Goal: Check status: Check status

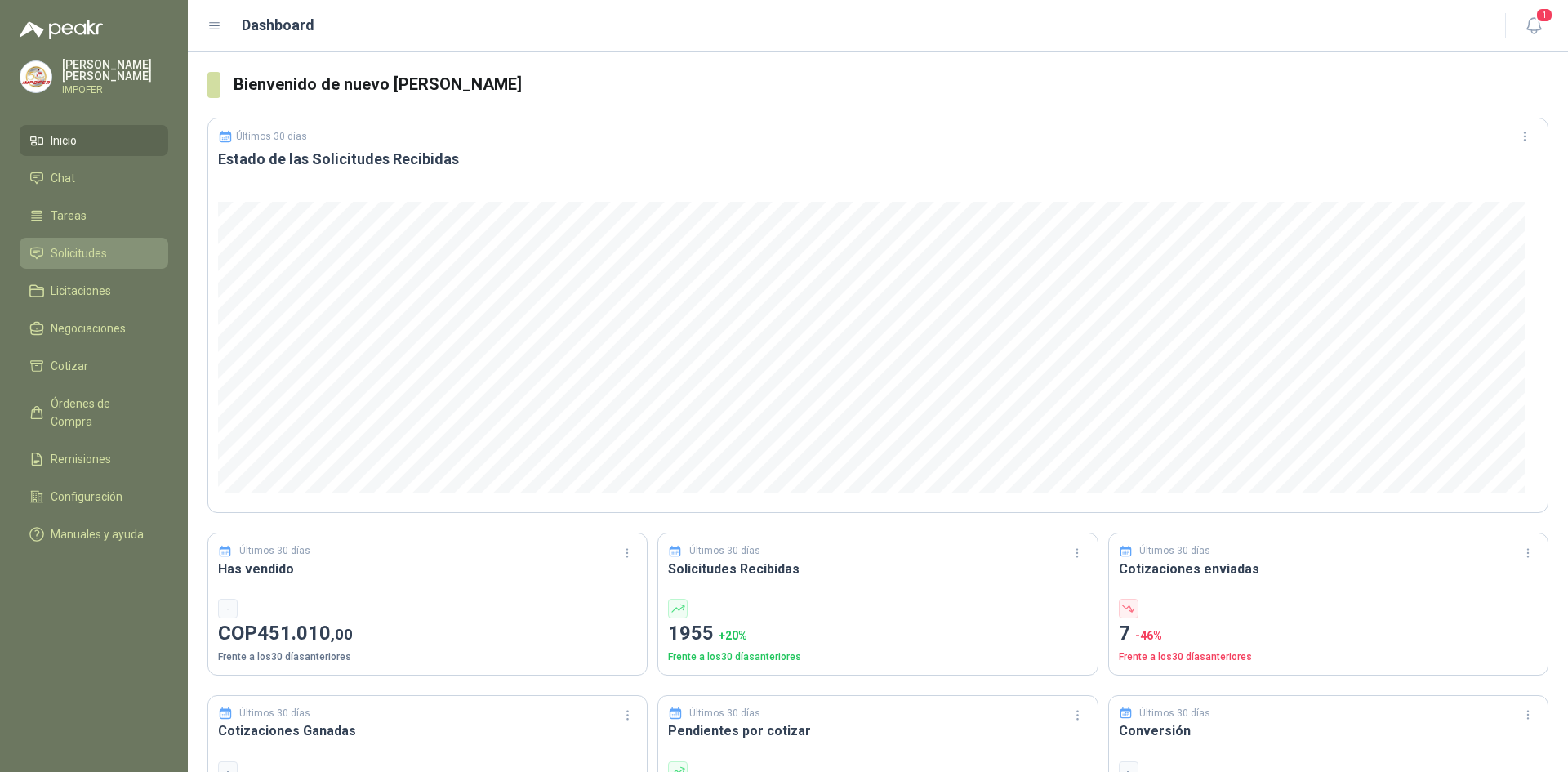
click at [104, 264] on link "Solicitudes" at bounding box center [93, 254] width 149 height 31
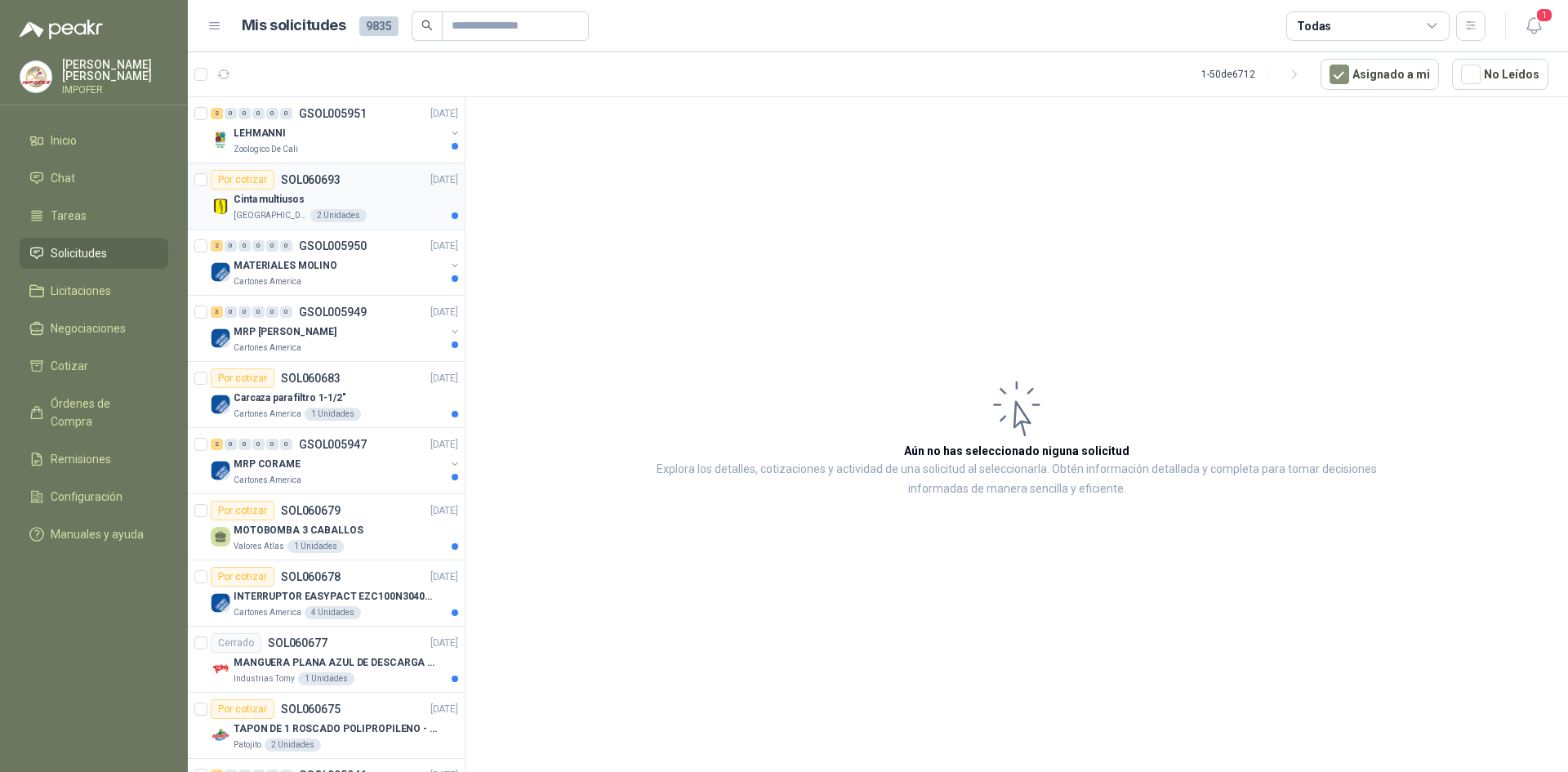
click at [273, 214] on p "[GEOGRAPHIC_DATA]" at bounding box center [270, 215] width 73 height 13
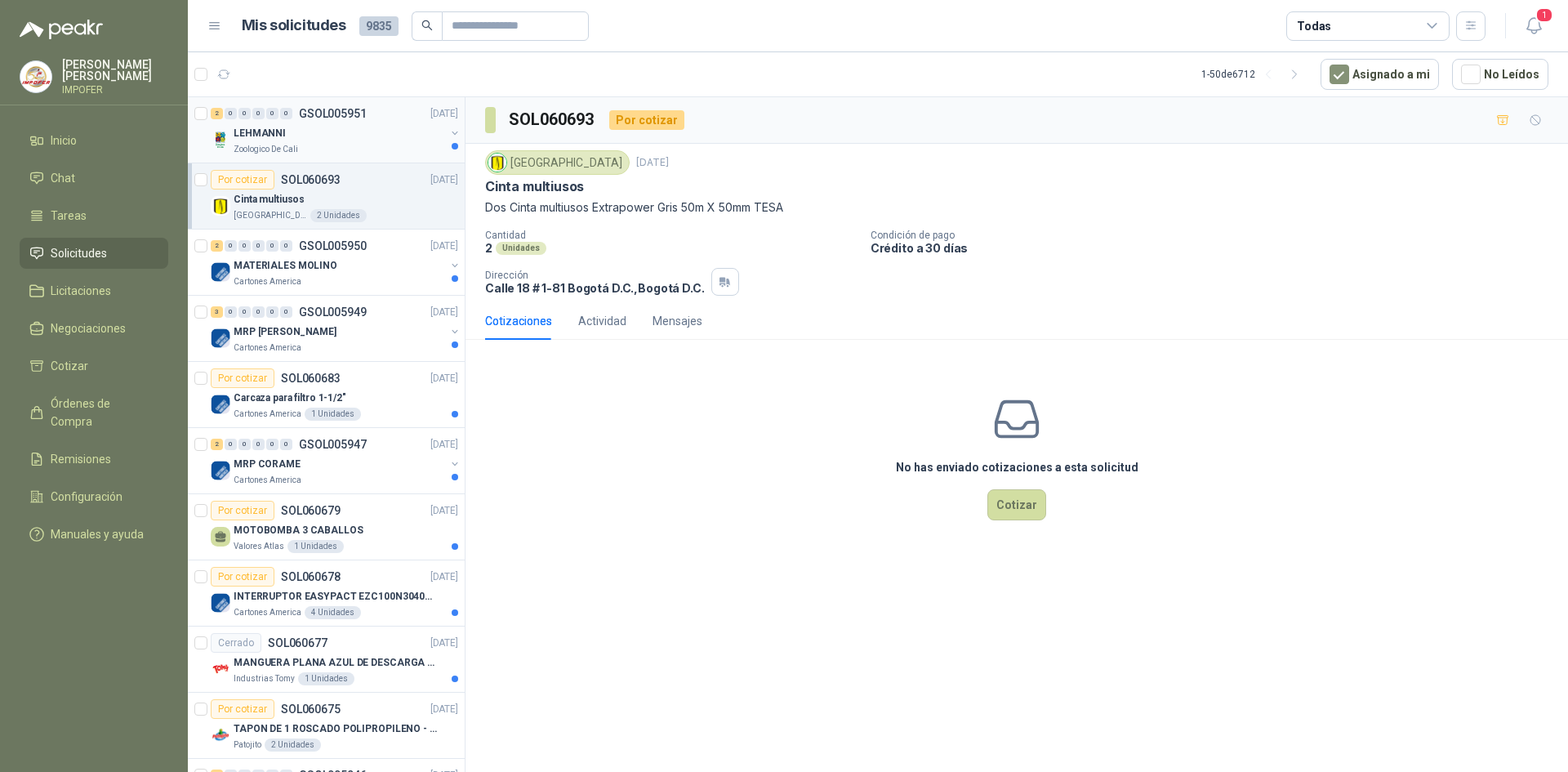
click at [313, 143] on div "Zoologico De Cali" at bounding box center [339, 149] width 212 height 13
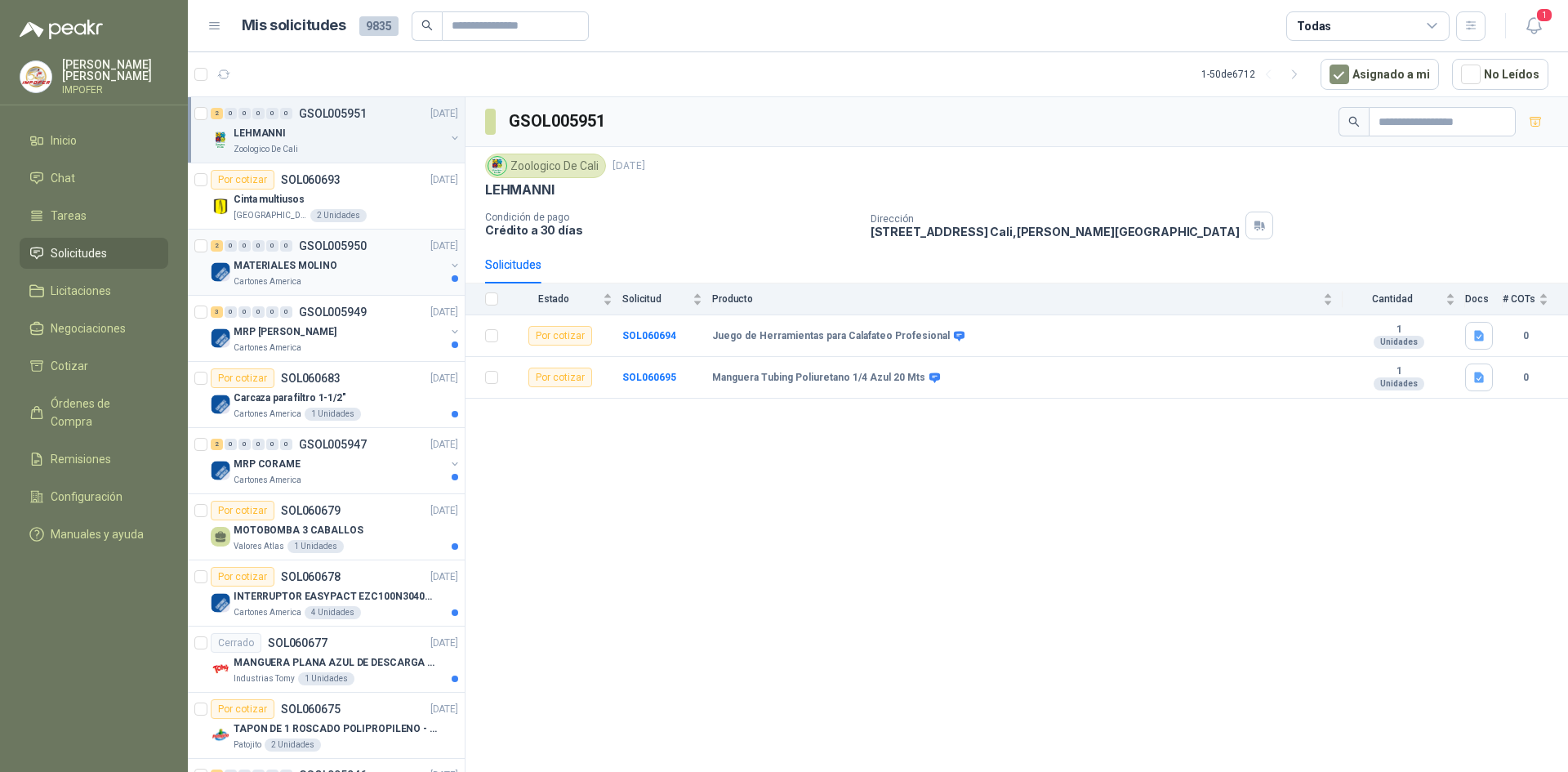
click at [295, 287] on p "Cartones America" at bounding box center [268, 281] width 68 height 13
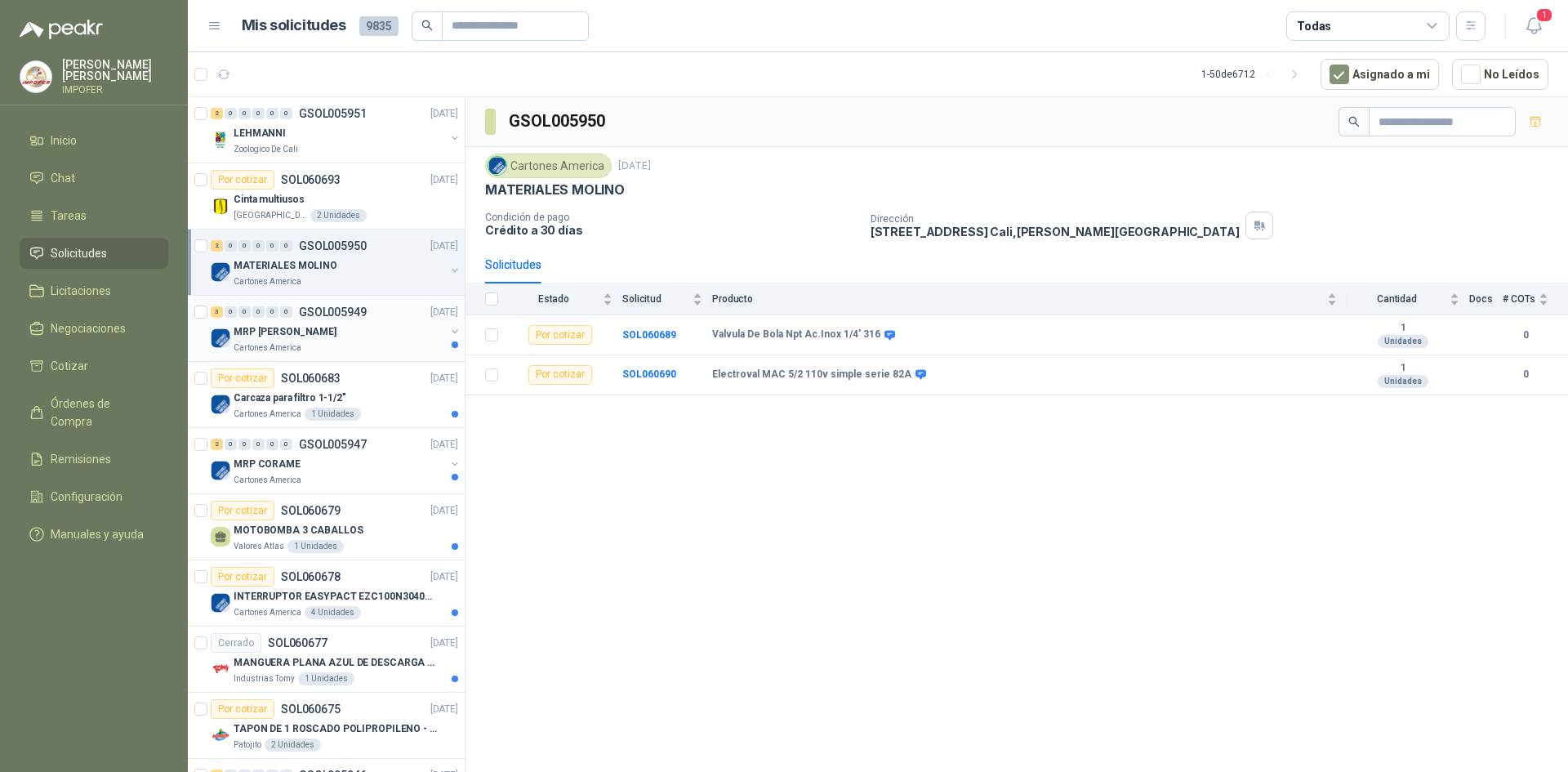
click at [314, 320] on div "3 0 0 0 0 0 GSOL005949 [DATE]" at bounding box center [336, 312] width 251 height 19
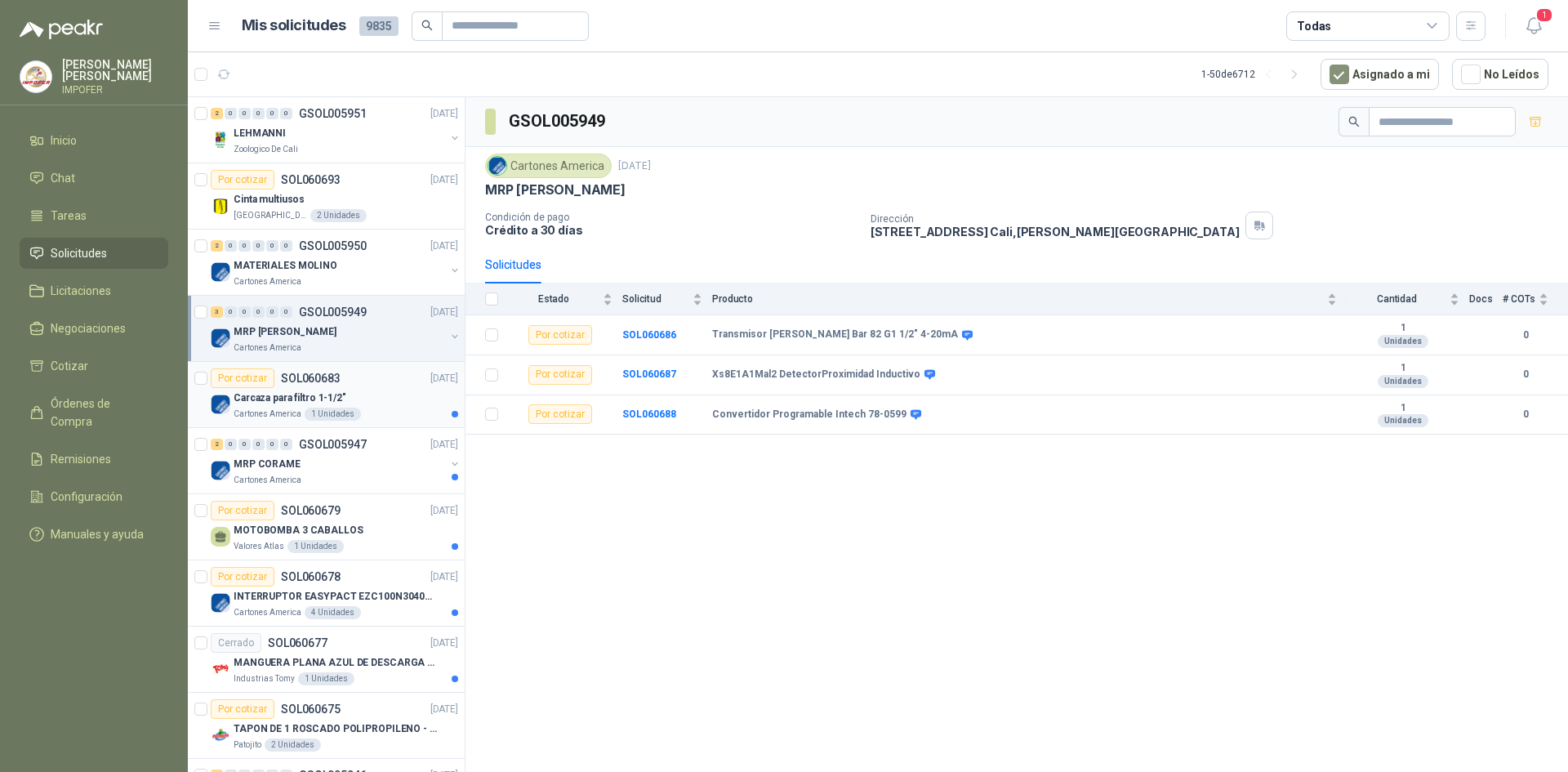
click at [394, 403] on div "Carcaza para filtro 1-1/2"" at bounding box center [346, 397] width 225 height 19
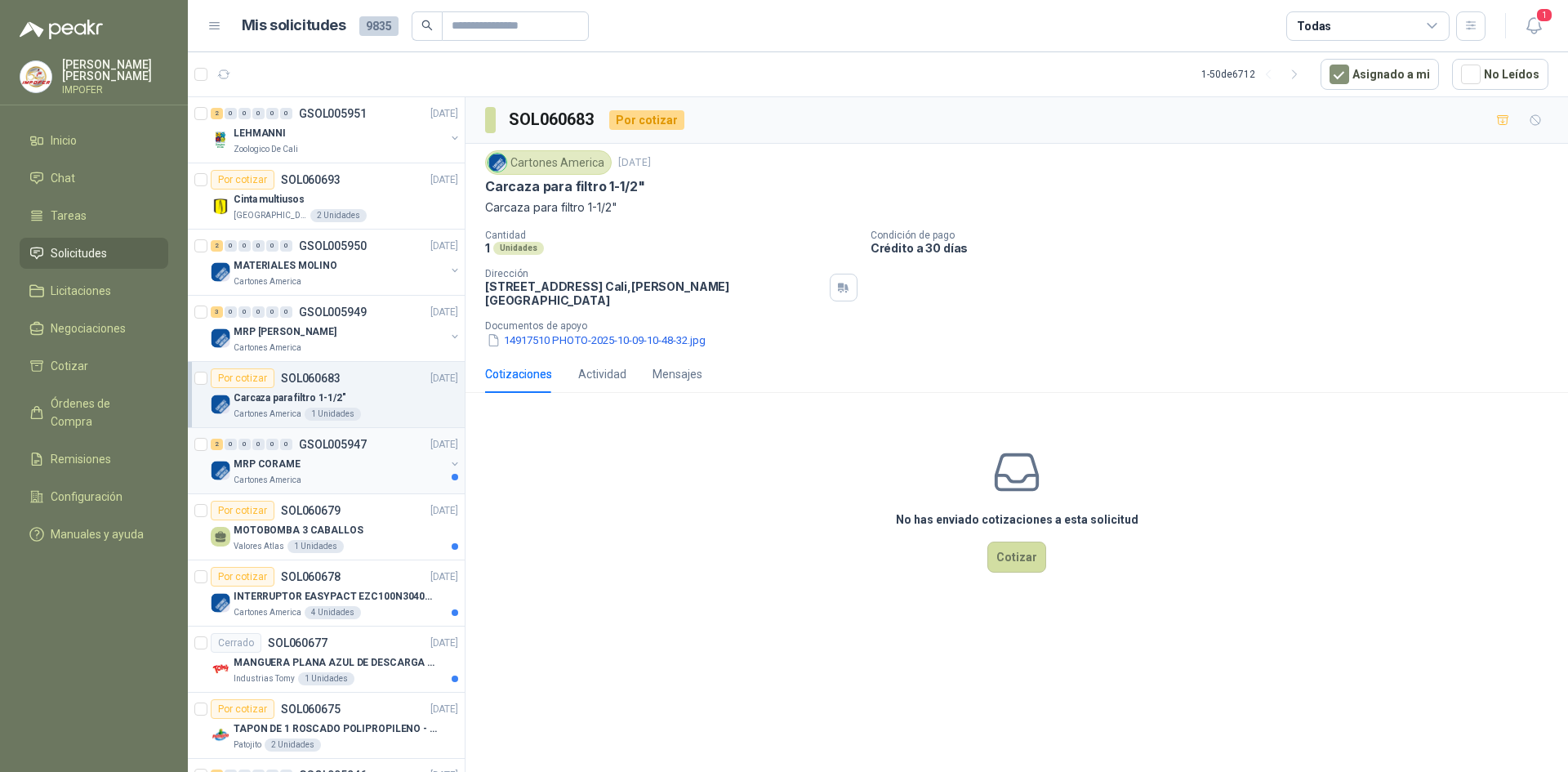
click at [385, 472] on div "MRP CORAME" at bounding box center [339, 464] width 212 height 19
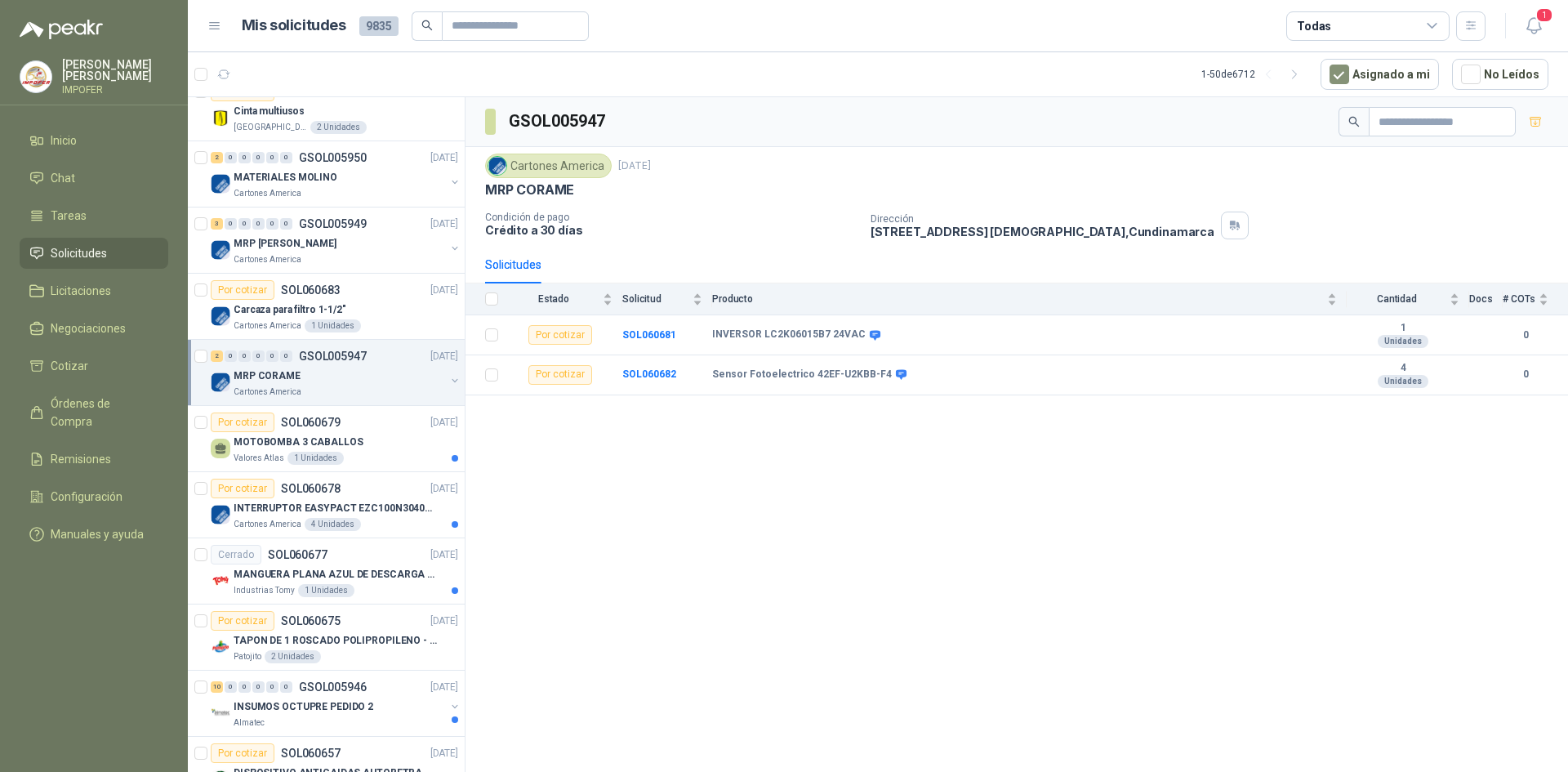
scroll to position [163, 0]
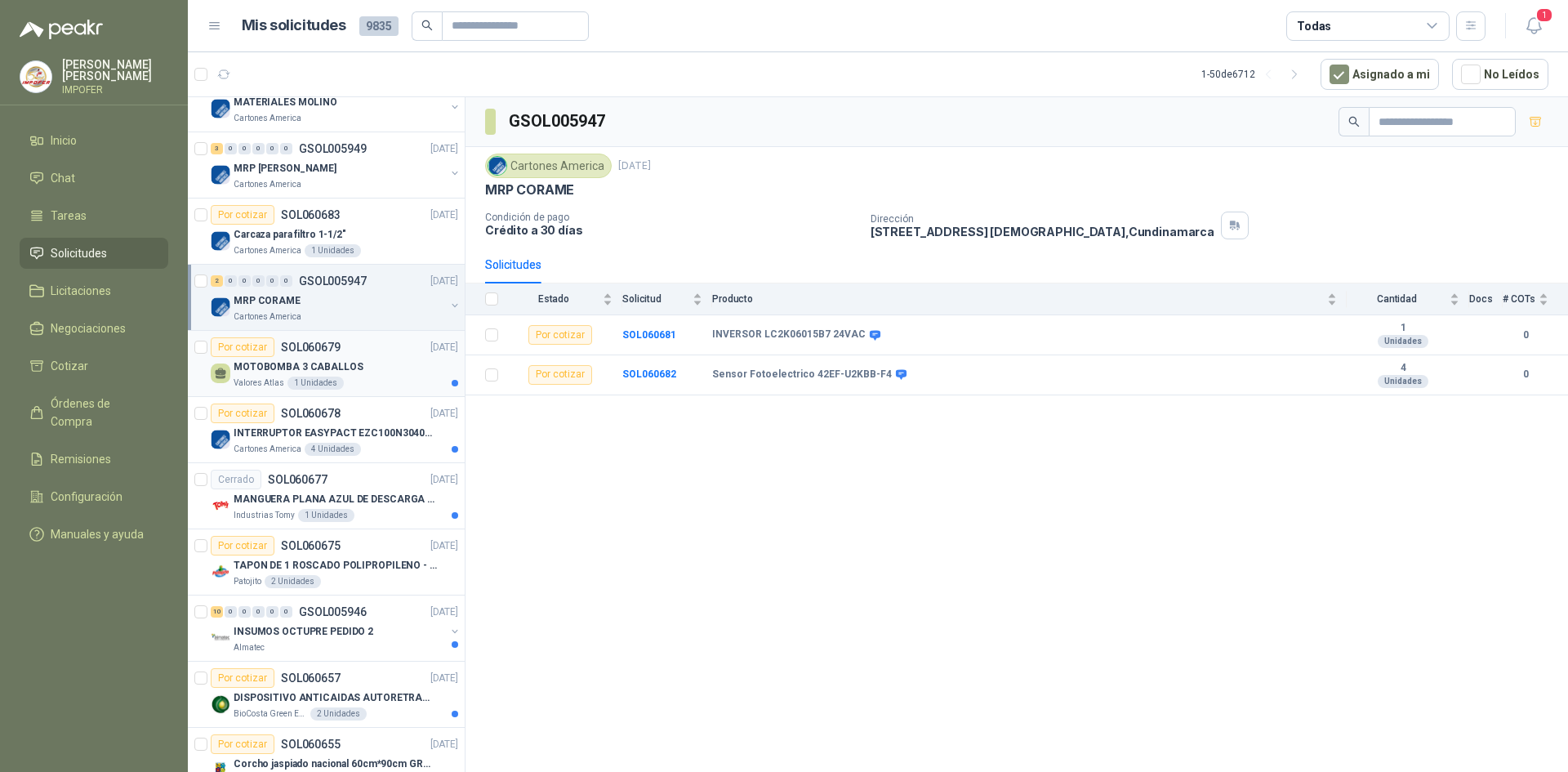
click at [377, 383] on div "Valores Atlas 1 Unidades" at bounding box center [346, 383] width 225 height 13
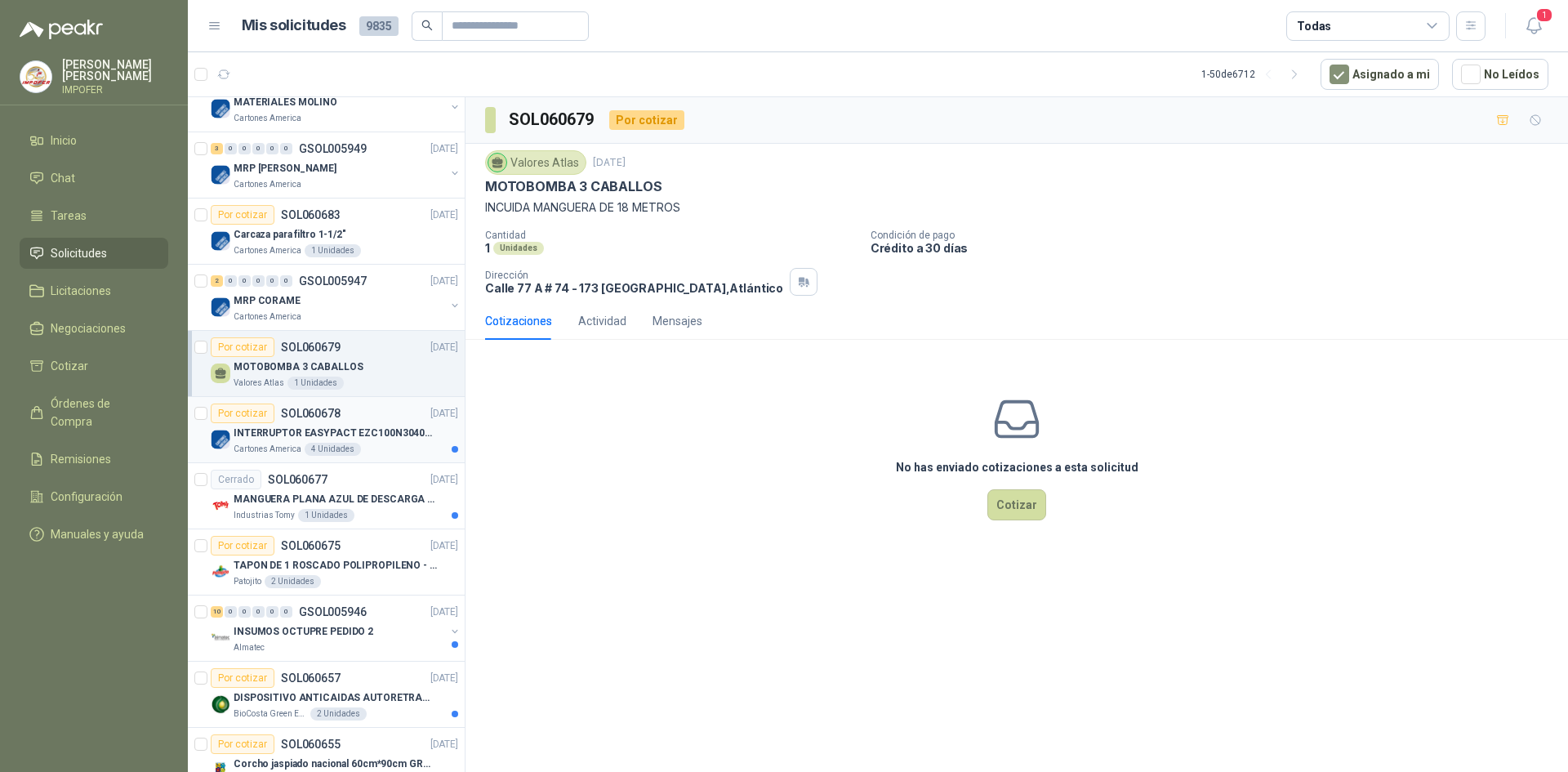
click at [384, 430] on p "INTERRUPTOR EASYPACT EZC100N3040C 40AMP 25K [PERSON_NAME]" at bounding box center [335, 433] width 203 height 16
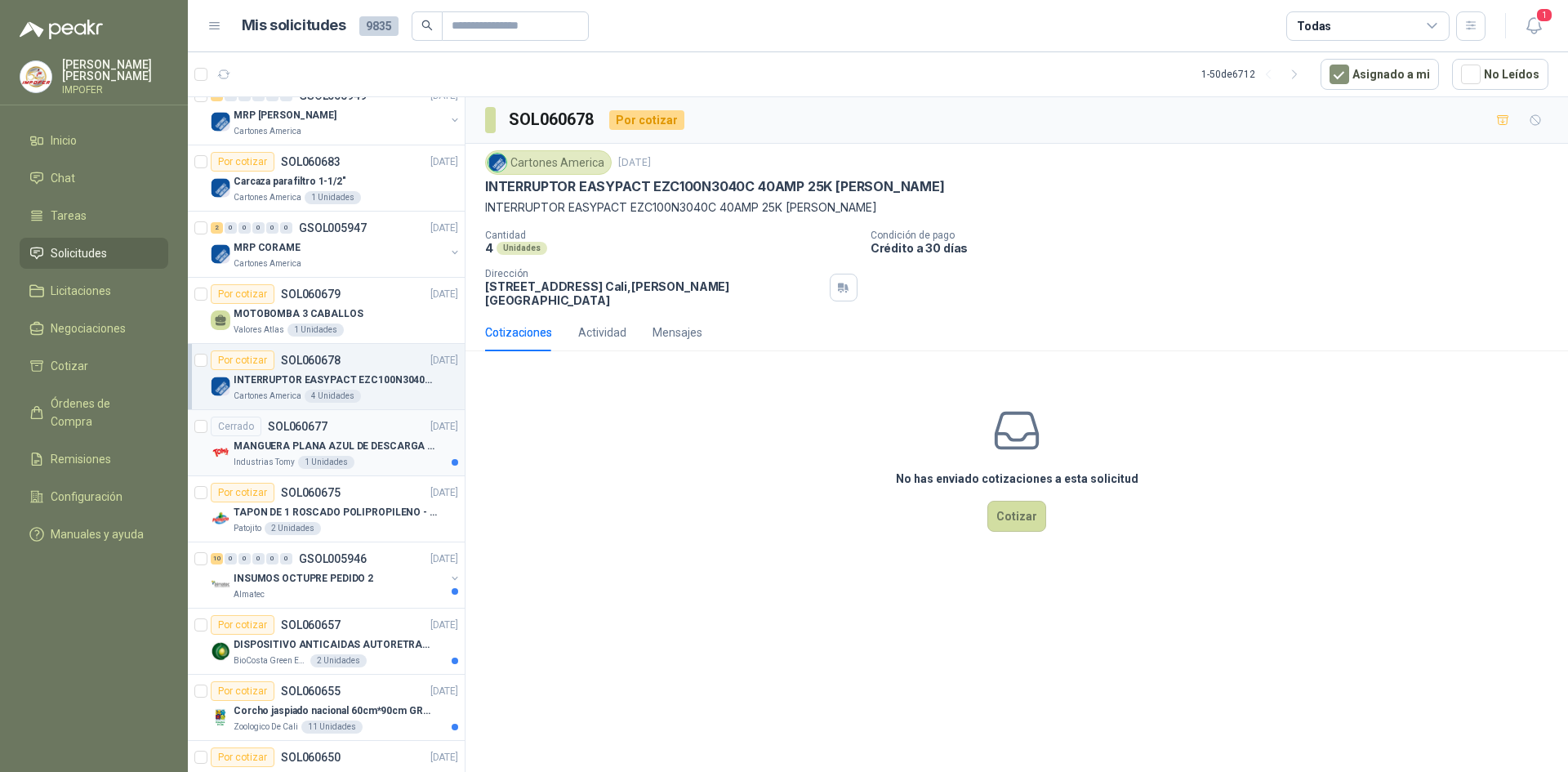
scroll to position [245, 0]
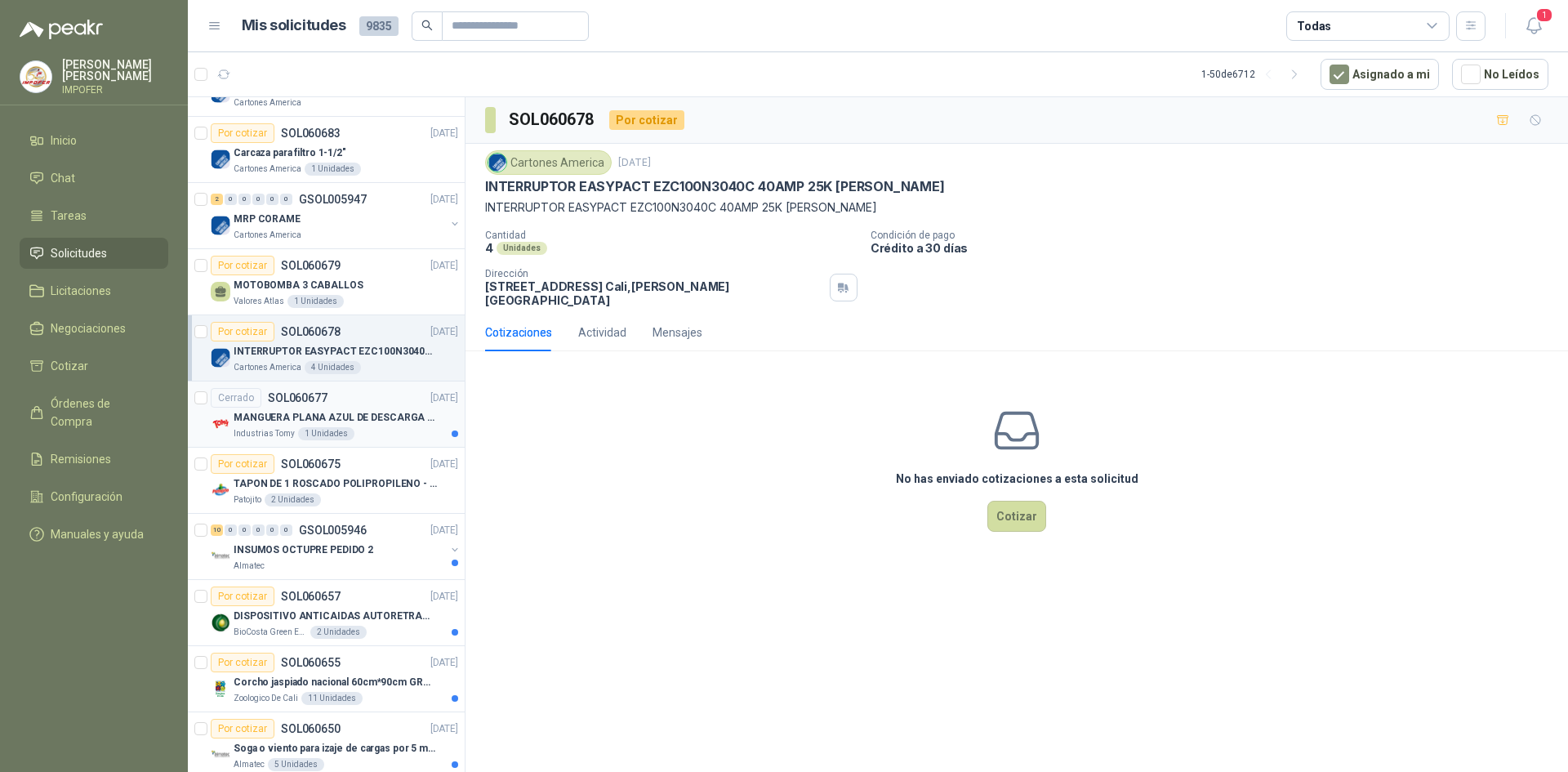
click at [387, 423] on p "MANGUERA PLANA AZUL DE DESCARGA 60 PSI X 20 METROS CON UNION DE 6” MAS ABRAZADE…" at bounding box center [335, 417] width 203 height 16
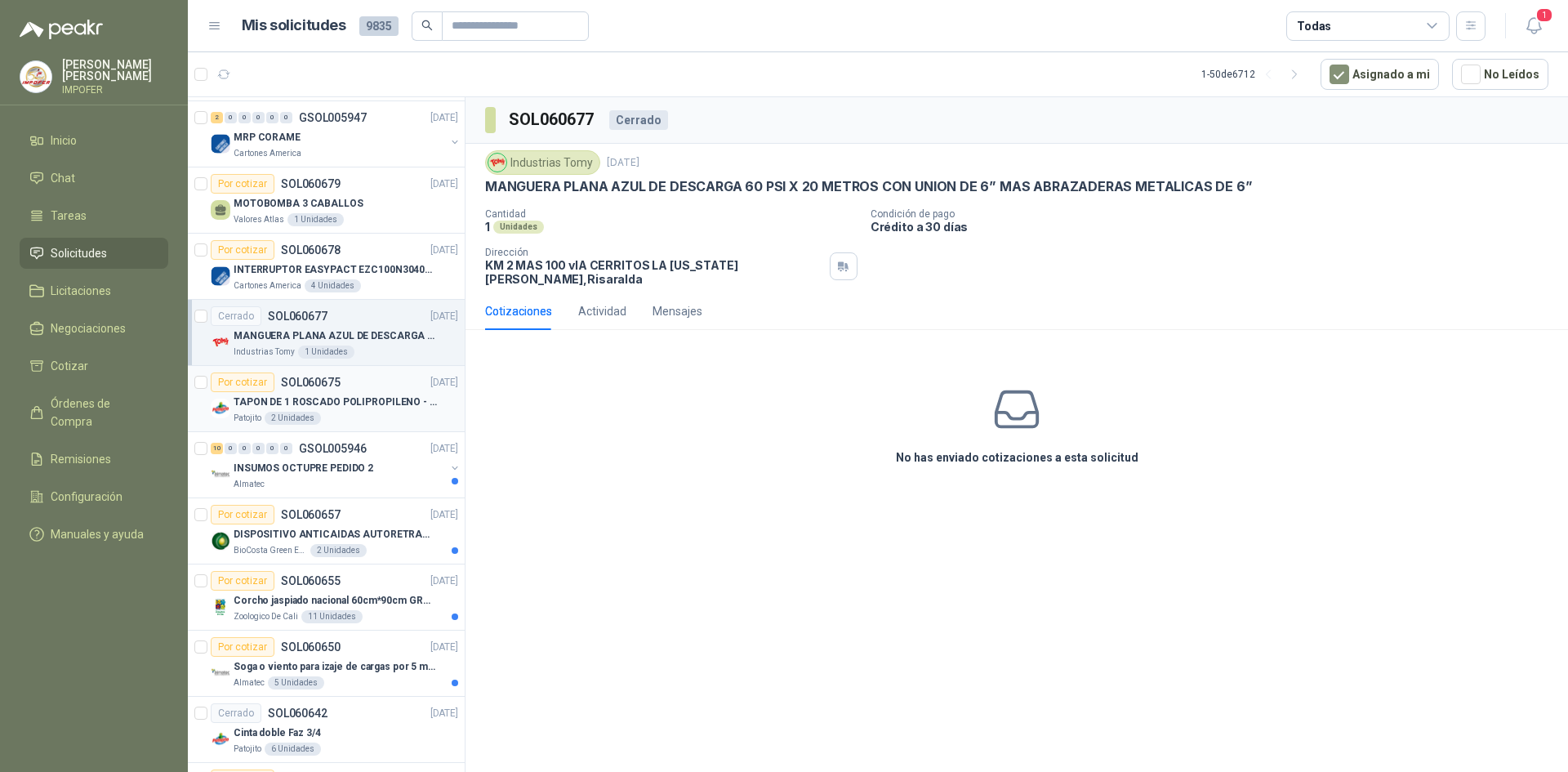
scroll to position [409, 0]
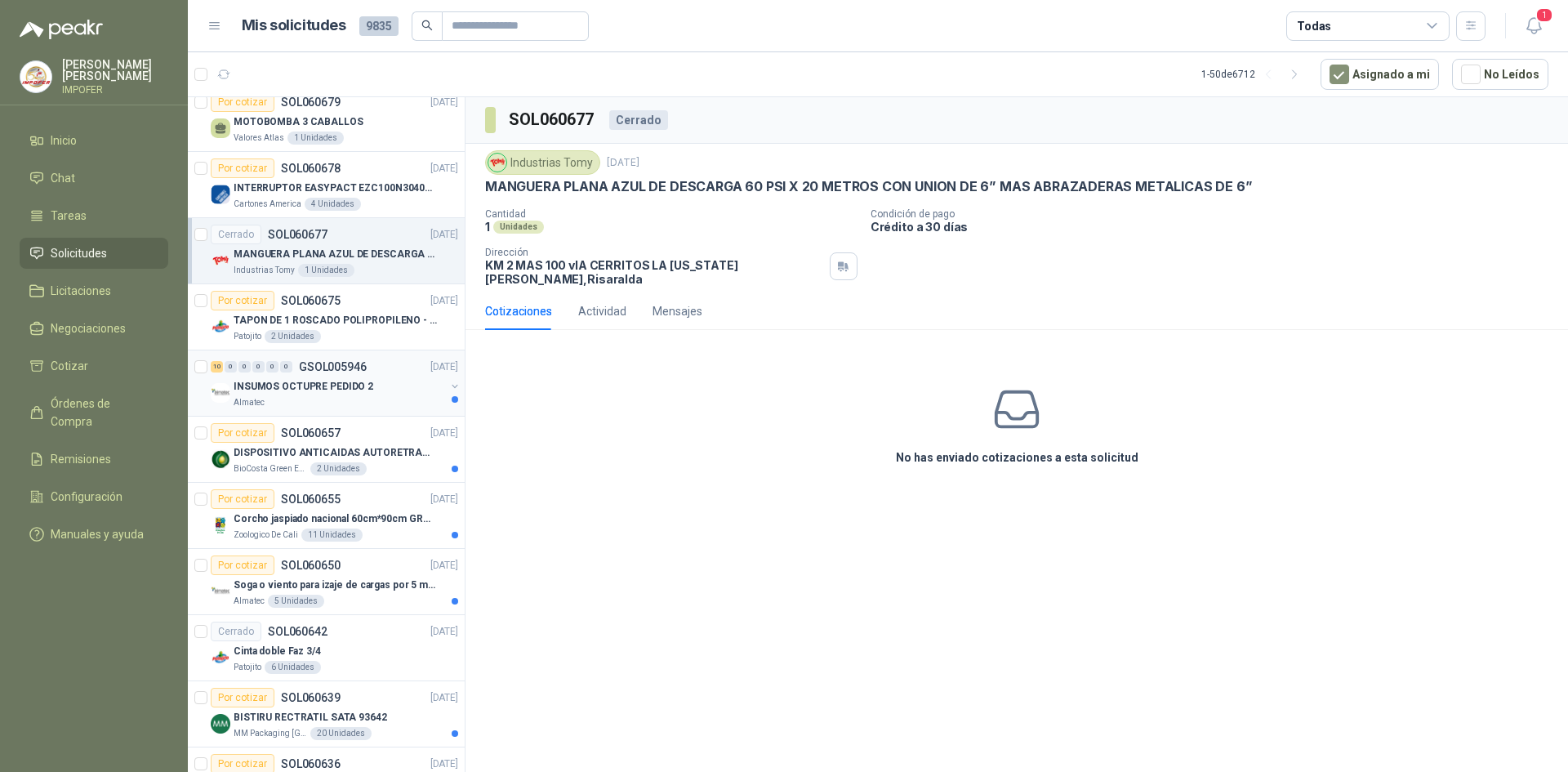
click at [388, 378] on div "INSUMOS OCTUPRE PEDIDO 2" at bounding box center [339, 386] width 212 height 19
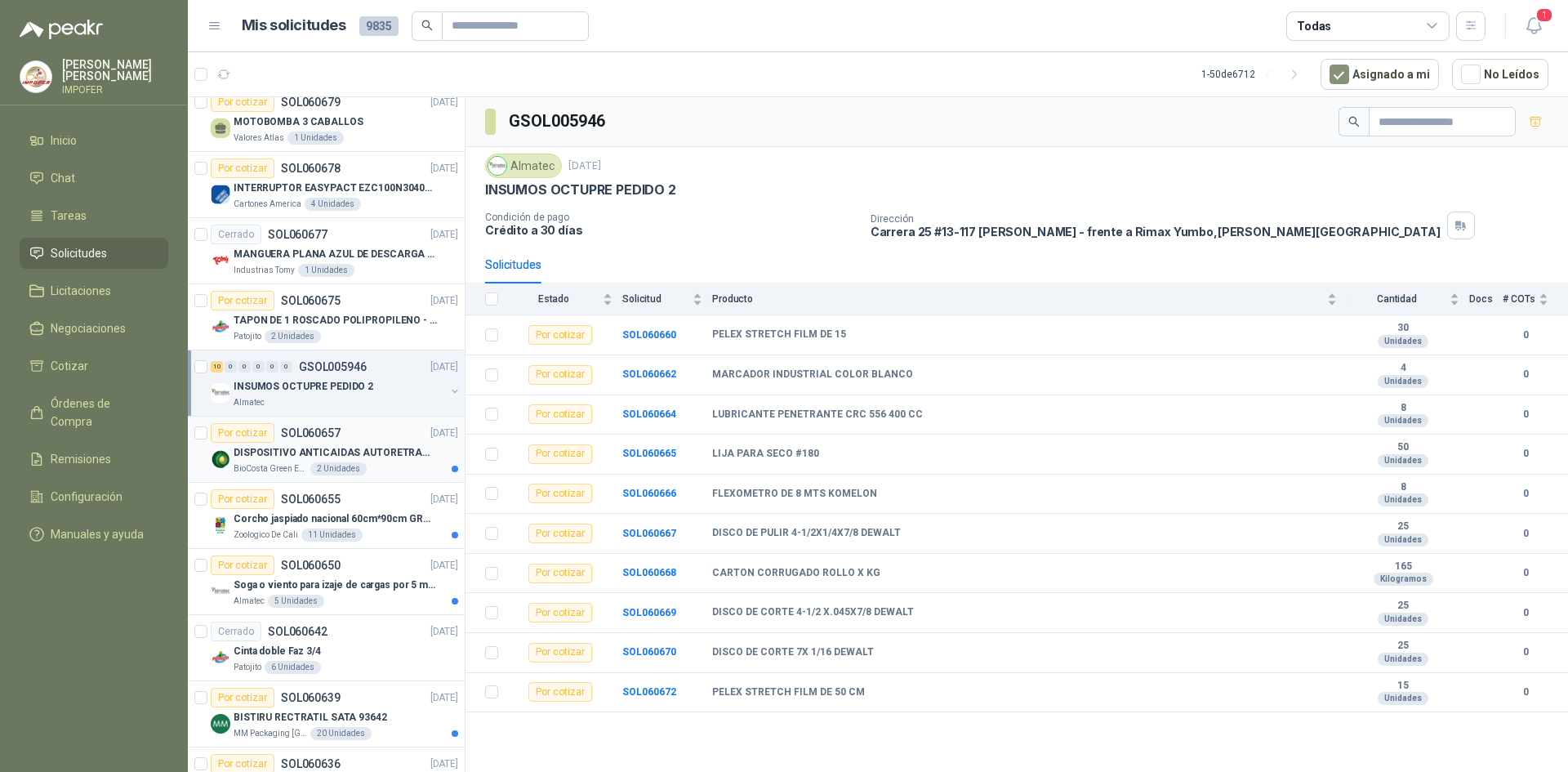
click at [358, 455] on p "DISPOSITIVO ANTICAIDAS AUTORETRACTIL" at bounding box center [335, 453] width 203 height 16
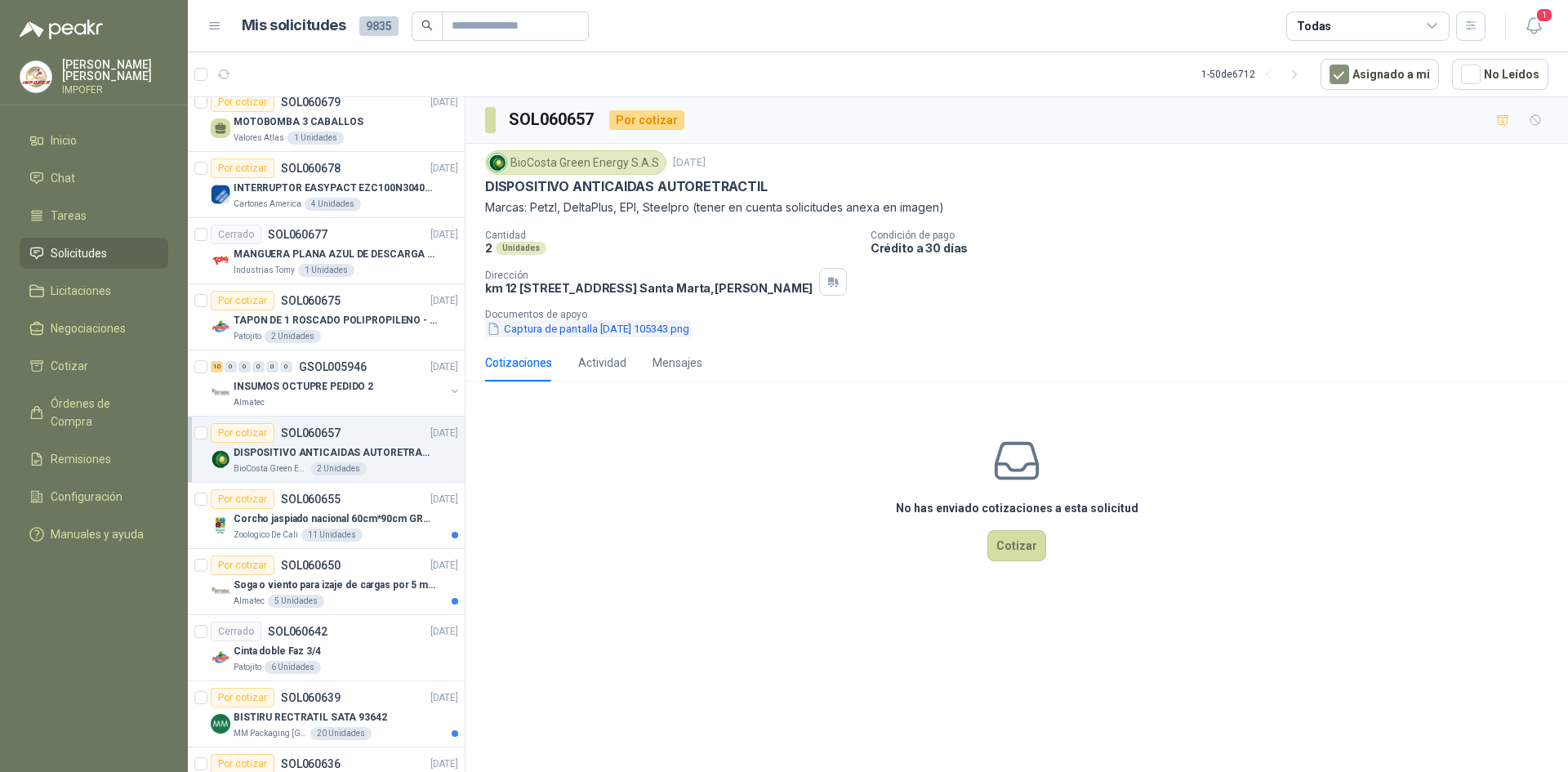
click at [586, 337] on button "Captura de pantalla [DATE] 105343.png" at bounding box center [588, 328] width 206 height 17
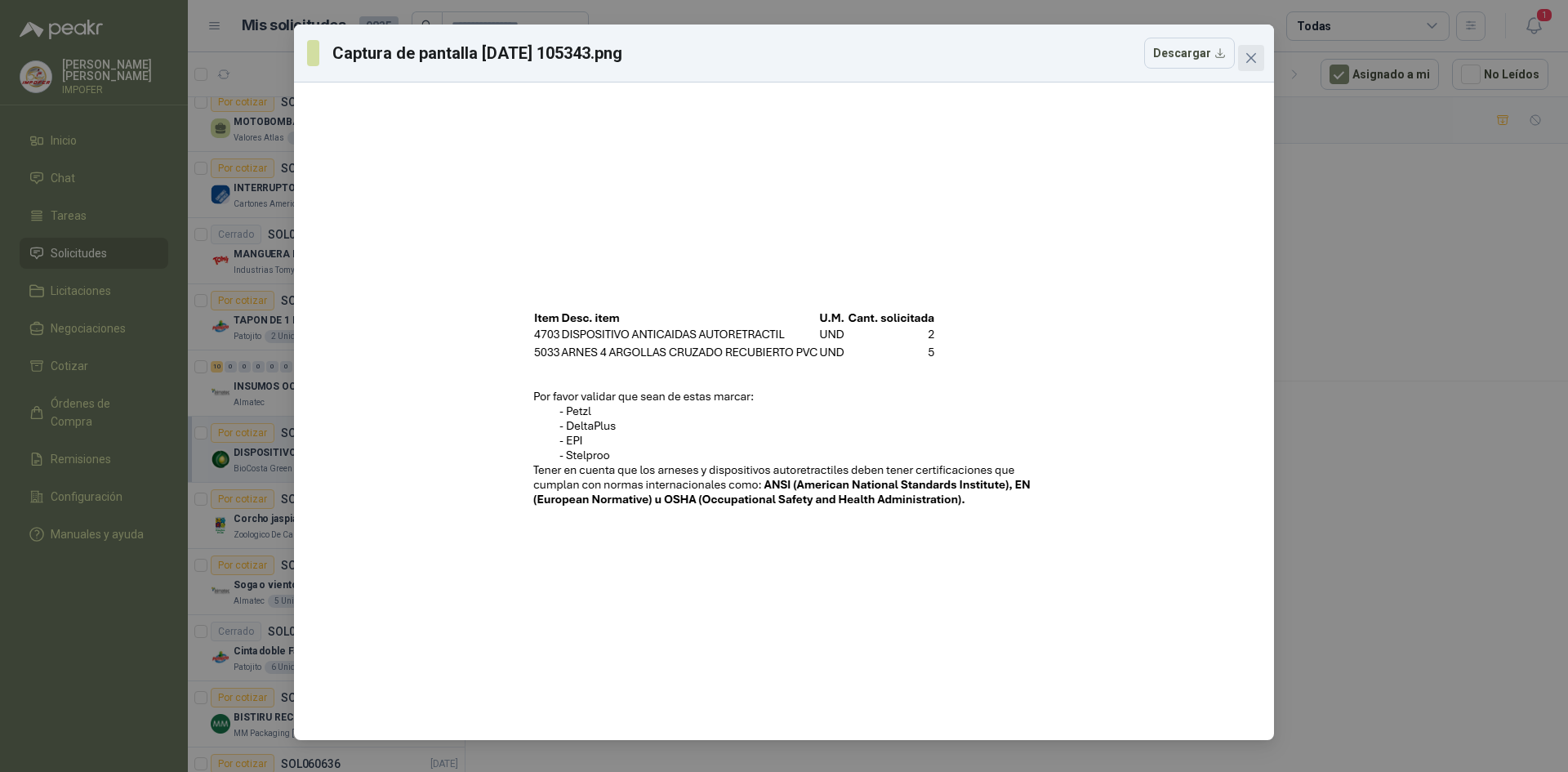
click at [1262, 51] on button "Close" at bounding box center [1252, 58] width 26 height 26
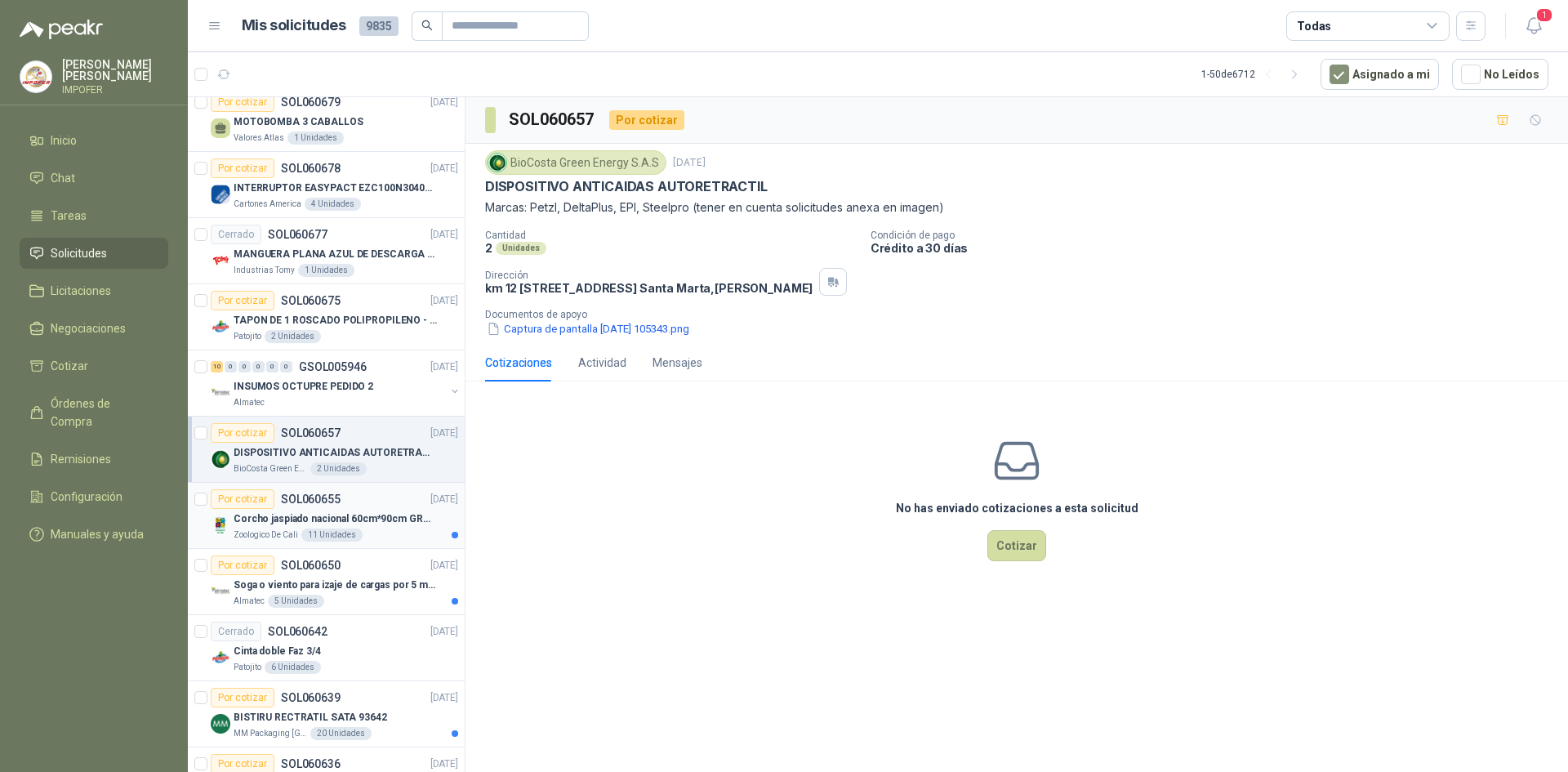
click at [401, 512] on p "Corcho jaspiado nacional 60cm*90cm GROSOR 8MM" at bounding box center [335, 519] width 203 height 16
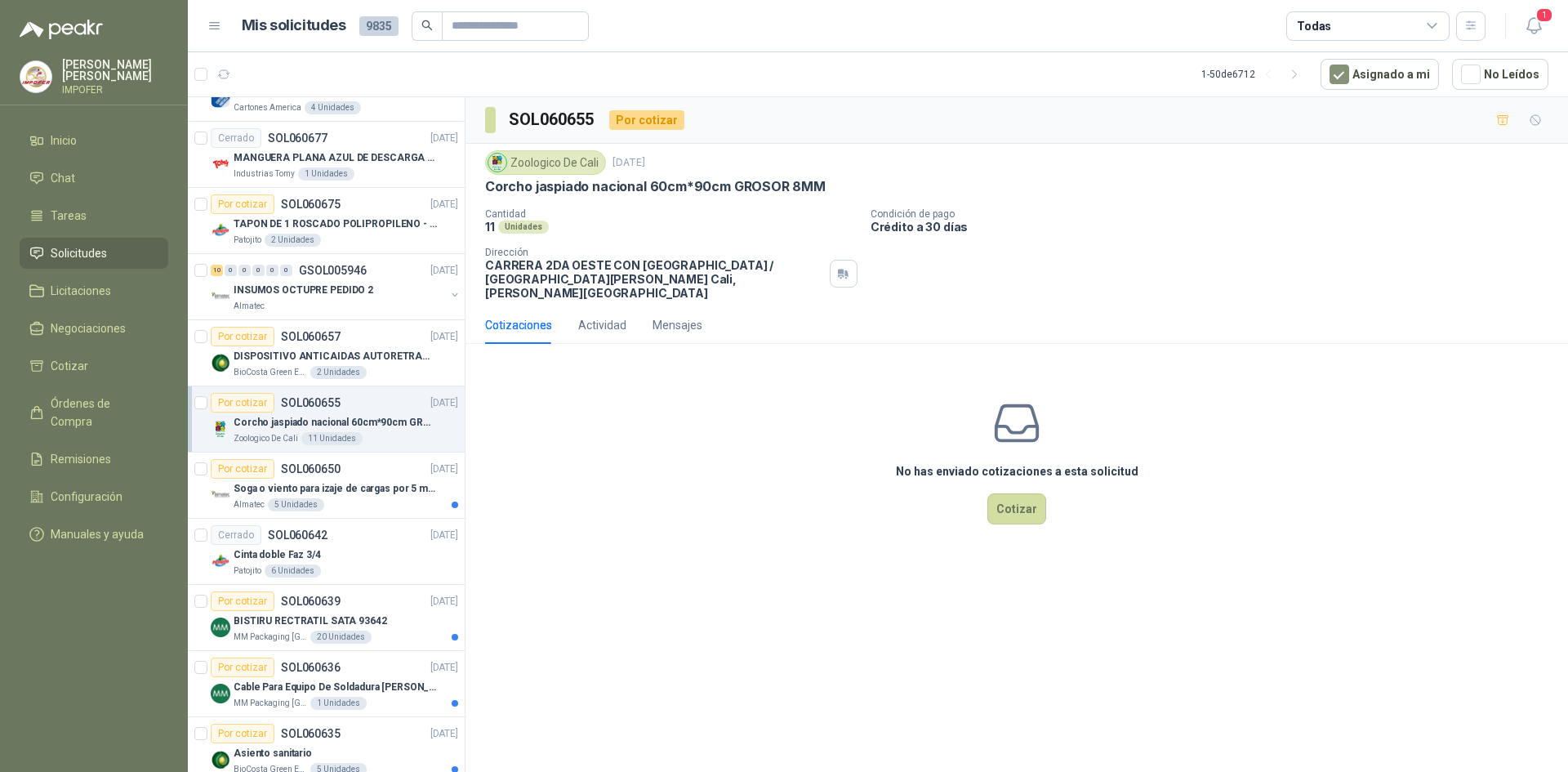
scroll to position [653, 0]
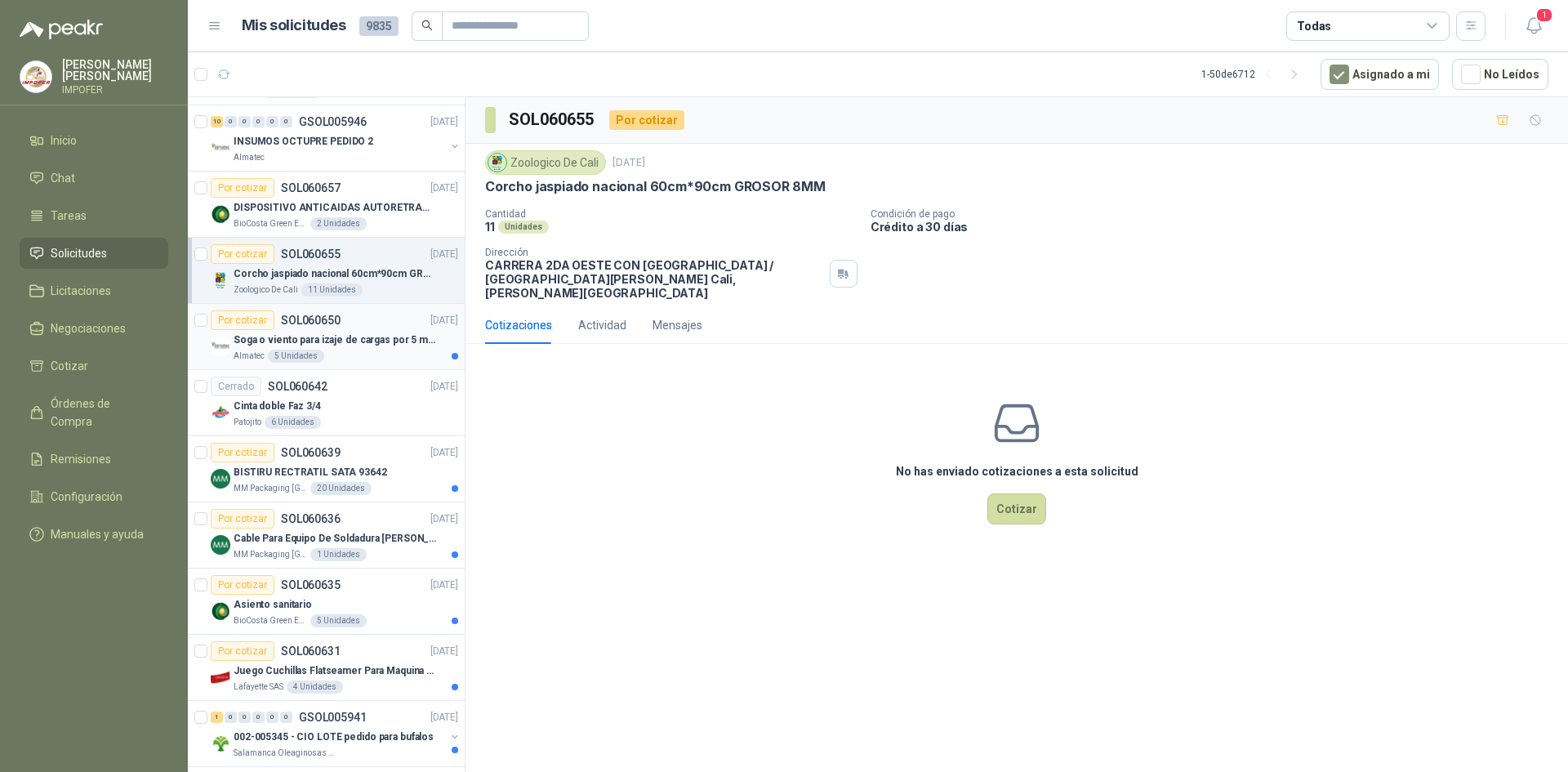
click at [340, 325] on div "Por cotizar SOL060650 [DATE]" at bounding box center [335, 320] width 248 height 19
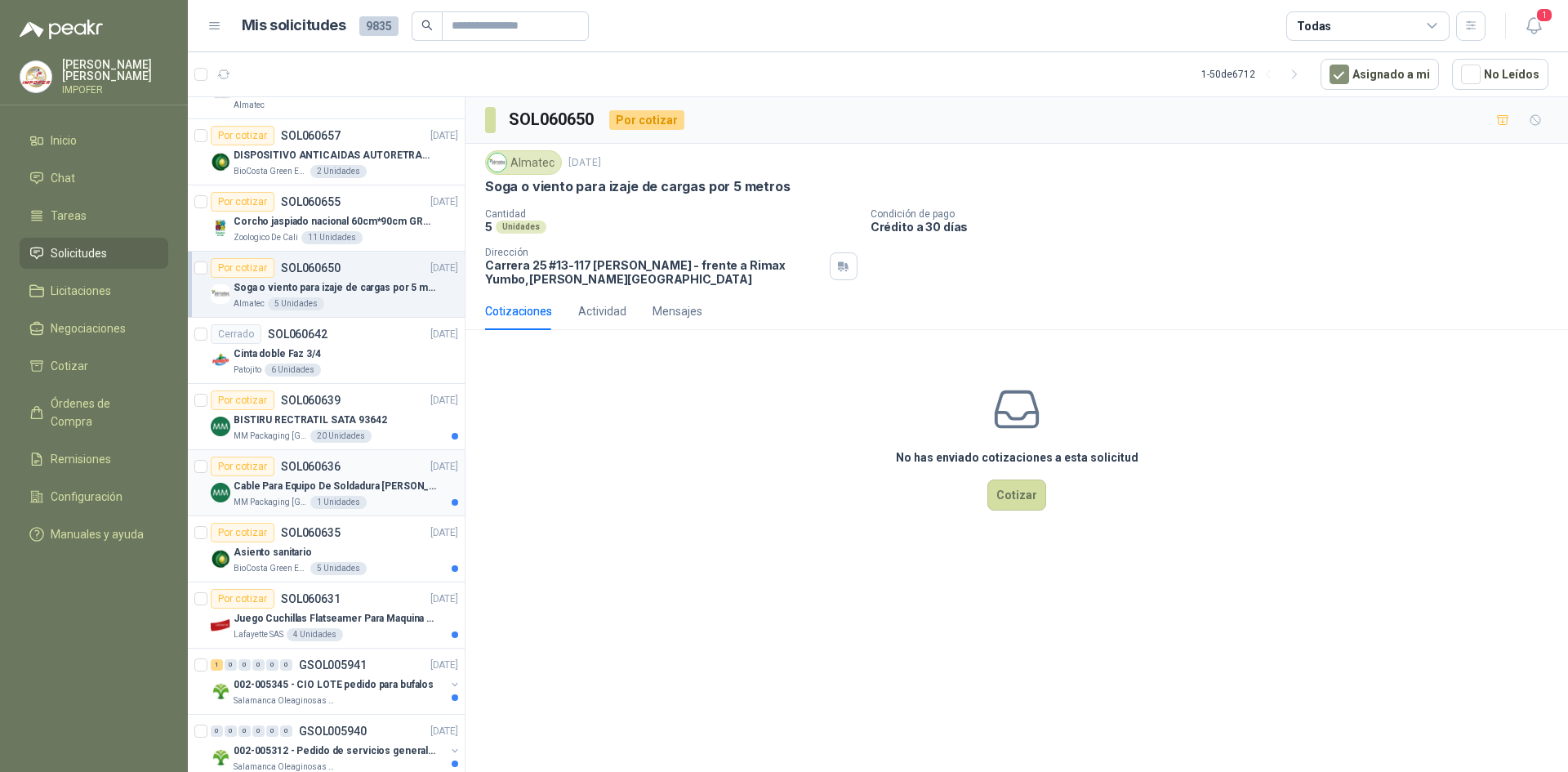
scroll to position [735, 0]
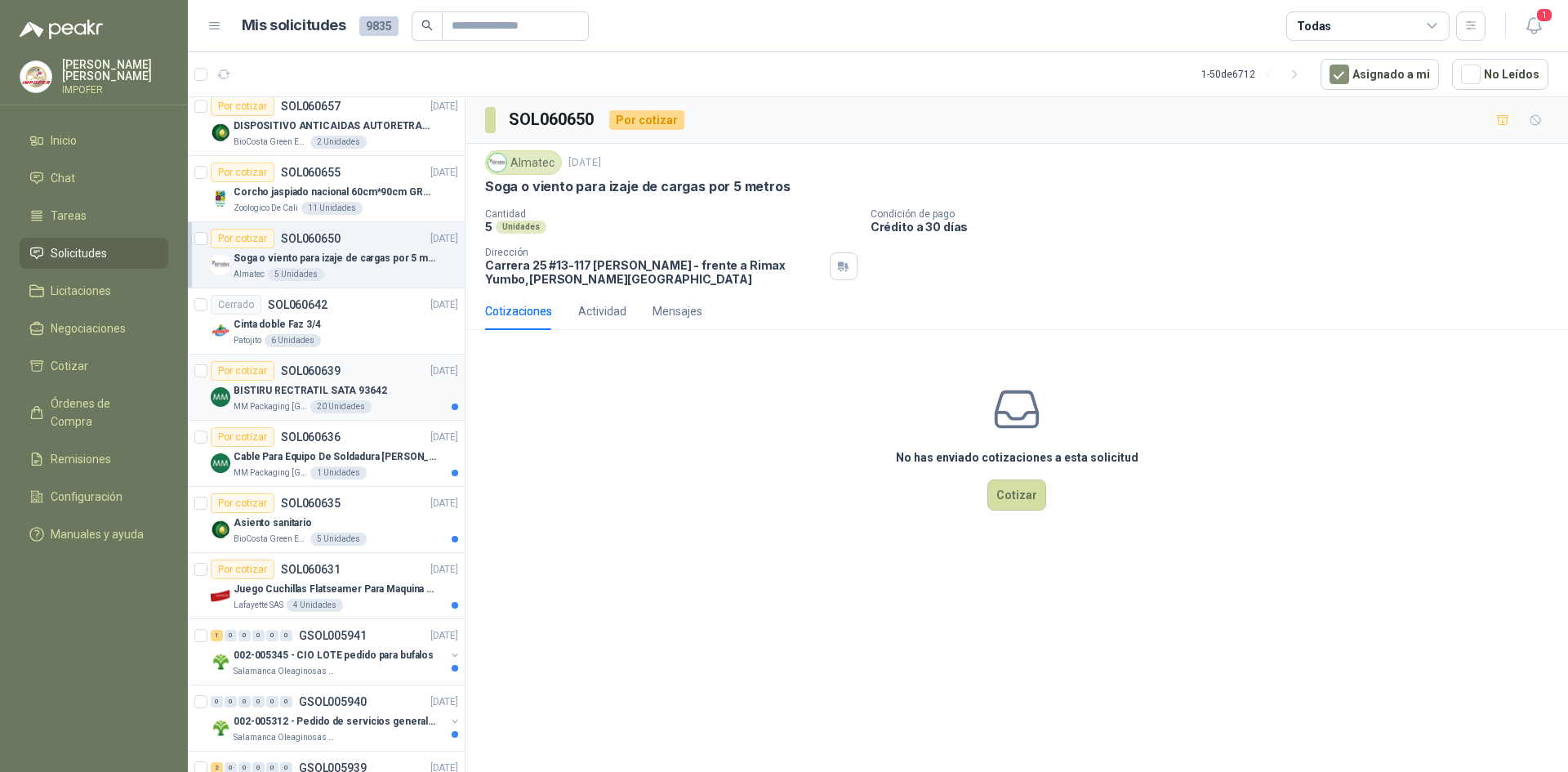
click at [370, 389] on p "BISTIRU RECTRATIL SATA 93642" at bounding box center [310, 391] width 153 height 16
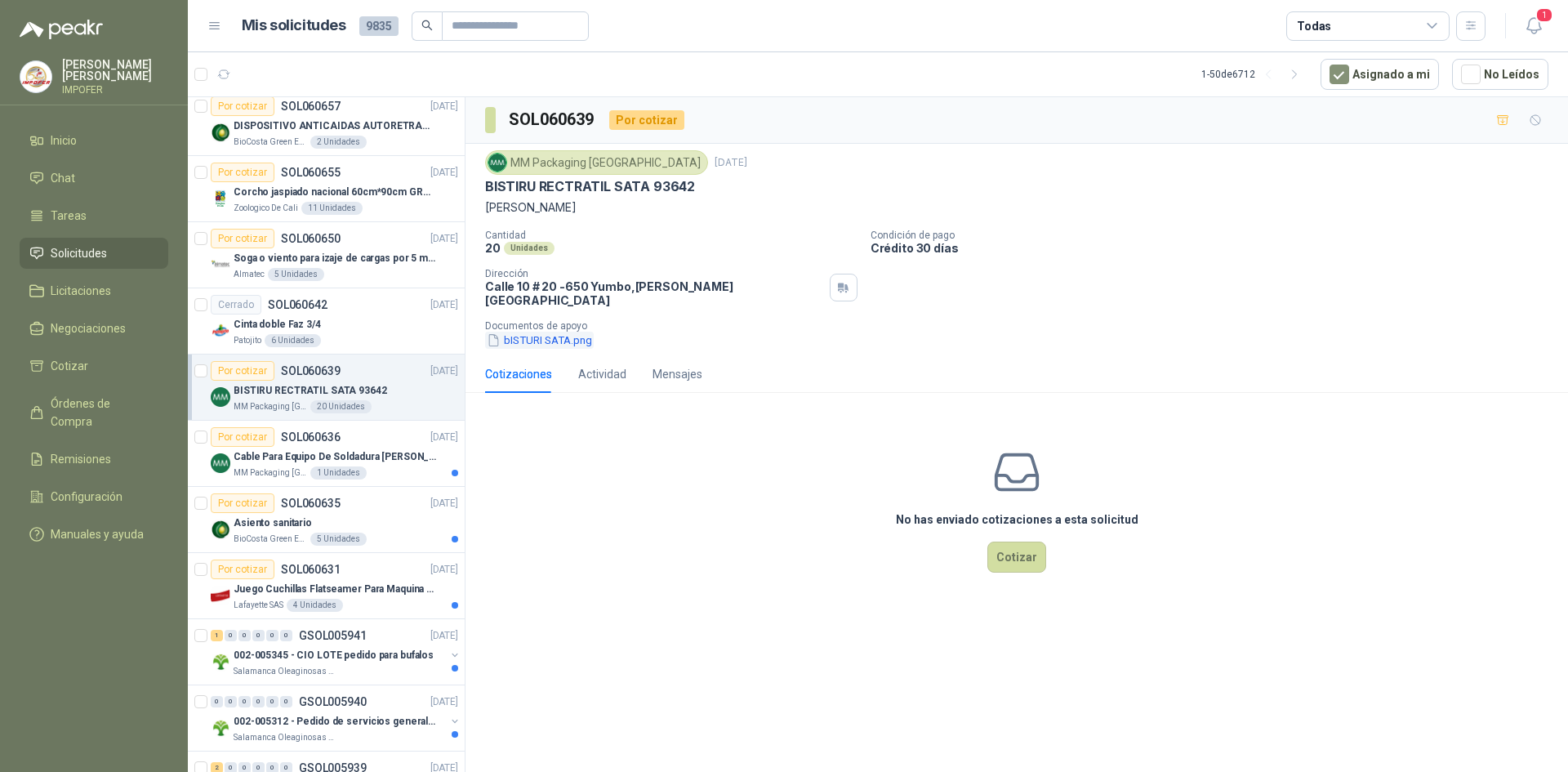
click at [552, 334] on button "bISTURI SATA.png" at bounding box center [540, 340] width 109 height 17
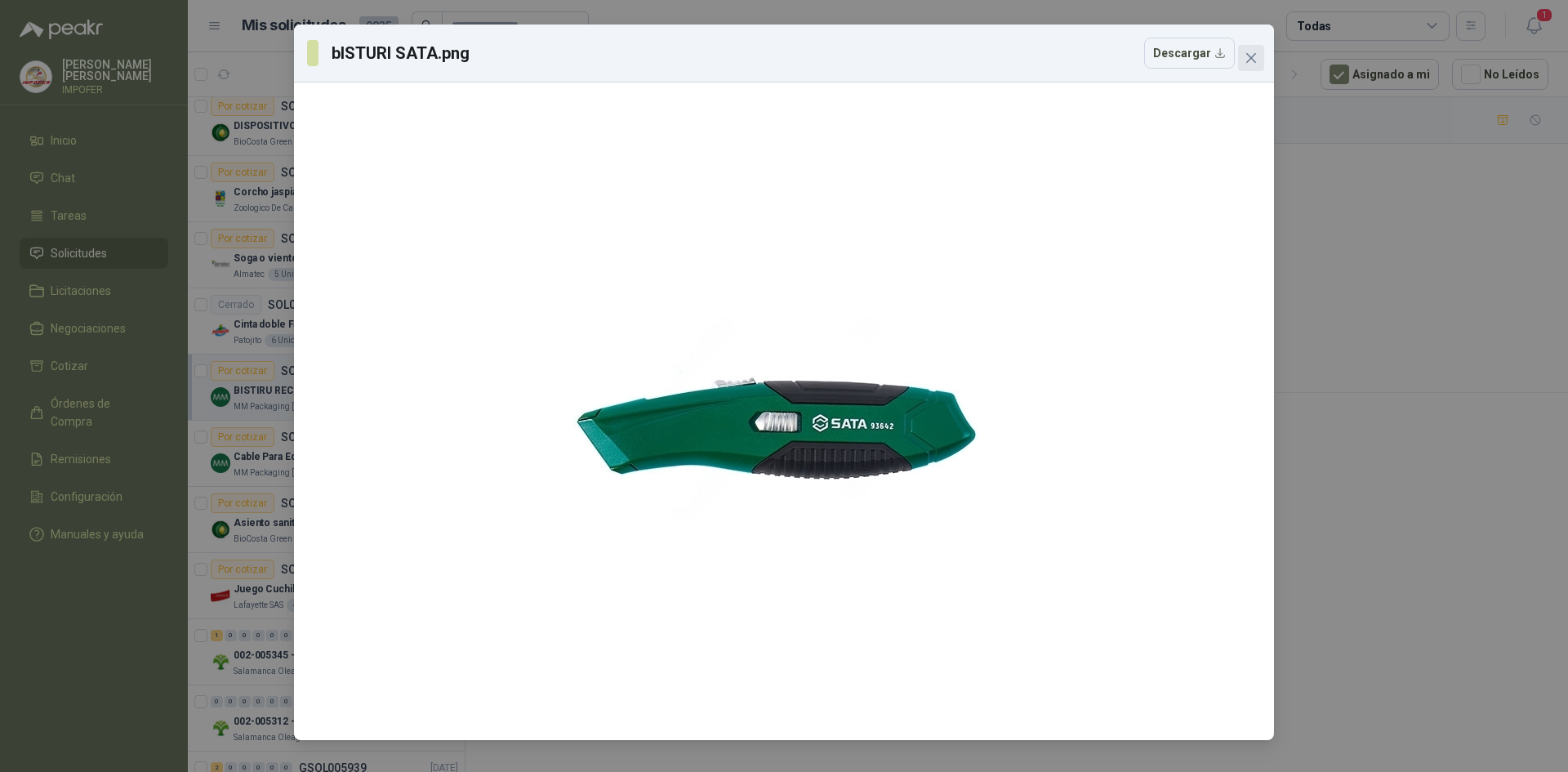
click at [1252, 59] on icon "close" at bounding box center [1251, 58] width 10 height 10
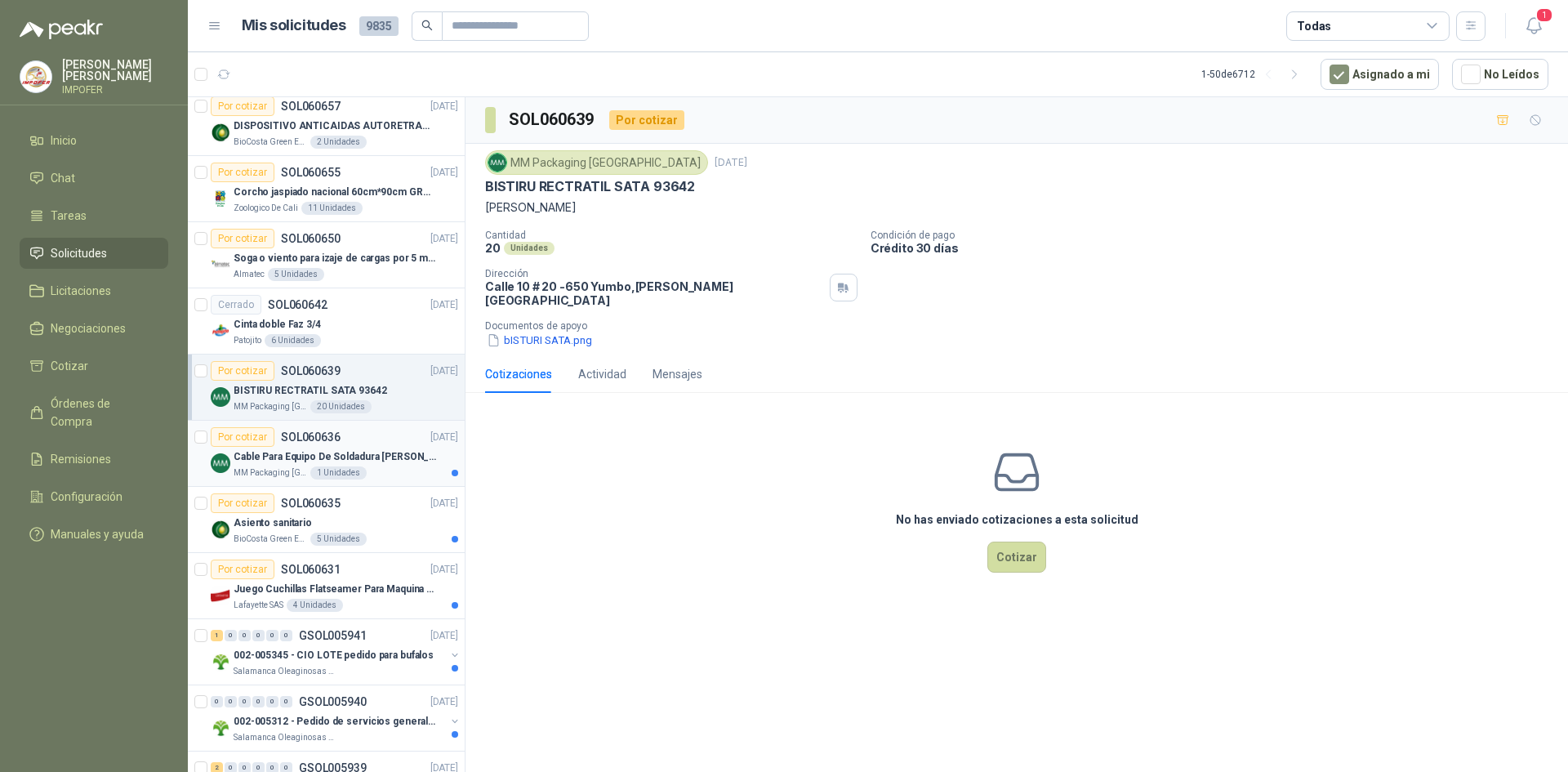
click at [359, 454] on p "Cable Para Equipo De Soldadura [PERSON_NAME]" at bounding box center [335, 457] width 203 height 16
click at [543, 331] on button "Porta electrodo.png" at bounding box center [544, 340] width 118 height 17
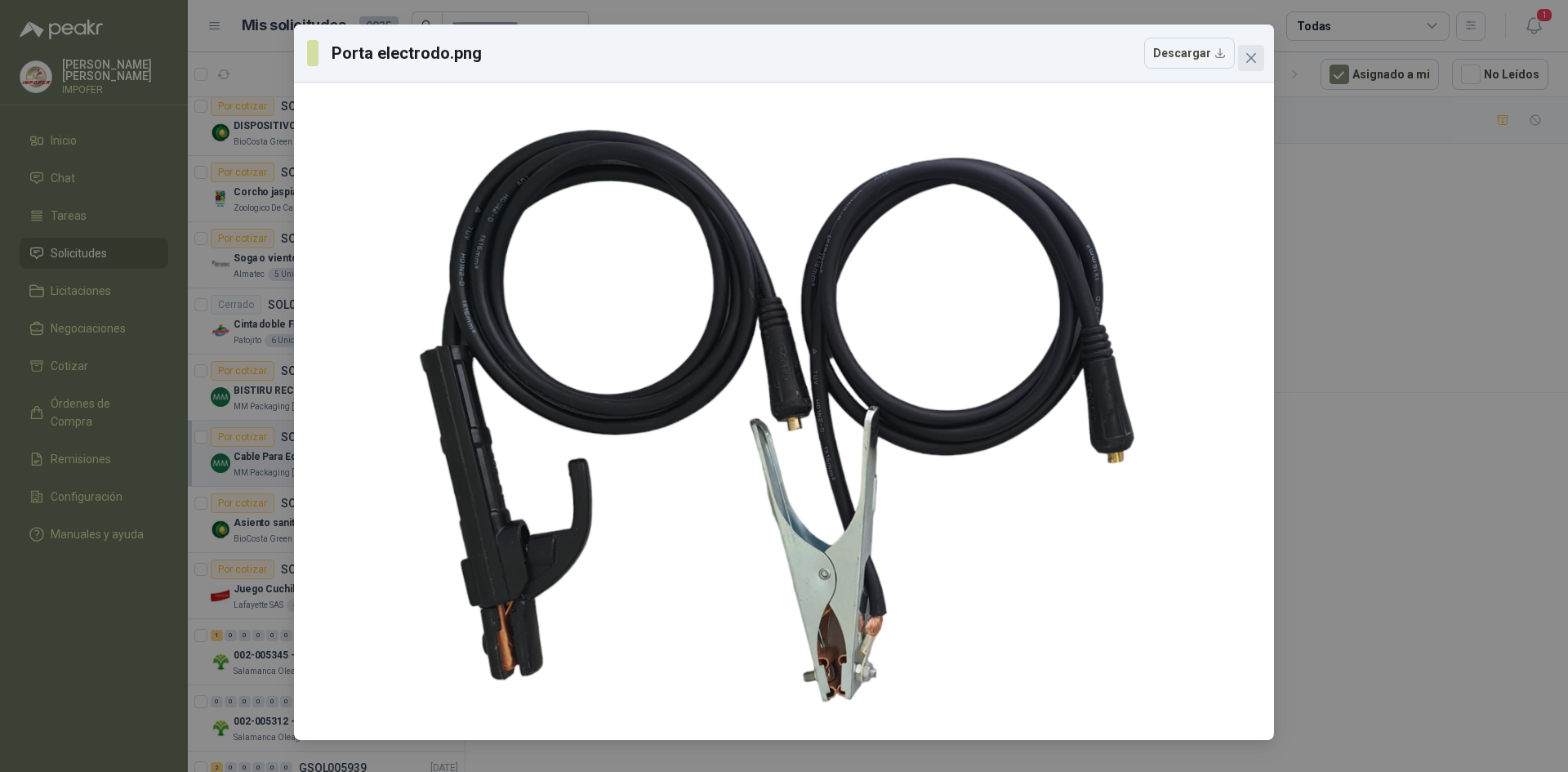
click at [1241, 58] on span "Close" at bounding box center [1252, 58] width 26 height 13
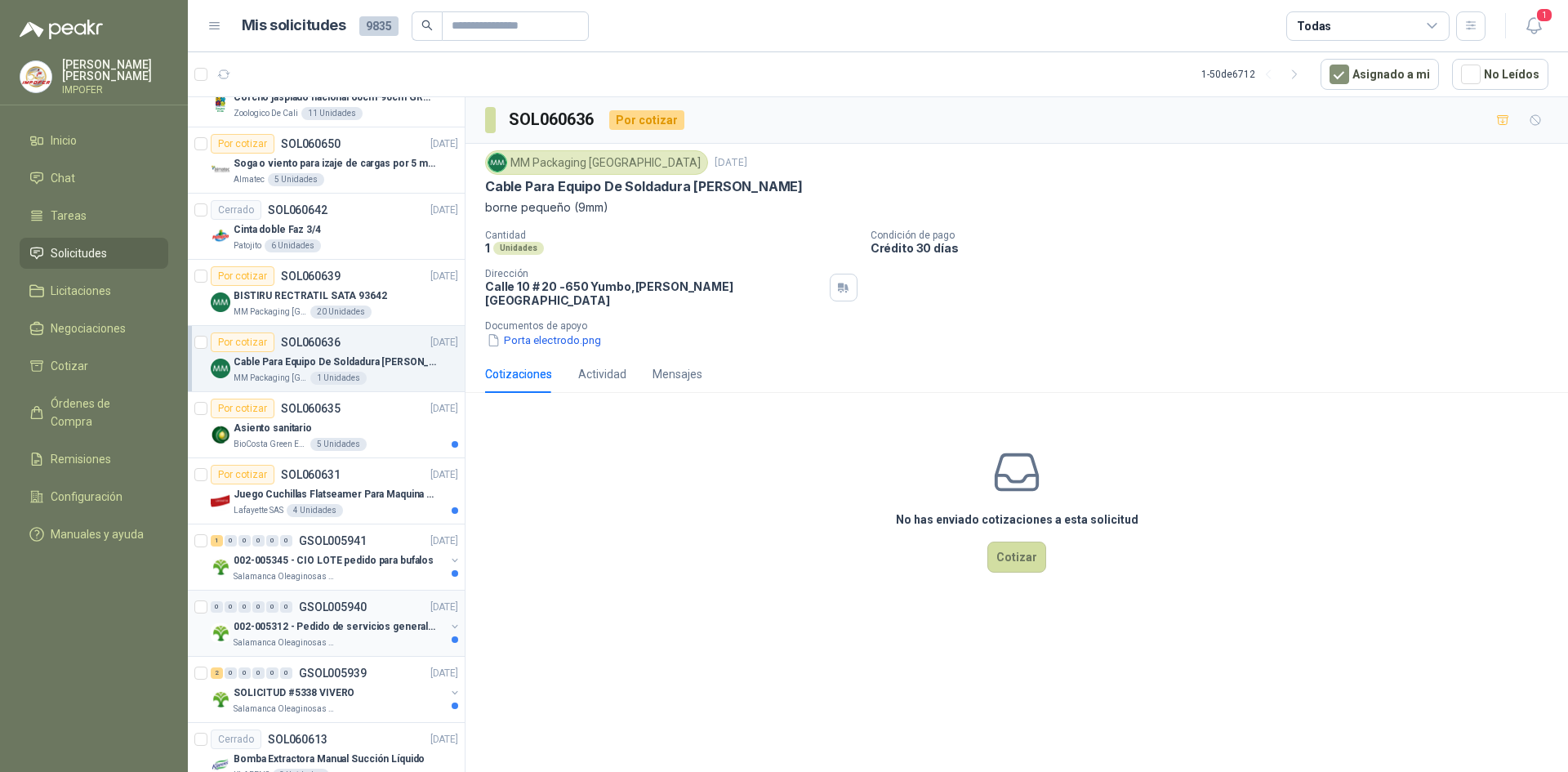
scroll to position [980, 0]
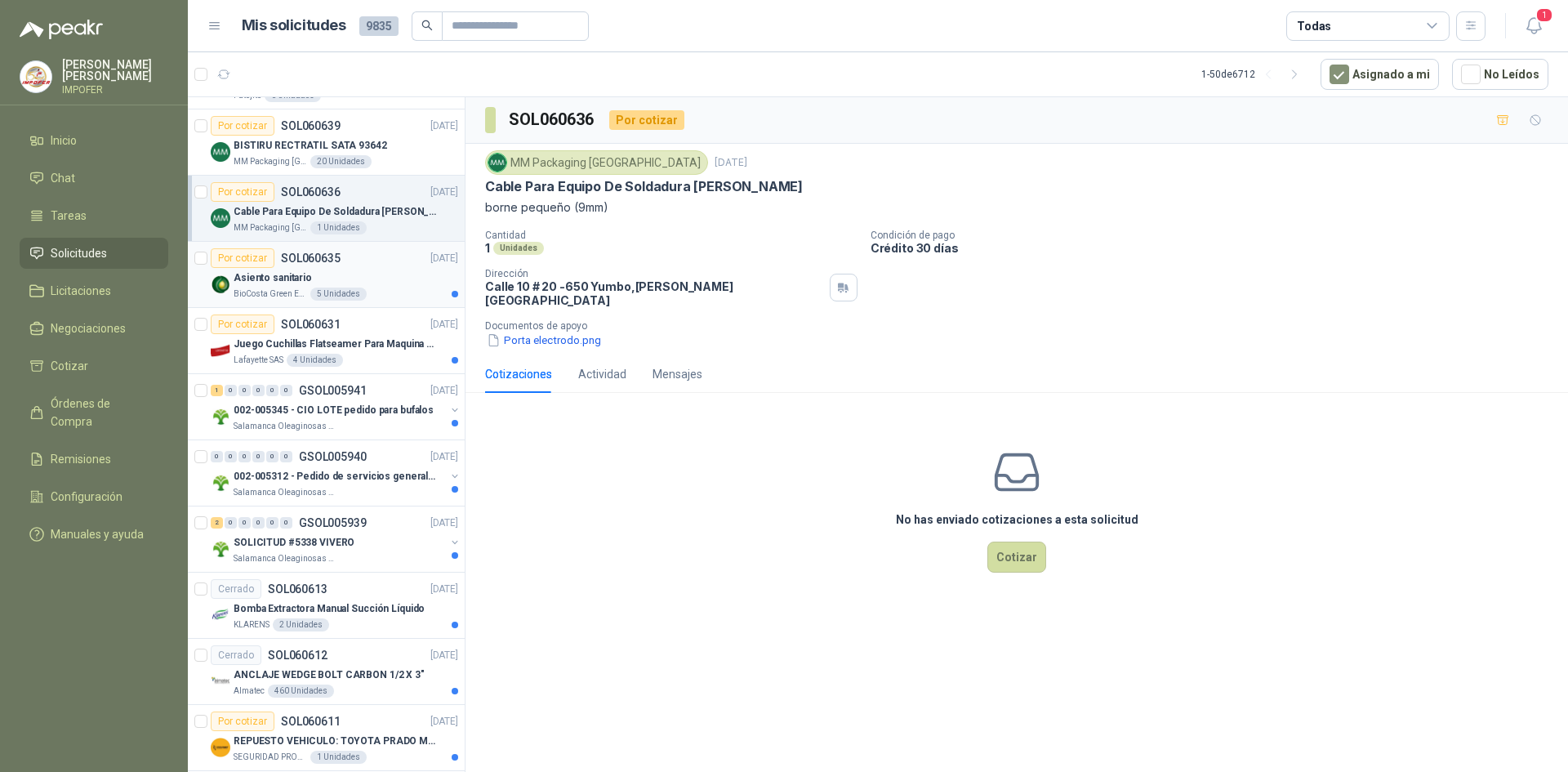
click at [375, 280] on div "Asiento sanitario" at bounding box center [346, 277] width 225 height 19
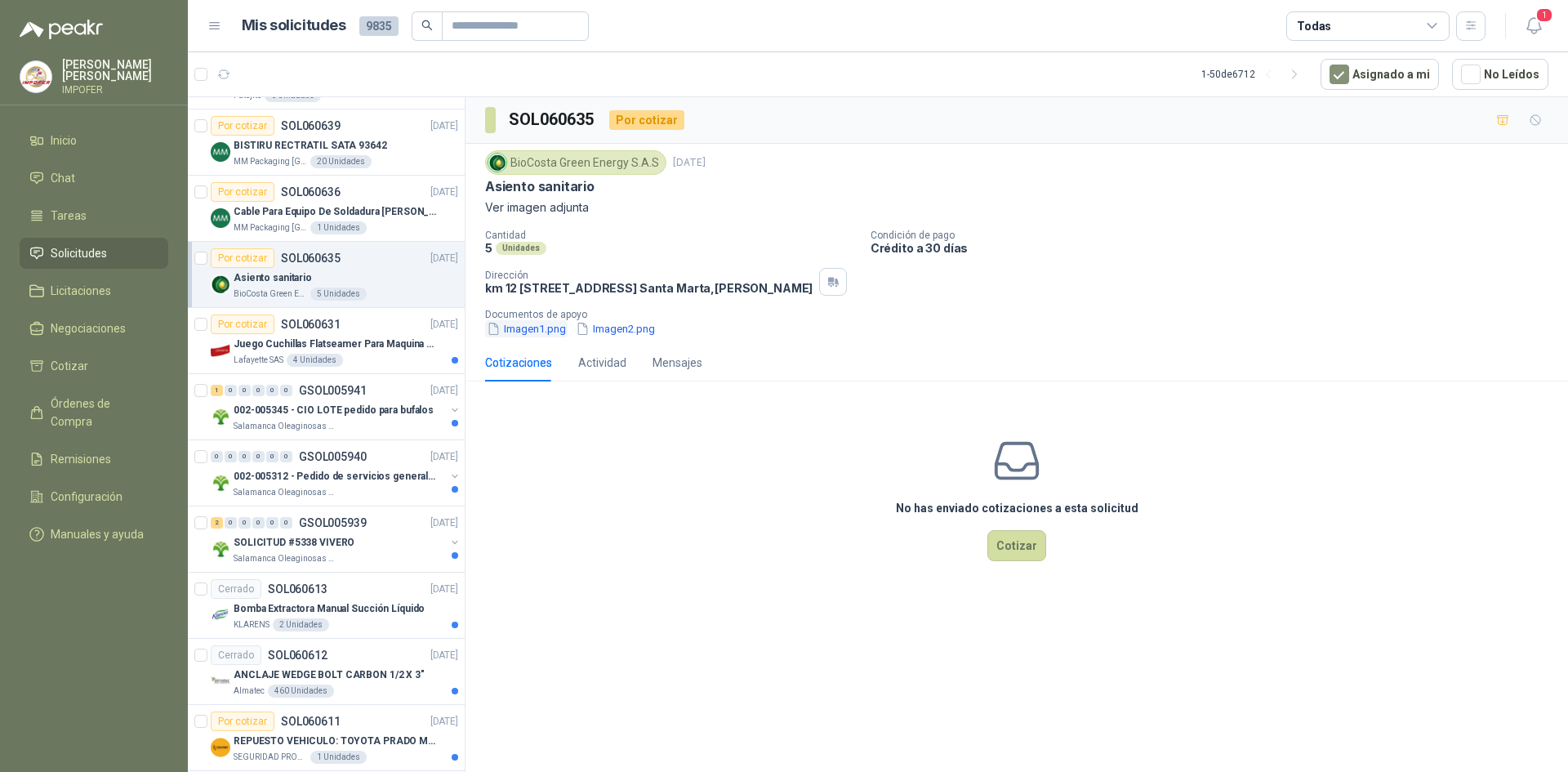
click at [550, 337] on button "Imagen1.png" at bounding box center [526, 328] width 83 height 17
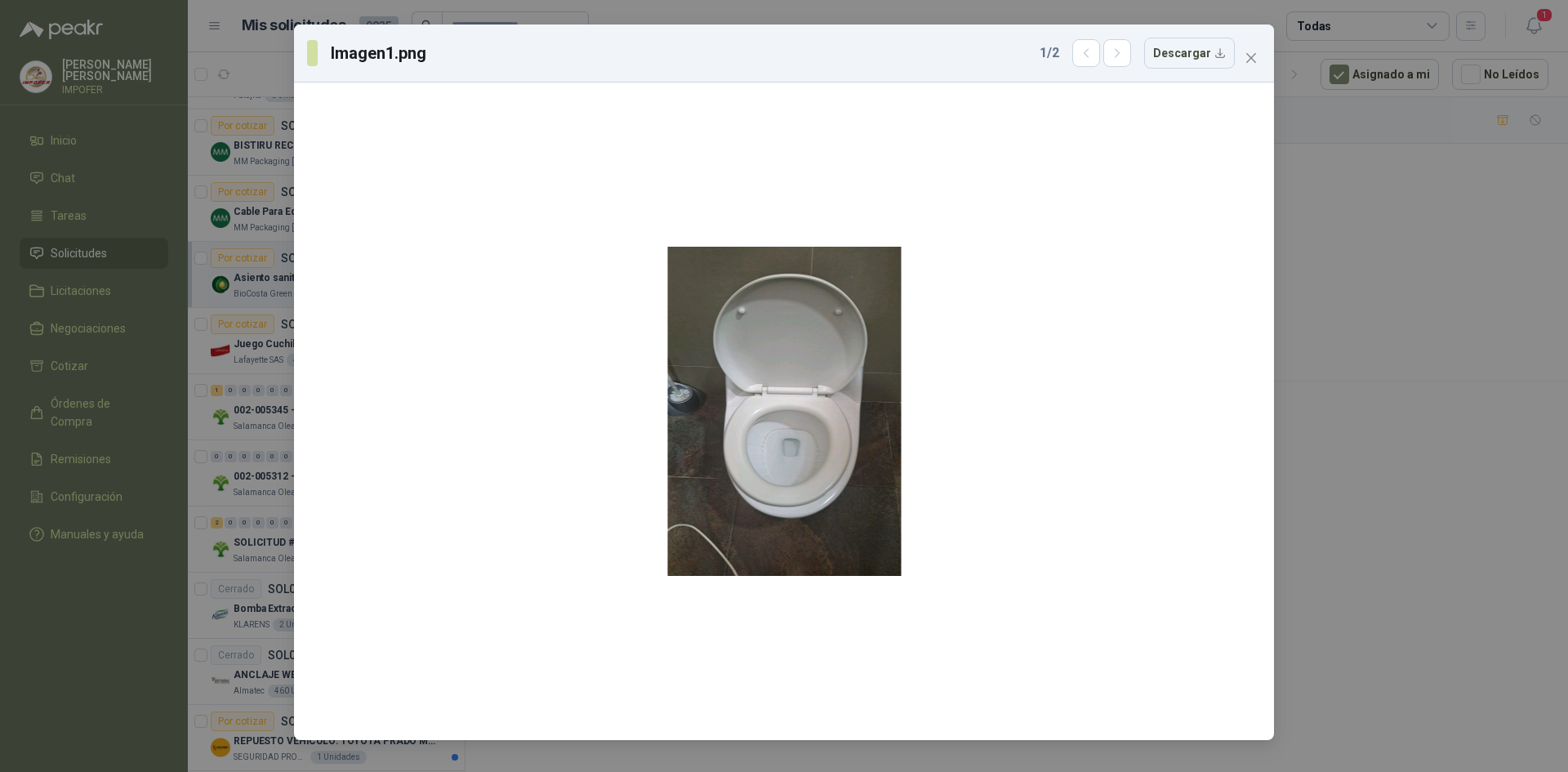
click at [1125, 71] on div "Imagen1.png 1 / 2 Descargar" at bounding box center [784, 53] width 981 height 58
click at [1120, 57] on icon "button" at bounding box center [1118, 53] width 14 height 14
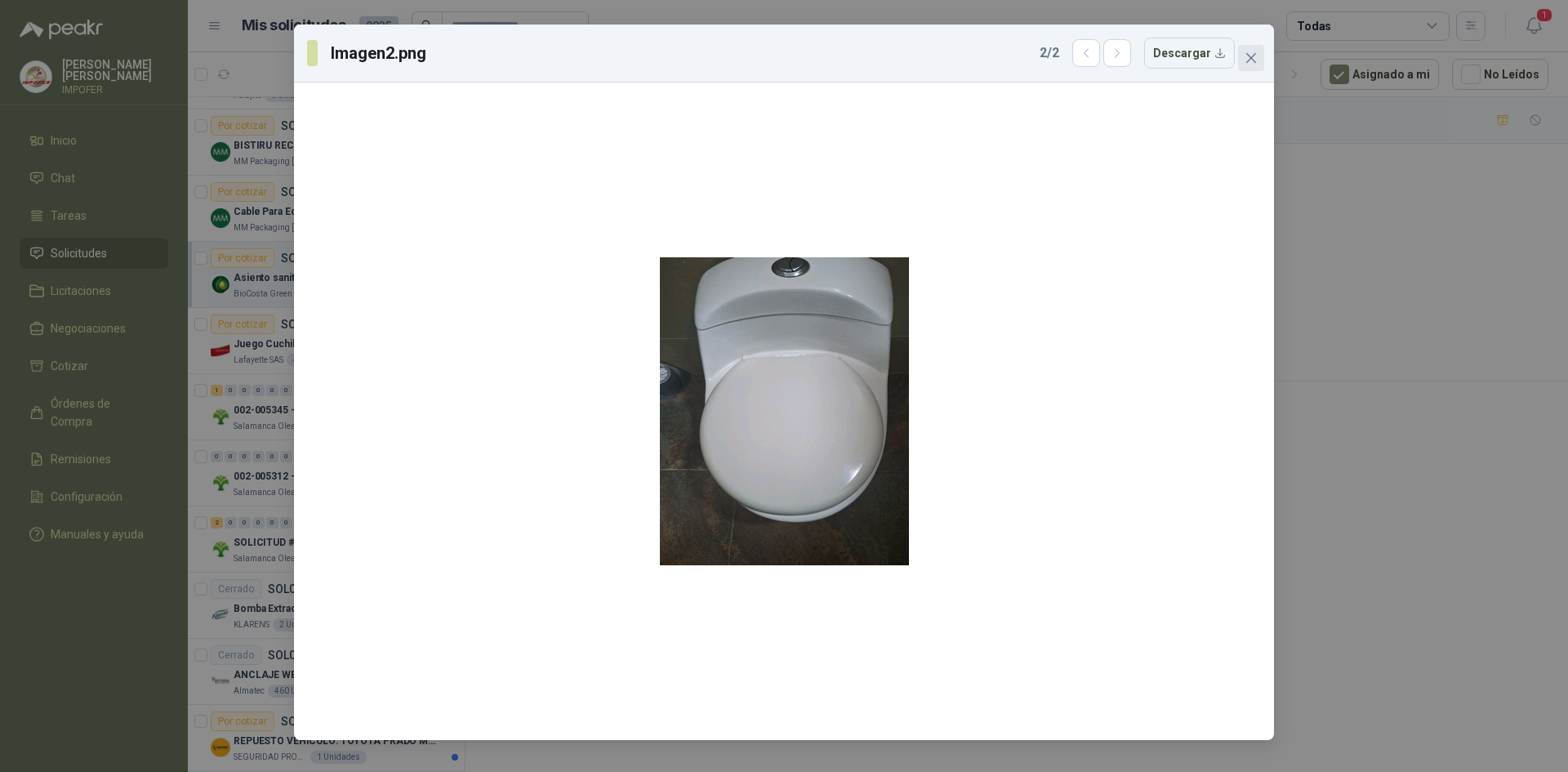
click at [1251, 59] on icon "close" at bounding box center [1251, 58] width 10 height 10
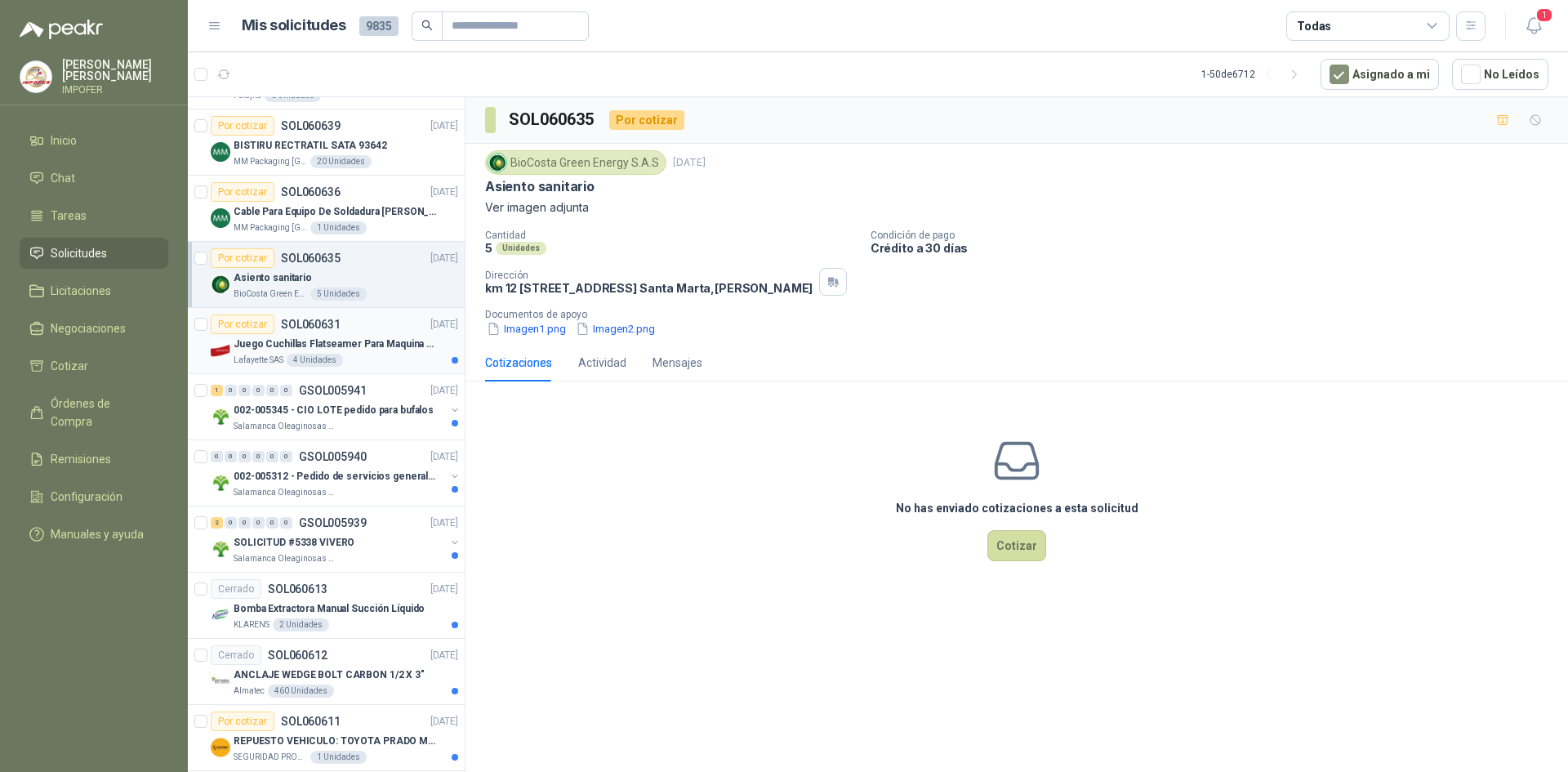
click at [325, 359] on div "4 Unidades" at bounding box center [315, 360] width 57 height 13
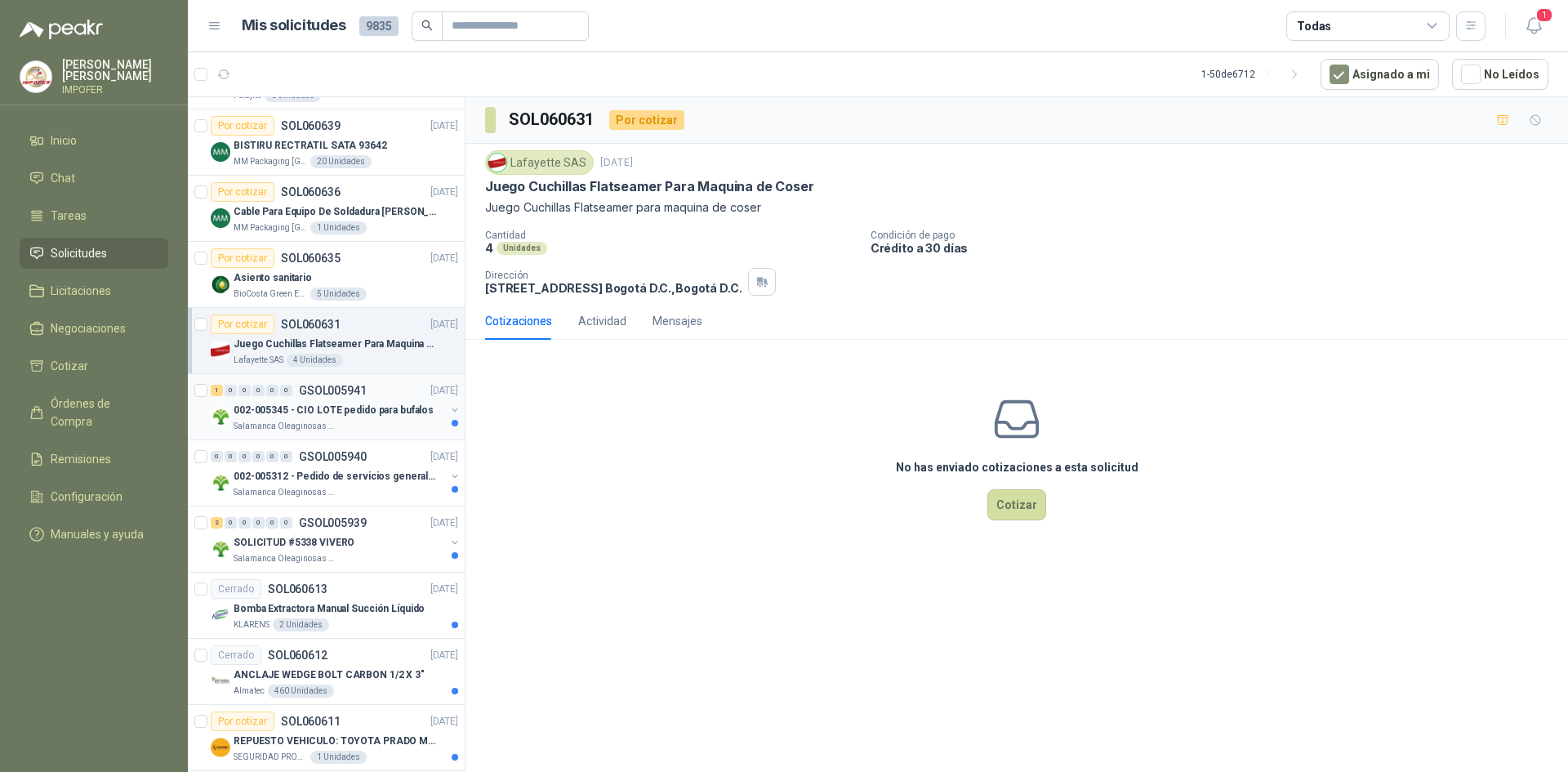
click at [394, 430] on div "Salamanca Oleaginosas SAS" at bounding box center [339, 426] width 212 height 13
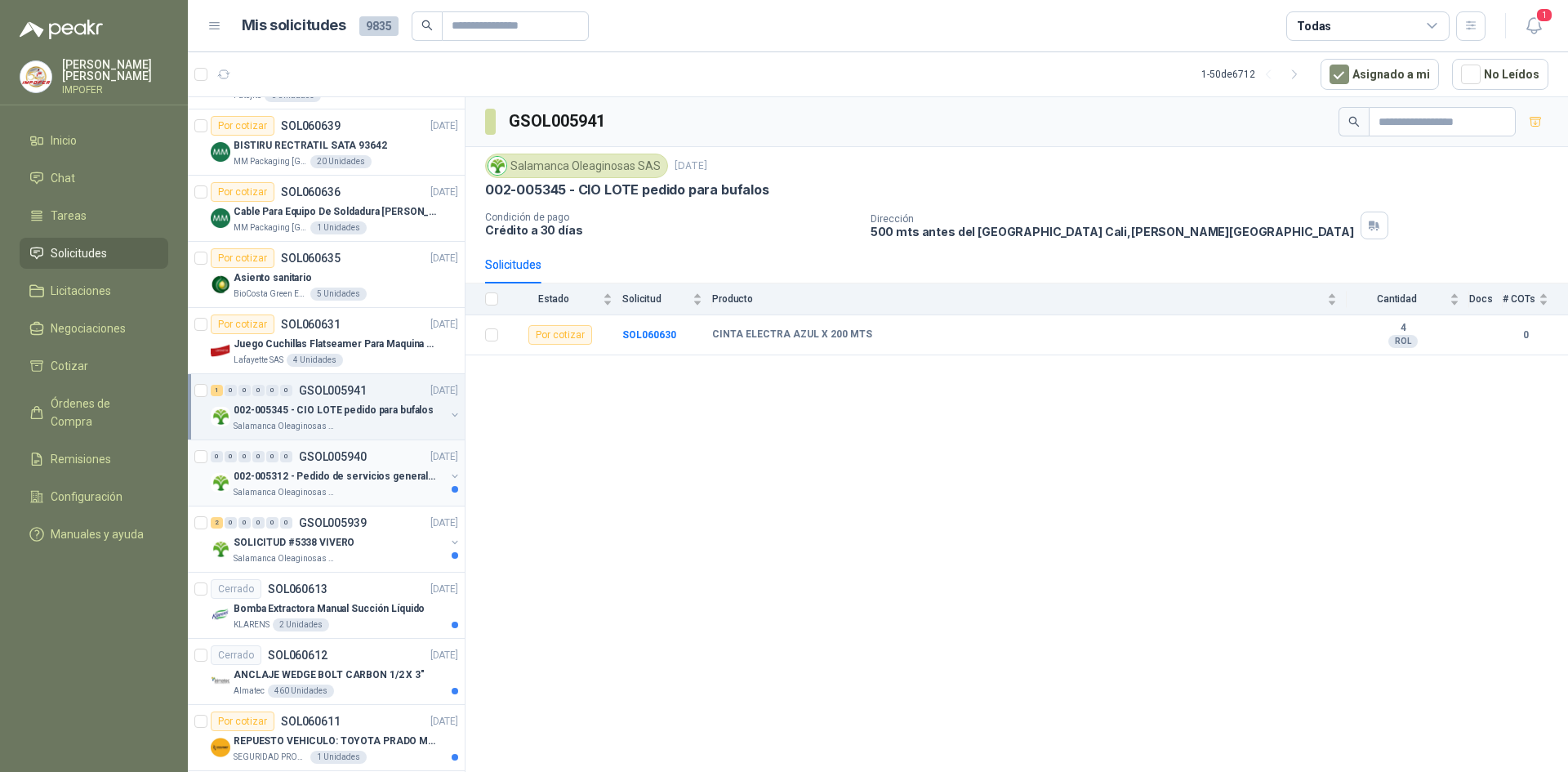
click at [367, 455] on div "0 0 0 0 0 0 GSOL005940 [DATE]" at bounding box center [336, 457] width 251 height 19
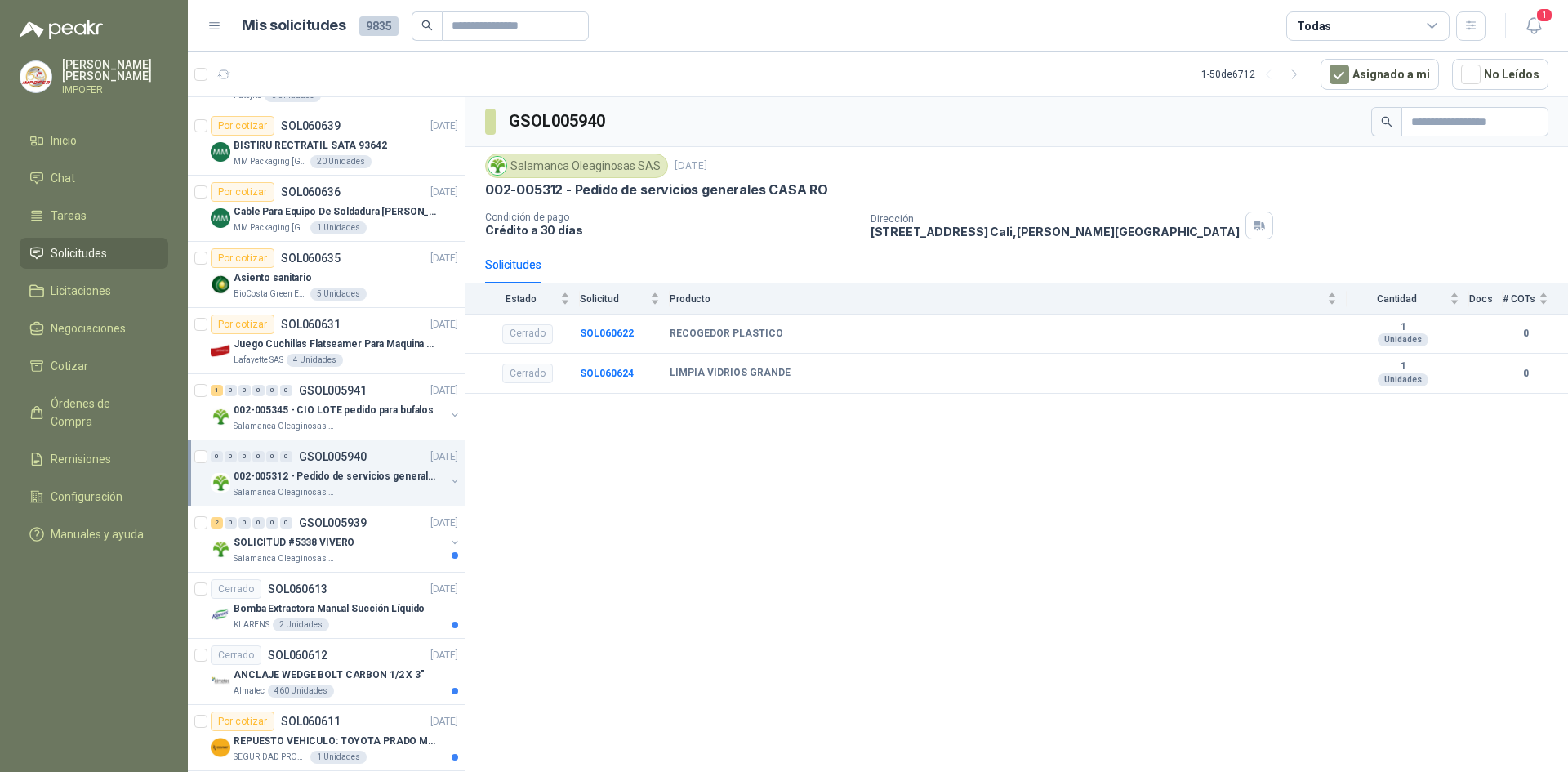
scroll to position [1061, 0]
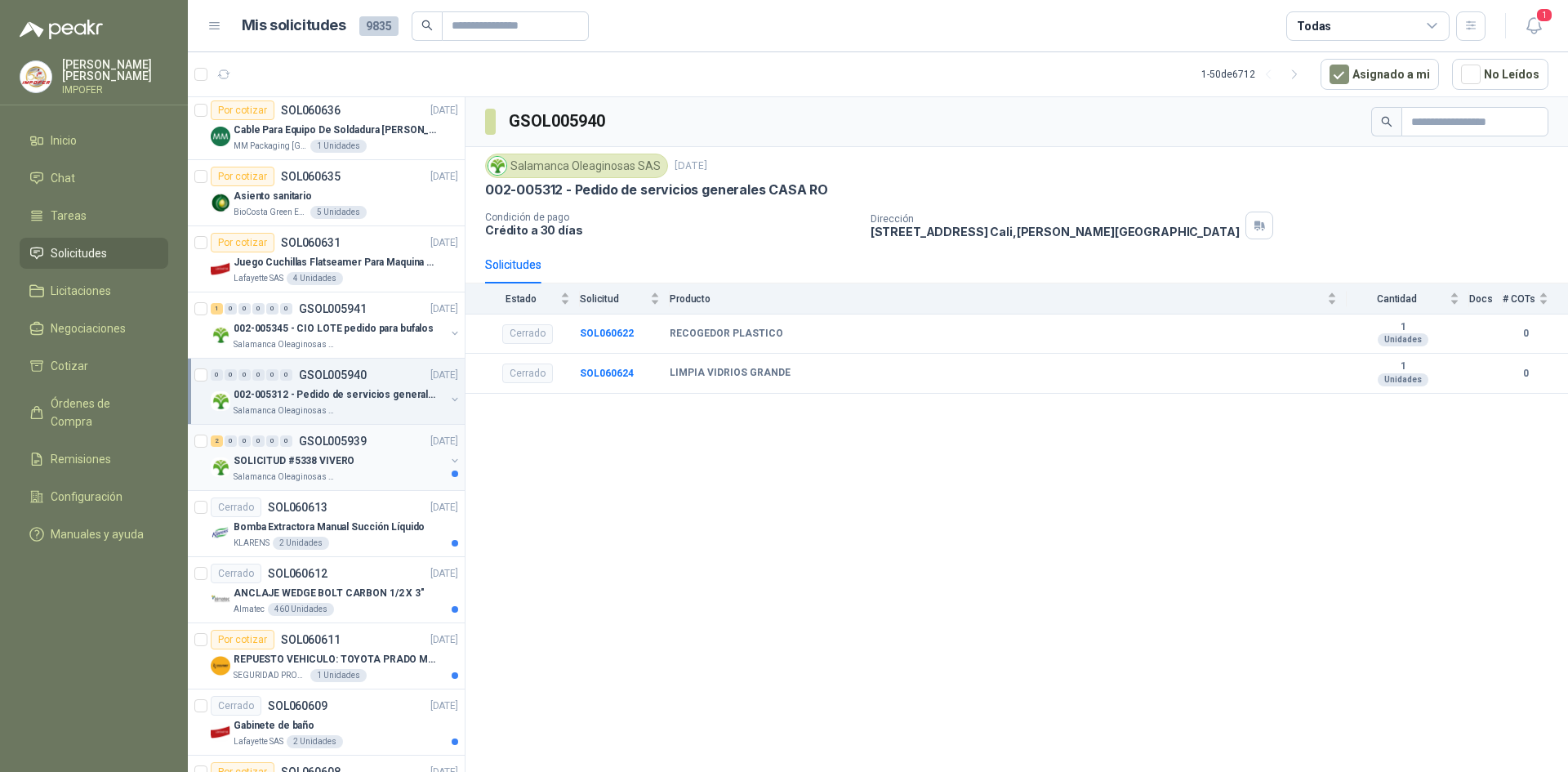
click at [373, 448] on div "2 0 0 0 0 0 GSOL005939 [DATE]" at bounding box center [336, 441] width 251 height 19
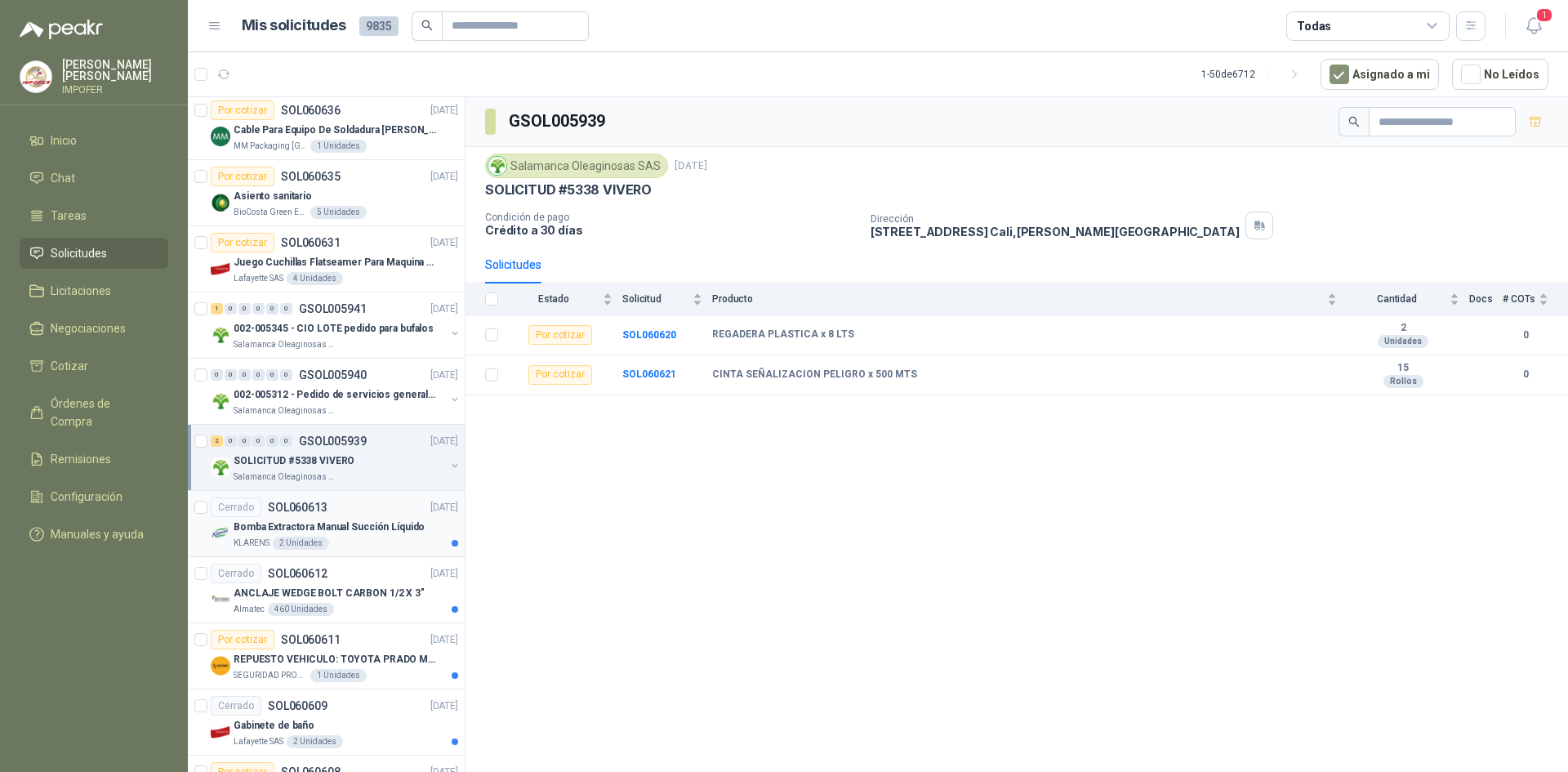
click at [390, 520] on p "Bomba Extractora Manual Succión Líquido" at bounding box center [329, 527] width 191 height 16
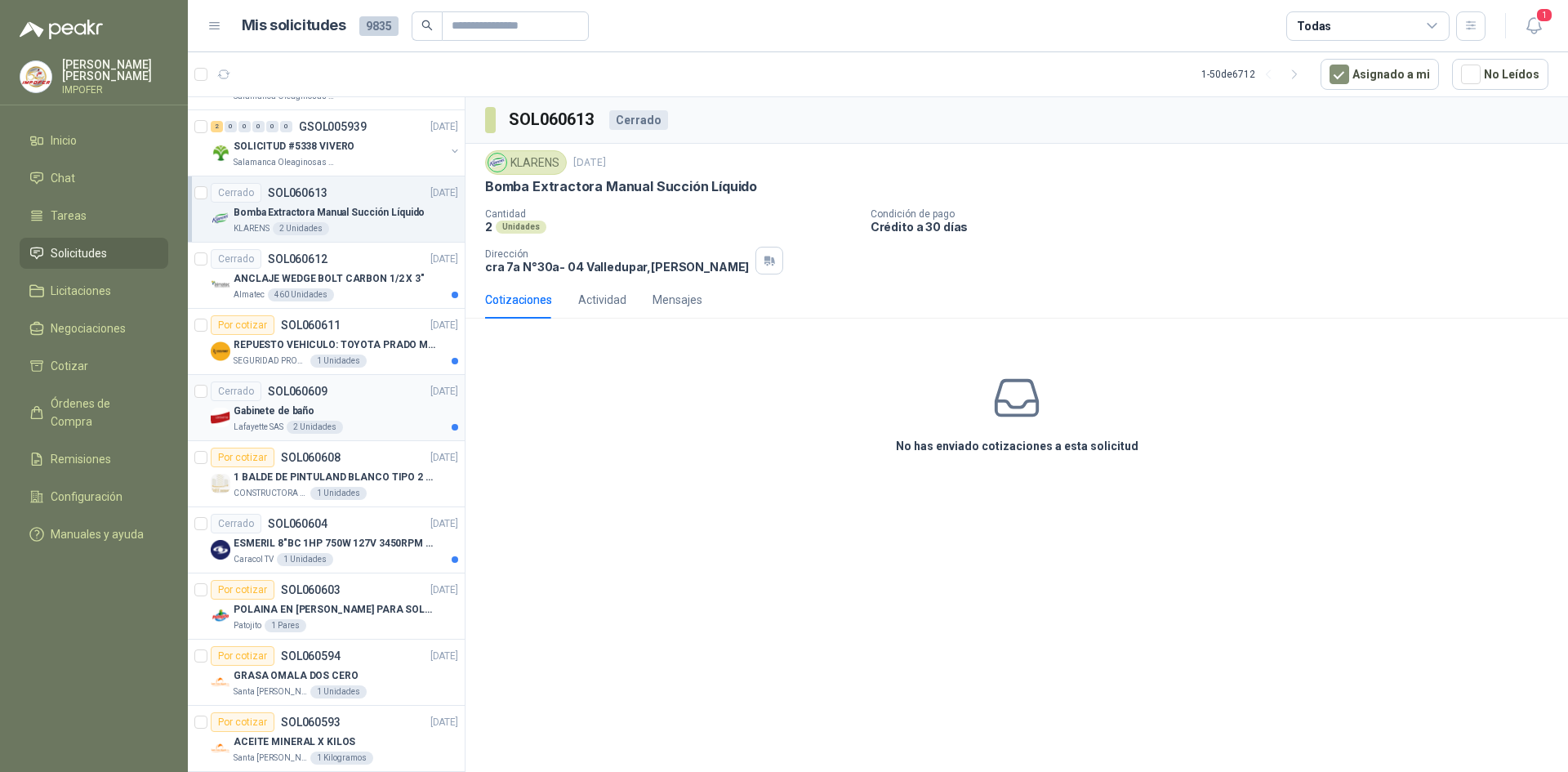
scroll to position [1388, 0]
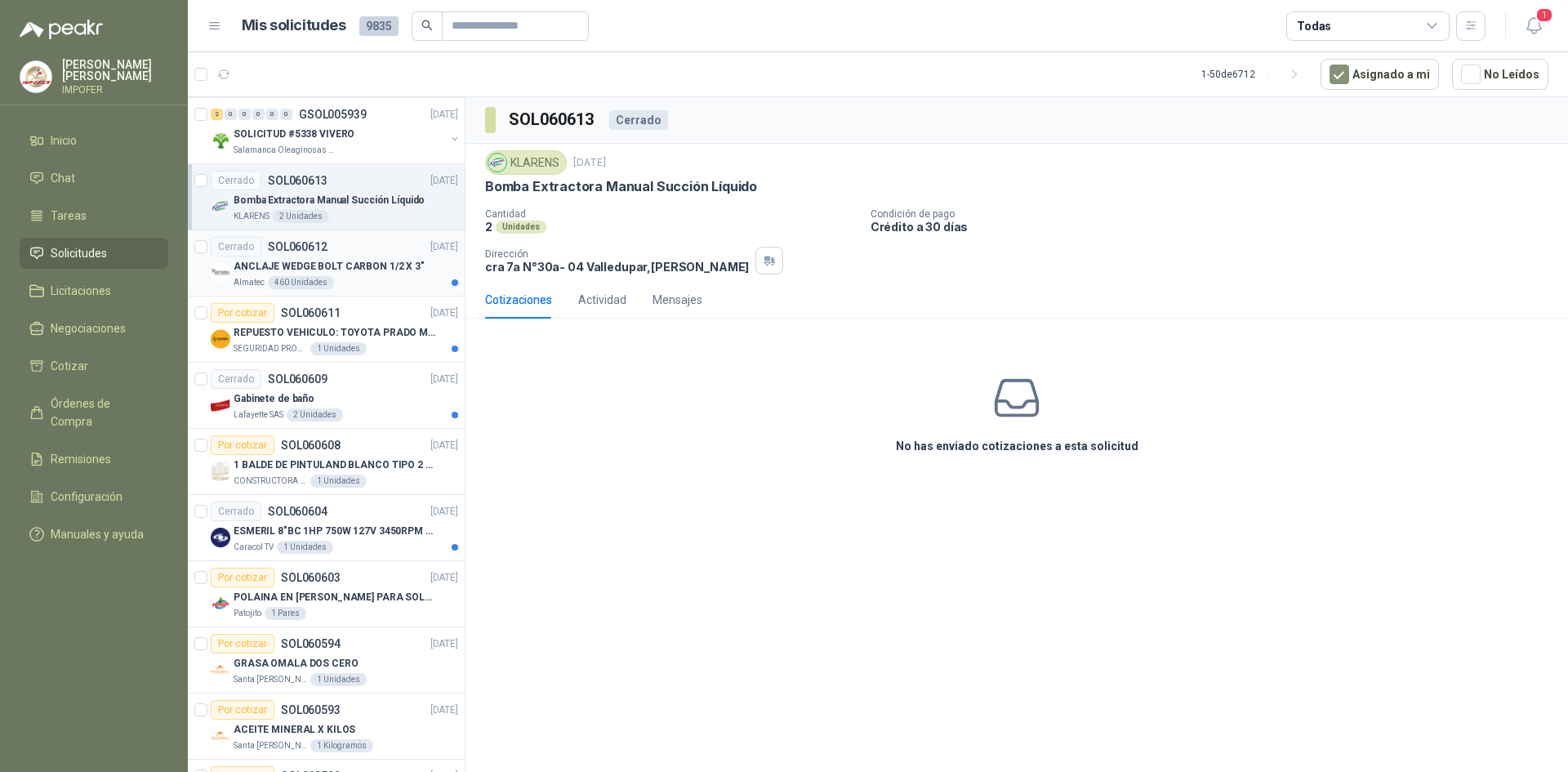
click at [411, 267] on p "ANCLAJE WEDGE BOLT CARBON 1/2 X 3"" at bounding box center [329, 267] width 191 height 16
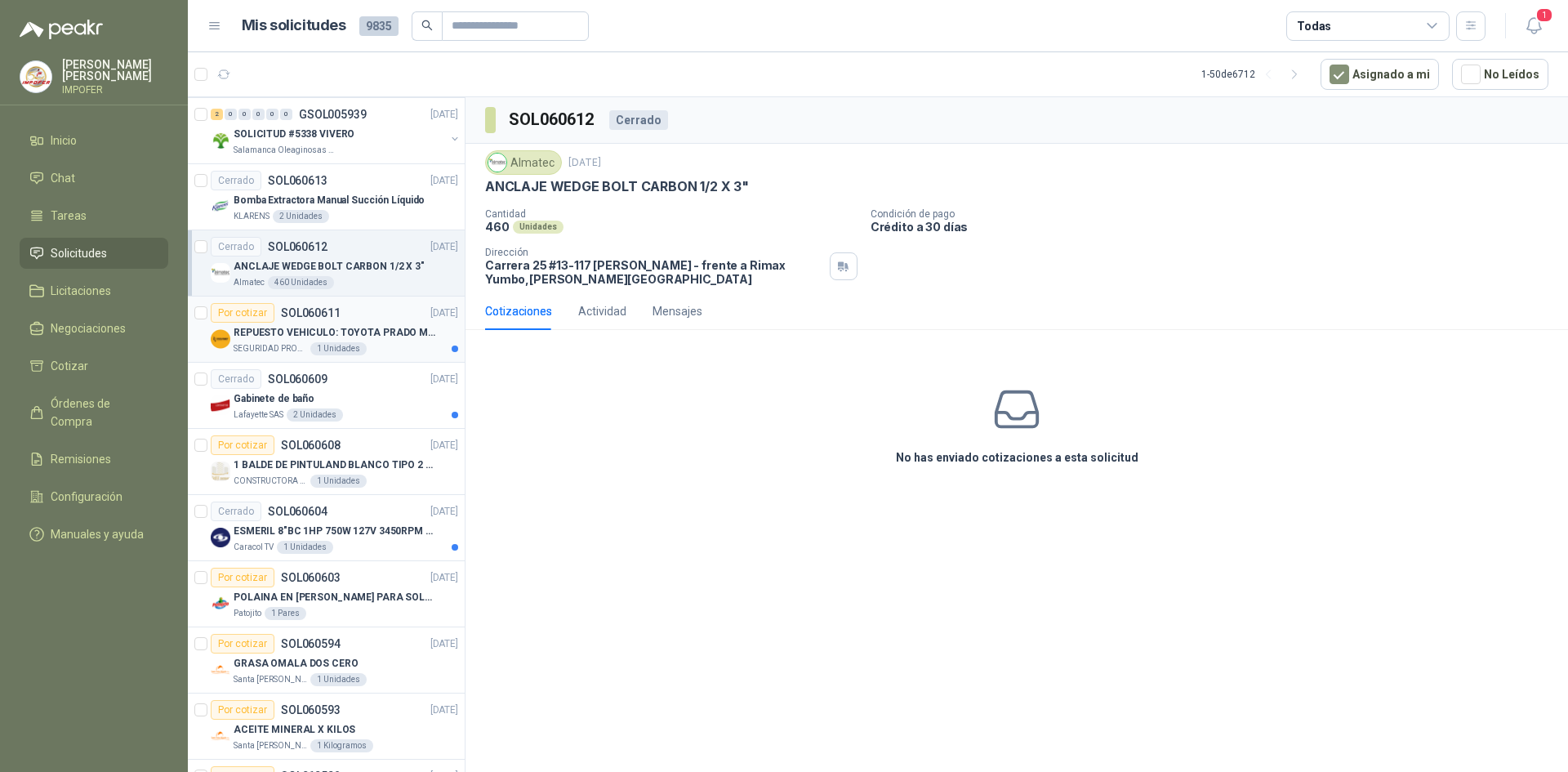
click at [394, 361] on article "Por cotizar SOL060611 [DATE] REPUESTO VEHICULO: TOYOTA [PERSON_NAME] MODELO 201…" at bounding box center [327, 329] width 277 height 66
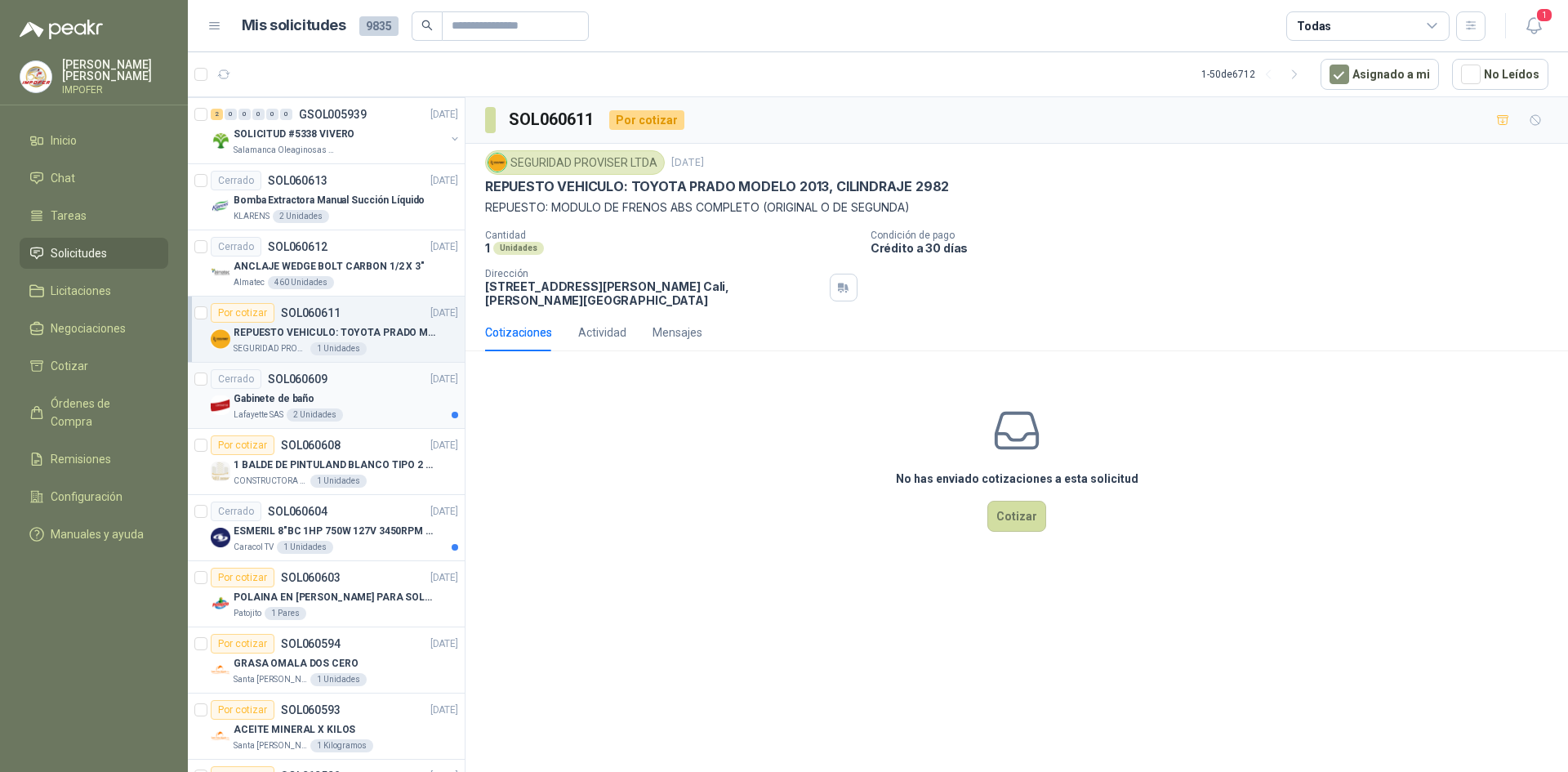
click at [400, 399] on div "Gabinete de baño" at bounding box center [346, 398] width 225 height 19
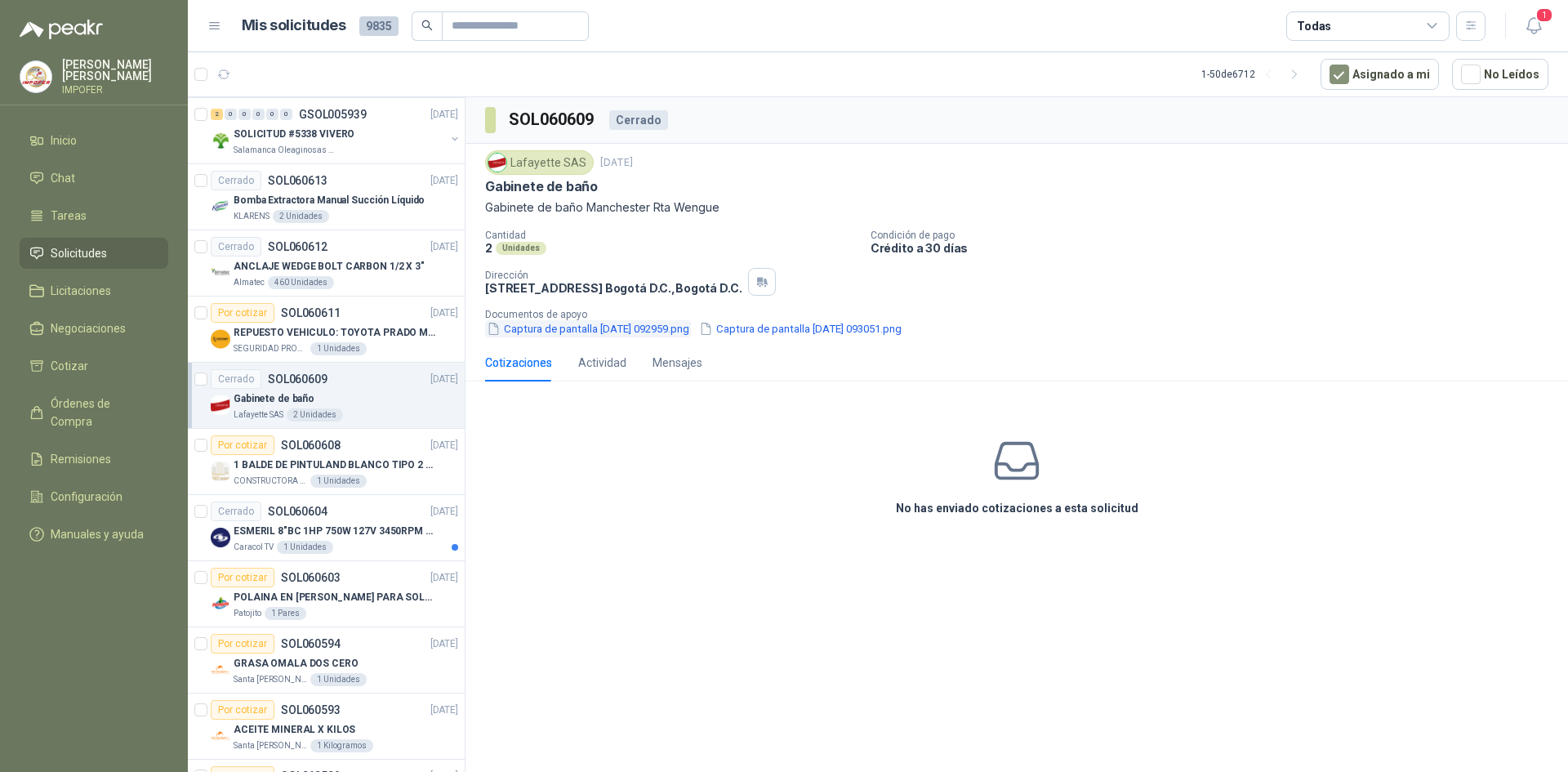
click at [565, 333] on button "Captura de pantalla [DATE] 092959.png" at bounding box center [588, 328] width 206 height 17
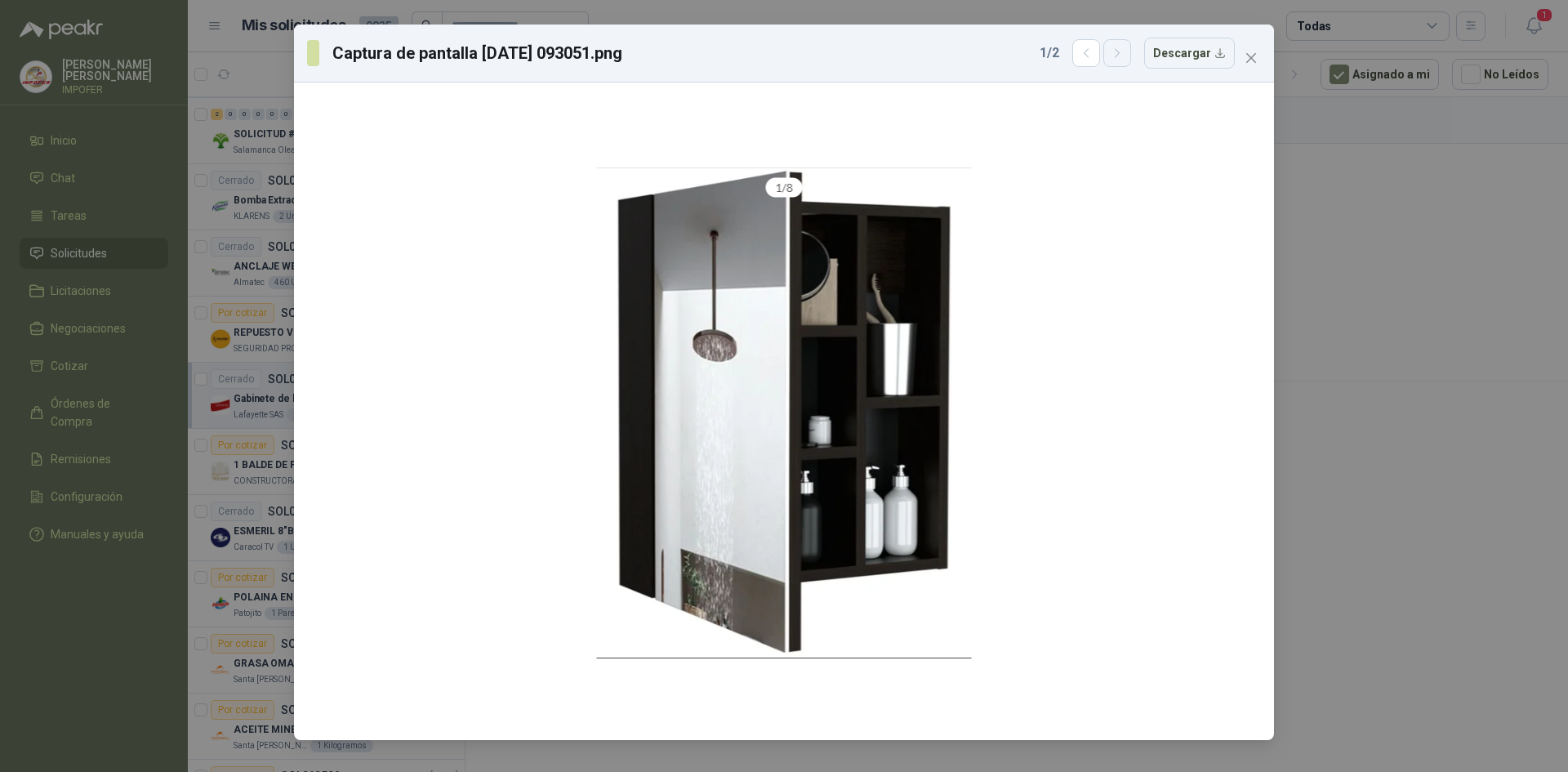
click at [1123, 50] on icon "button" at bounding box center [1118, 53] width 14 height 14
click at [1083, 53] on button "button" at bounding box center [1086, 53] width 28 height 28
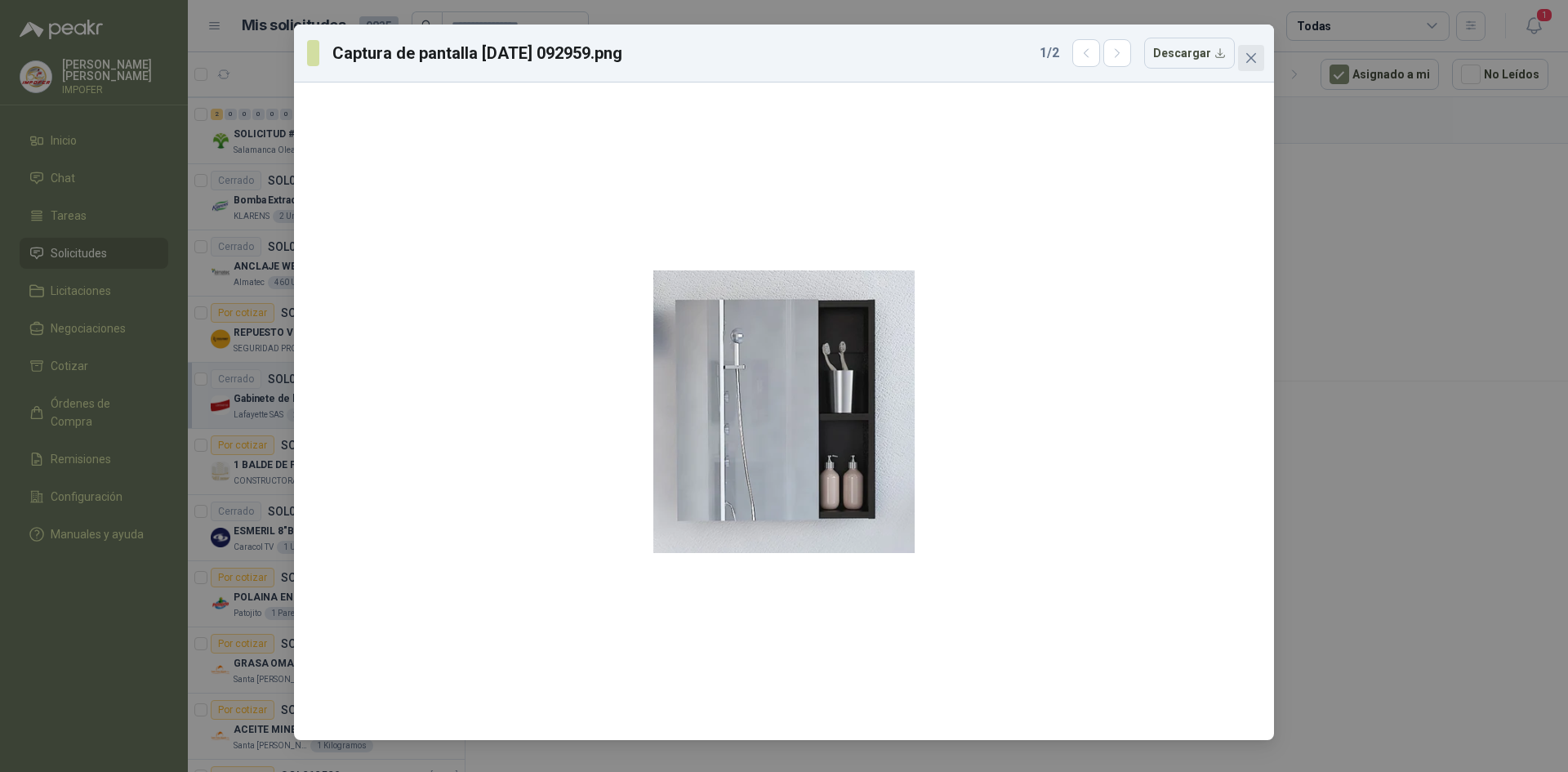
click at [1246, 54] on icon "close" at bounding box center [1251, 58] width 13 height 13
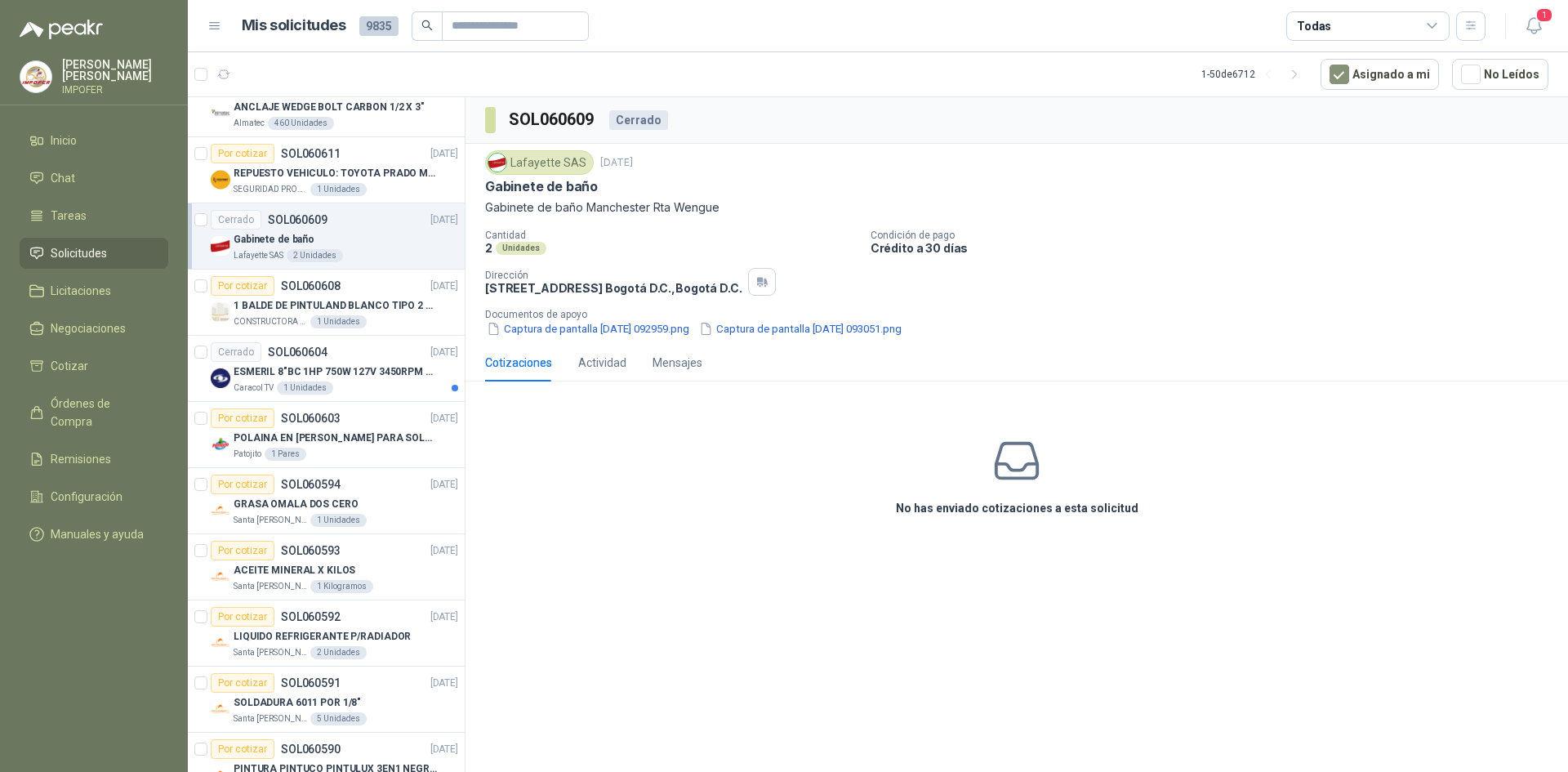
scroll to position [1552, 0]
click at [358, 369] on p "ESMERIL 8"BC 1HP 750W 127V 3450RPM URREA" at bounding box center [335, 368] width 203 height 16
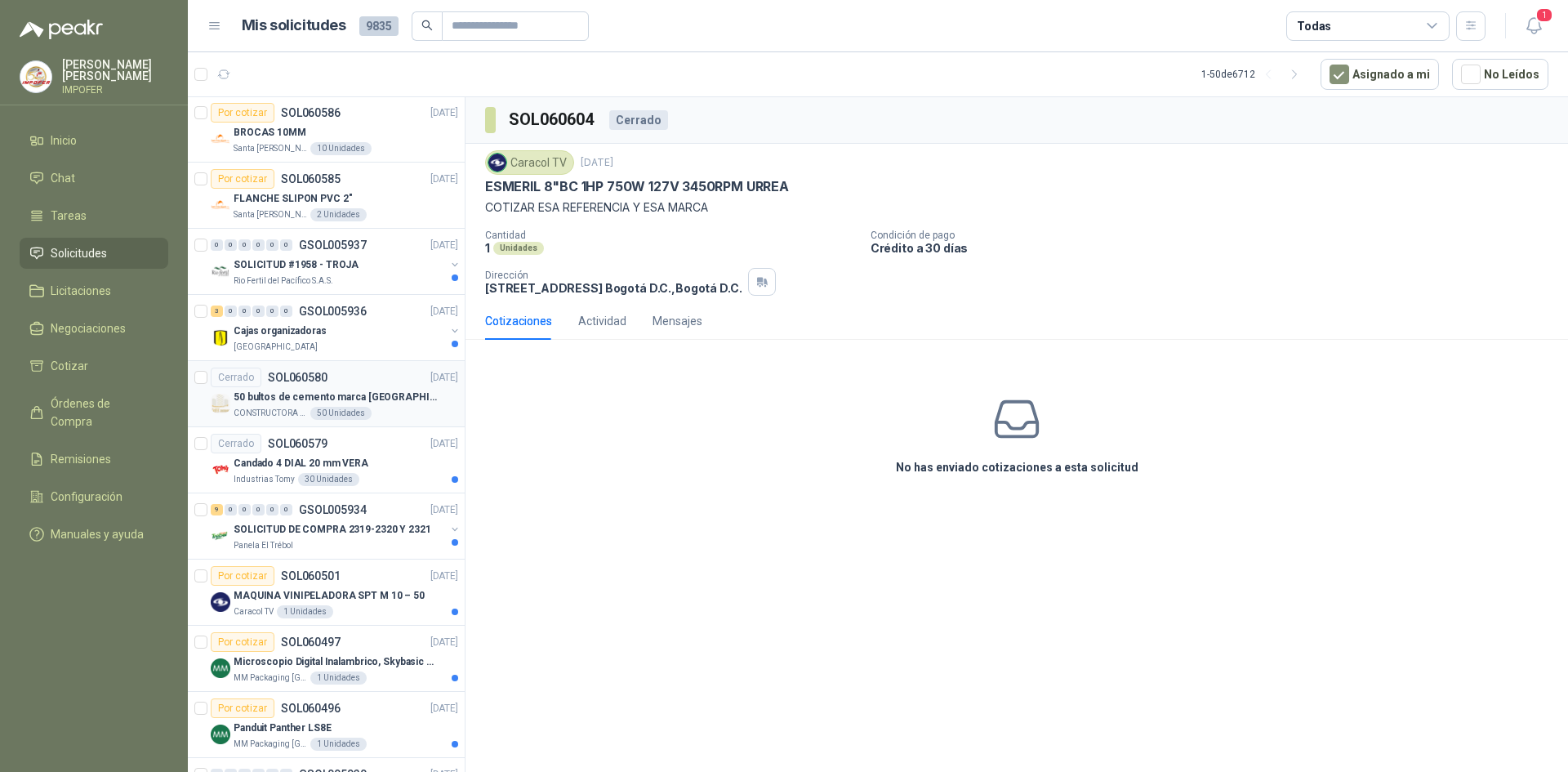
scroll to position [2418, 0]
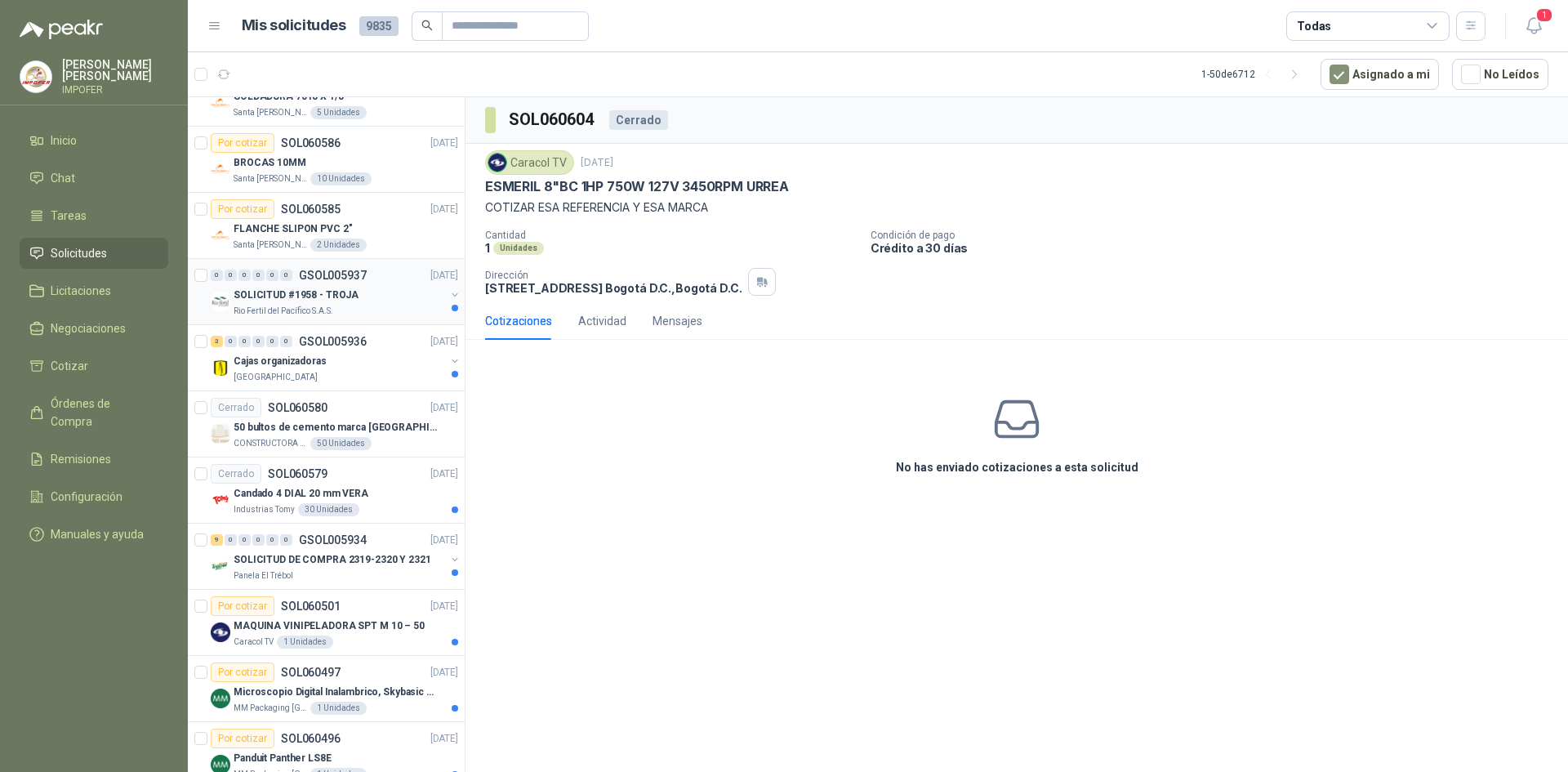
click at [367, 305] on div "Rio Fertil del Pacífico S.A.S." at bounding box center [339, 311] width 212 height 13
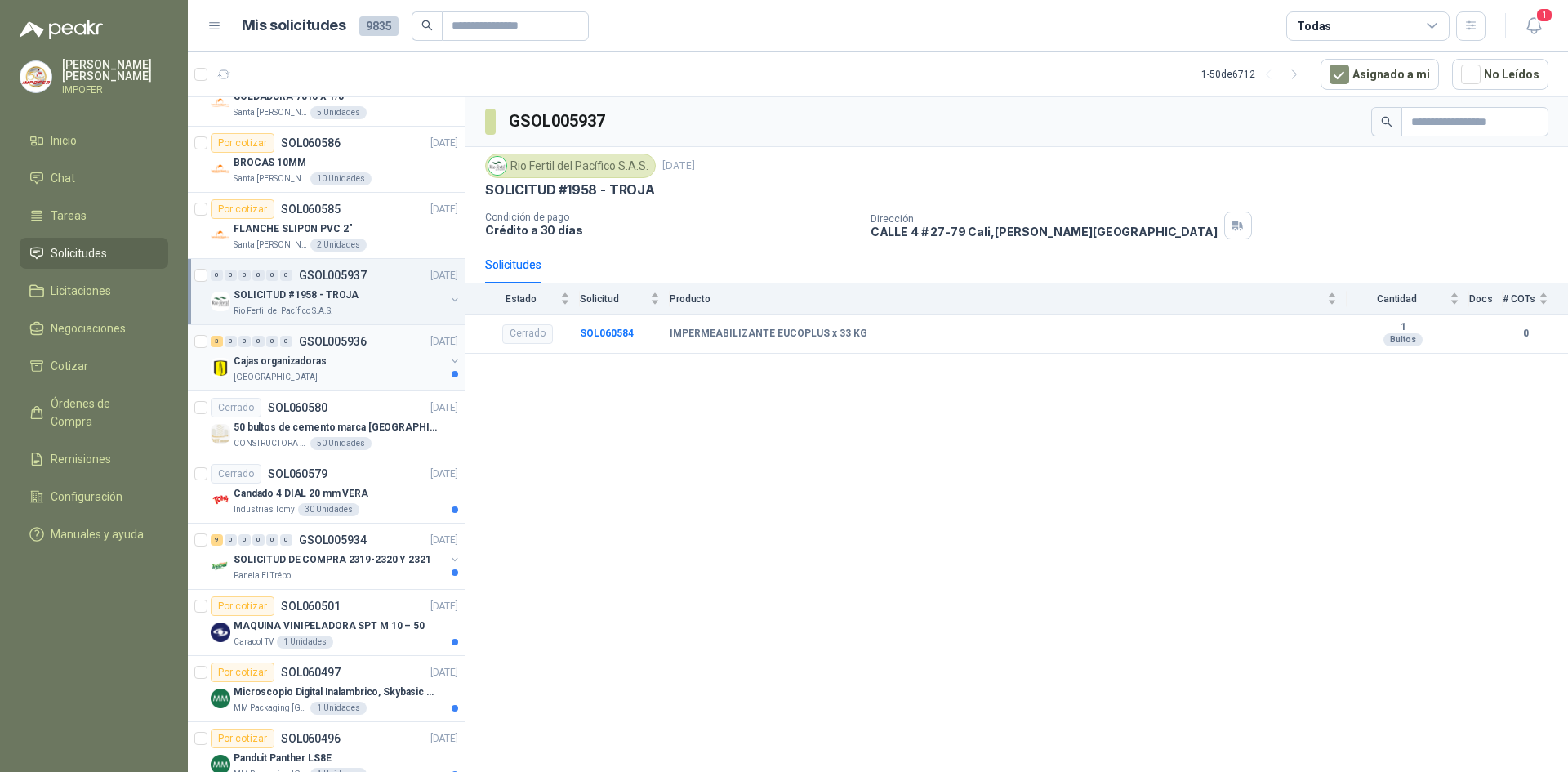
click at [370, 370] on div "Cajas organizadoras" at bounding box center [339, 361] width 212 height 19
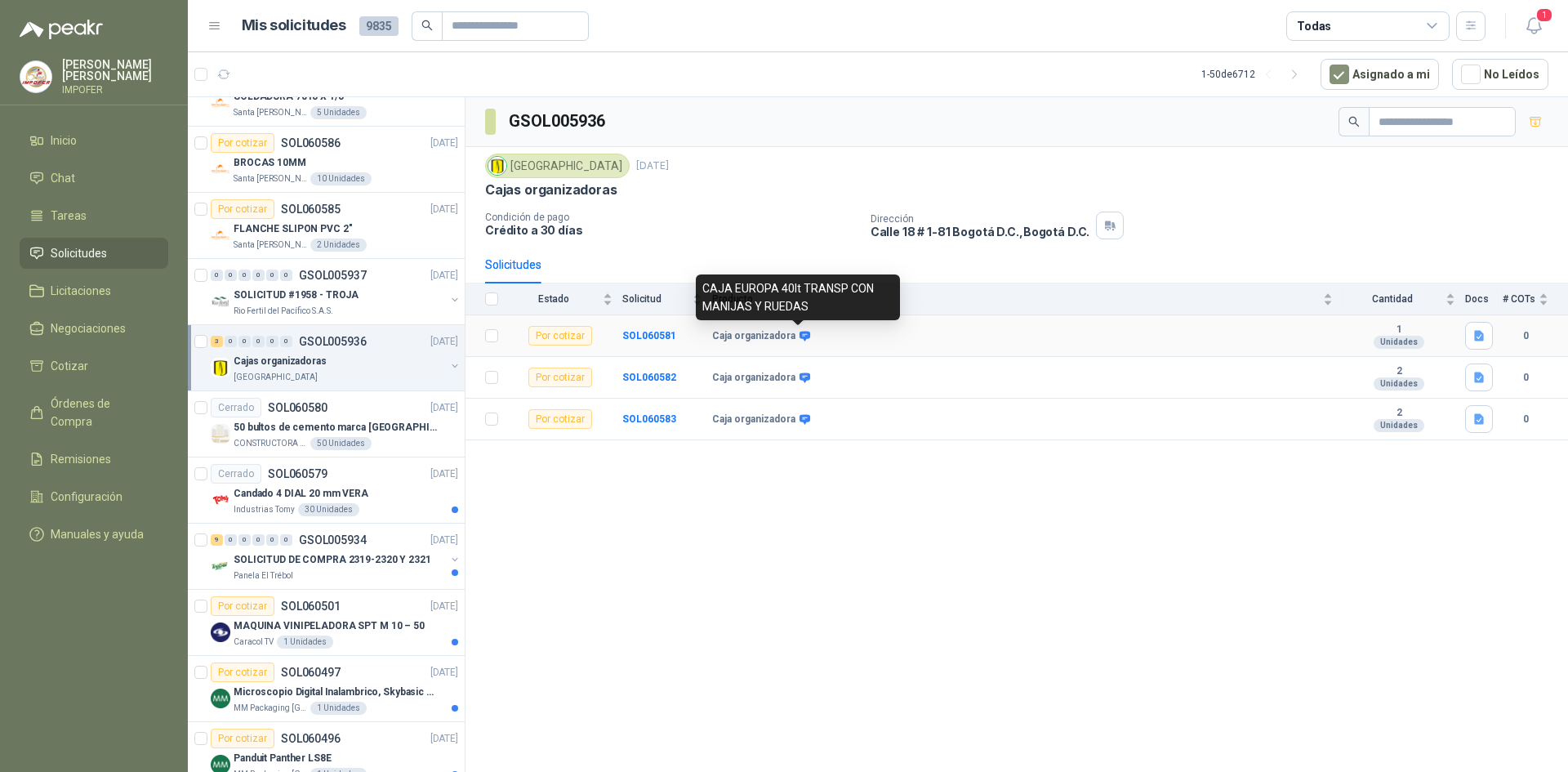
click at [802, 340] on icon at bounding box center [804, 335] width 10 height 10
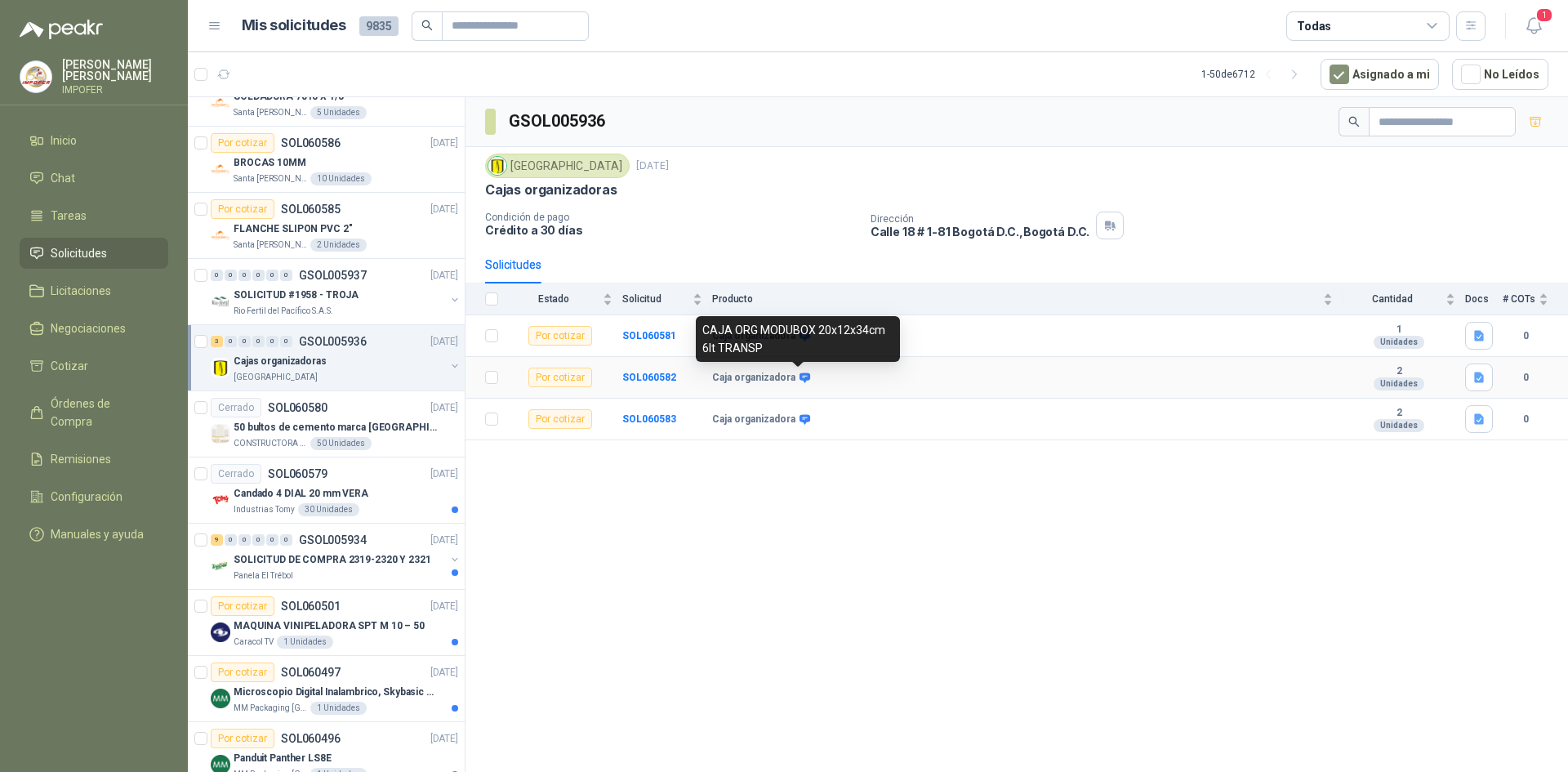
click at [804, 376] on icon at bounding box center [804, 376] width 10 height 10
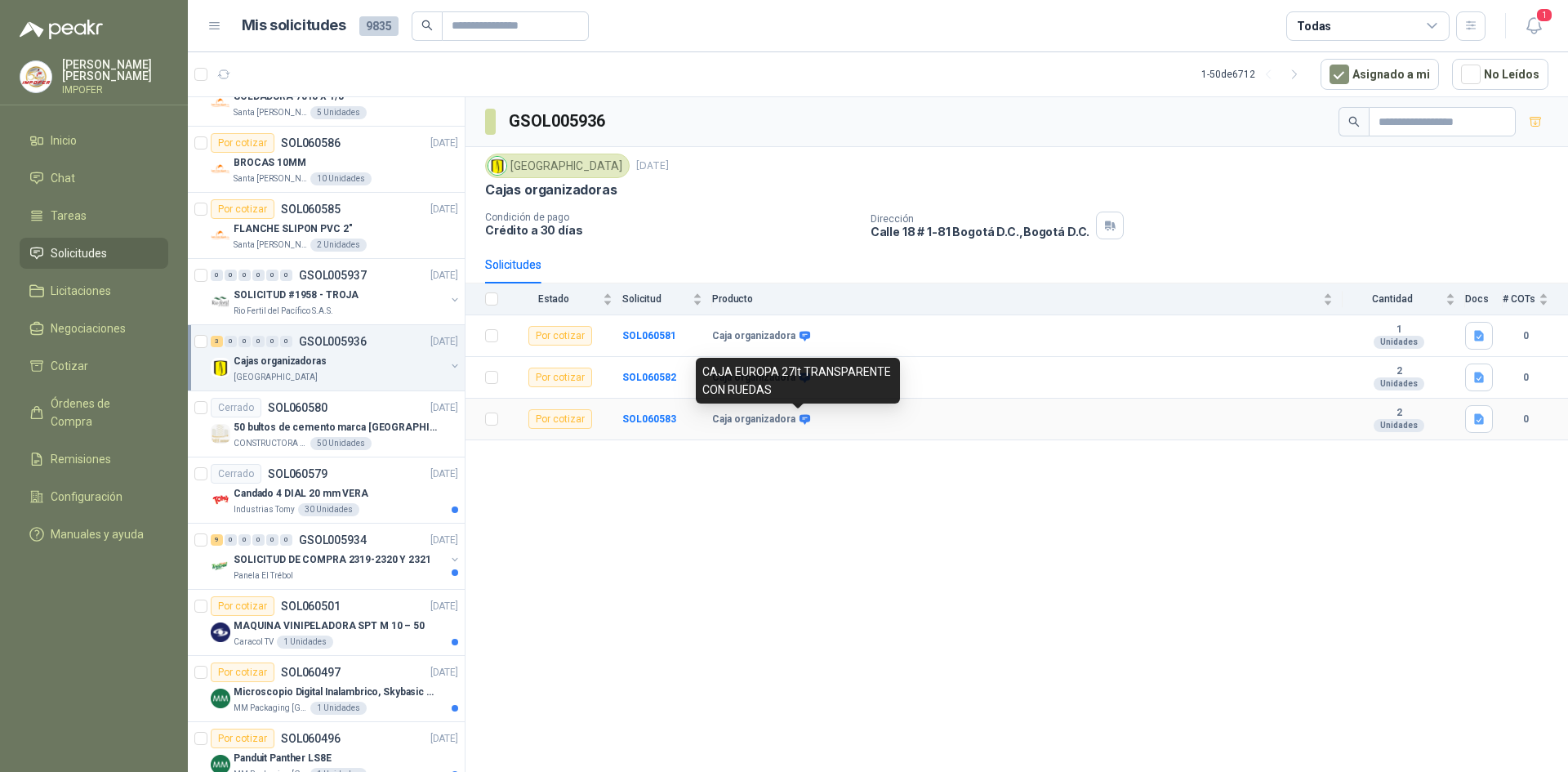
click at [801, 416] on icon at bounding box center [804, 418] width 10 height 10
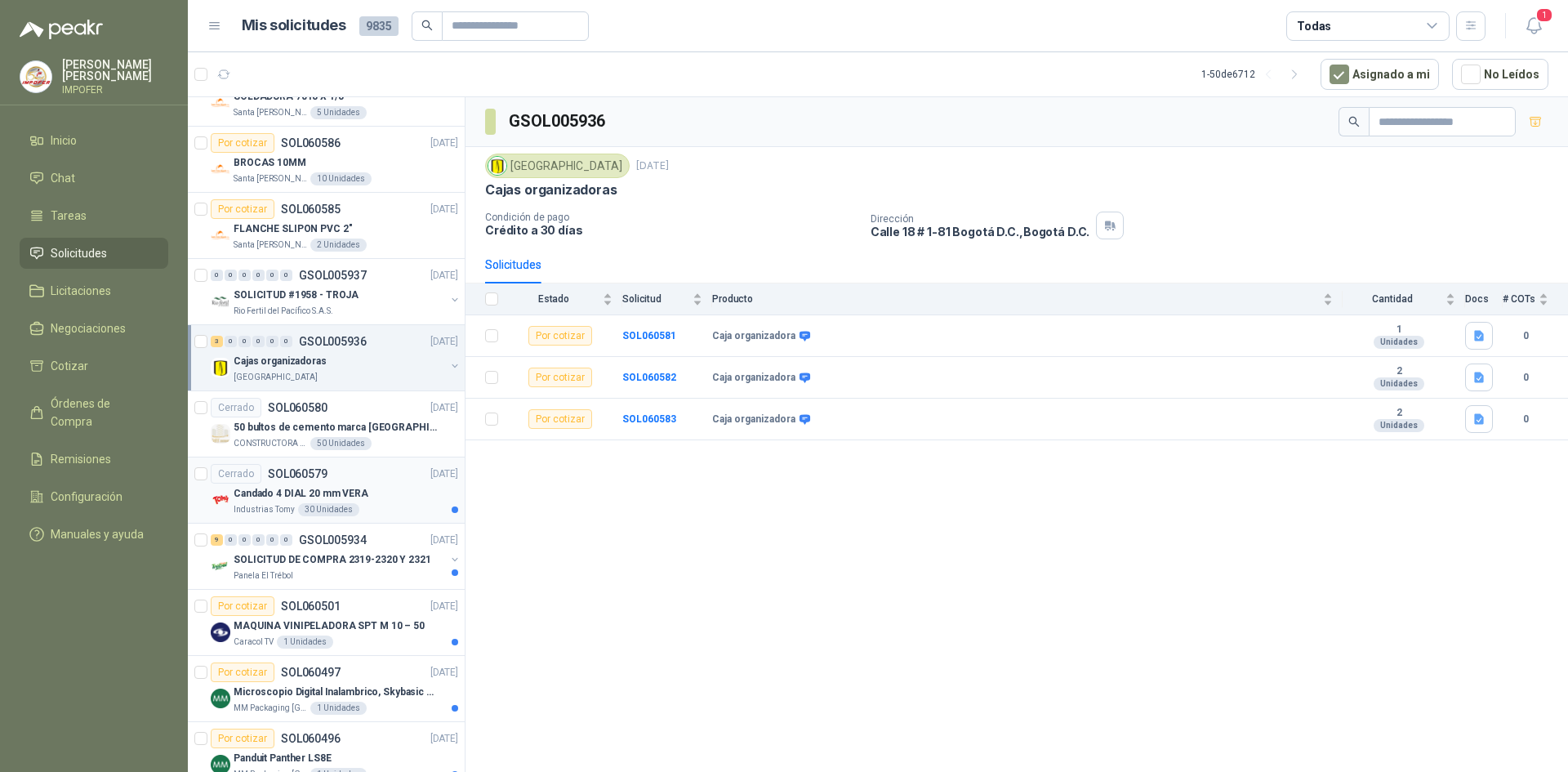
click at [390, 513] on div "Industrias Tomy 30 Unidades" at bounding box center [346, 509] width 225 height 13
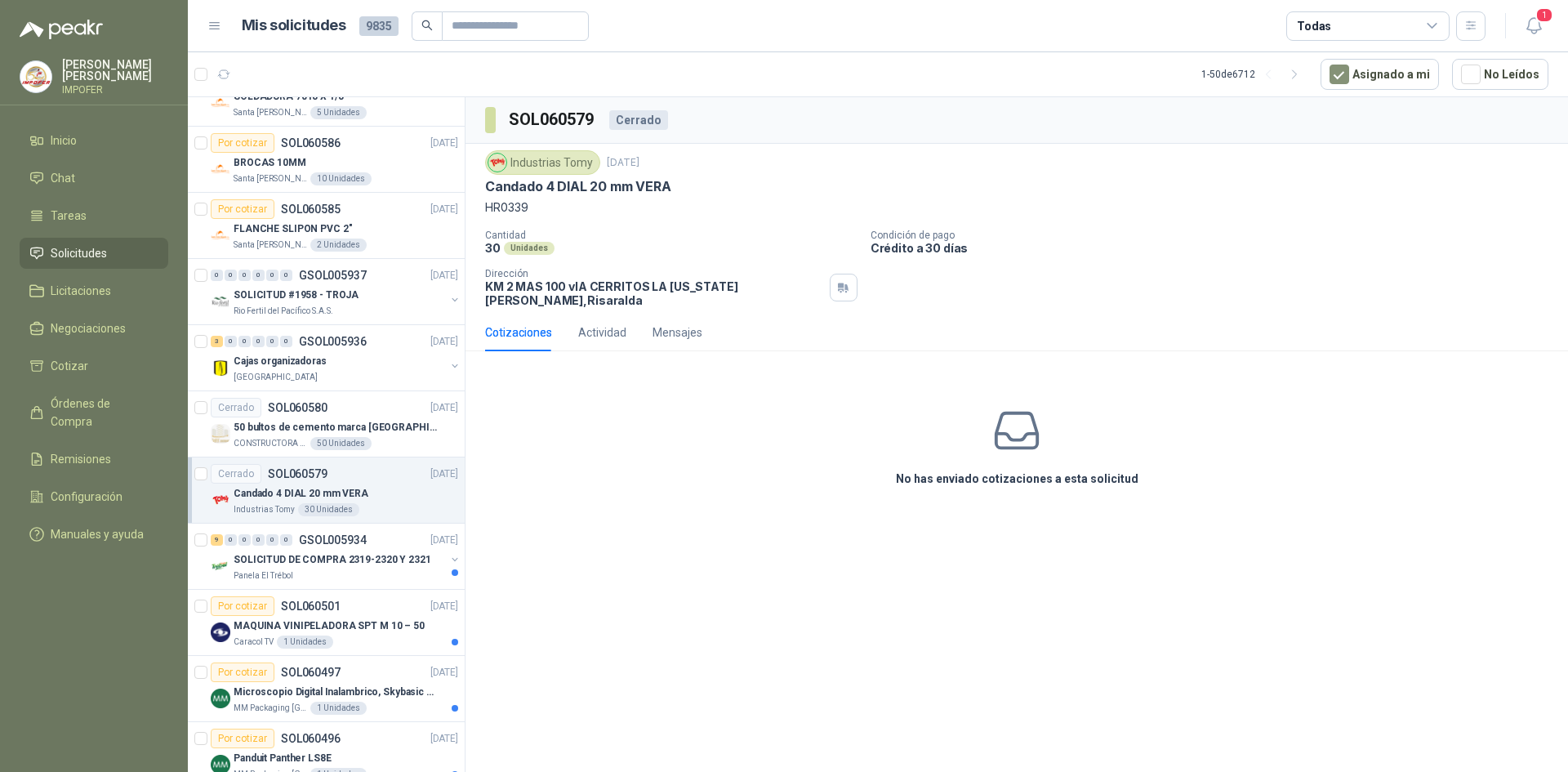
scroll to position [2500, 0]
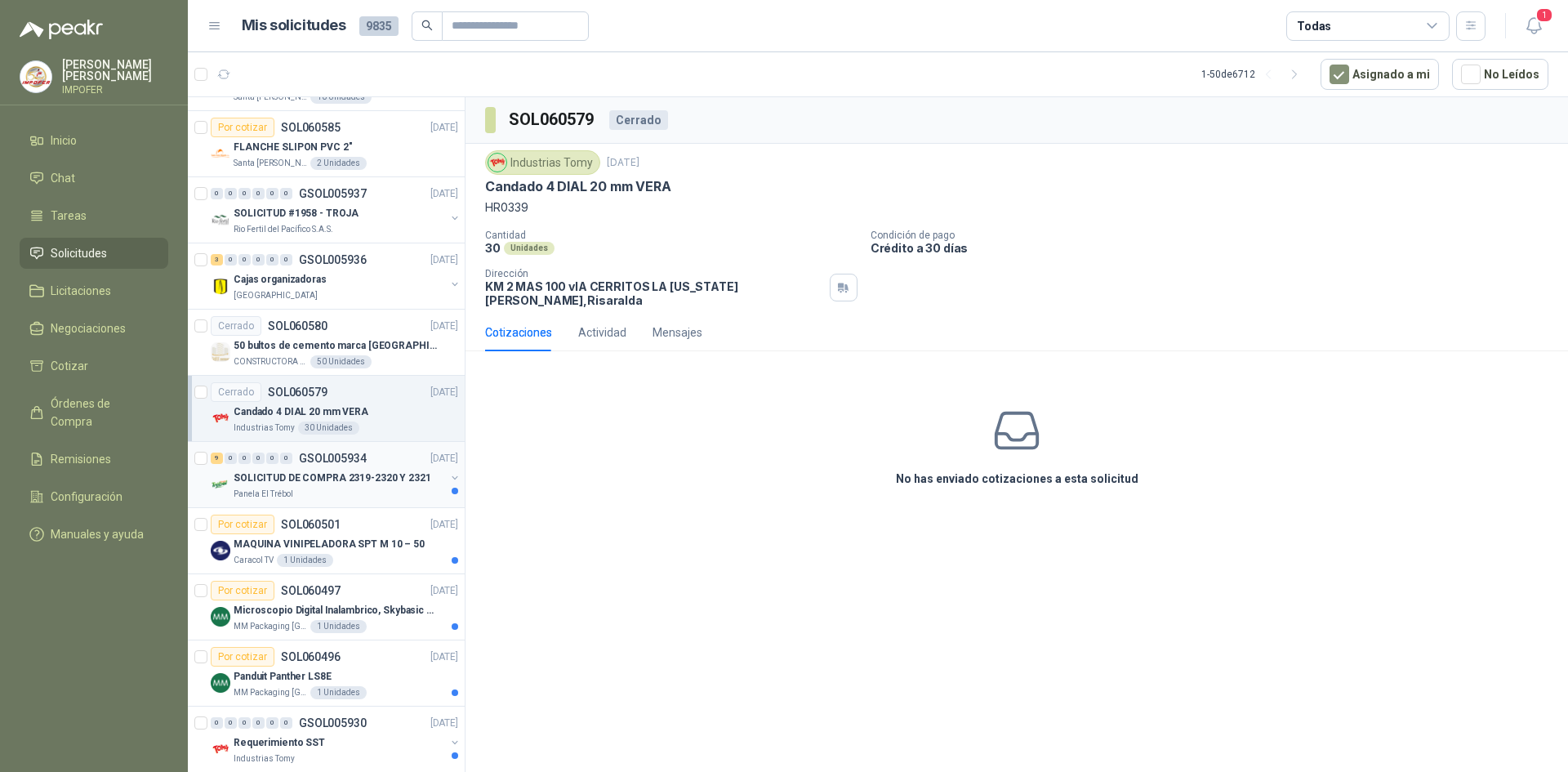
click at [404, 491] on div "Panela El Trébol" at bounding box center [339, 493] width 212 height 13
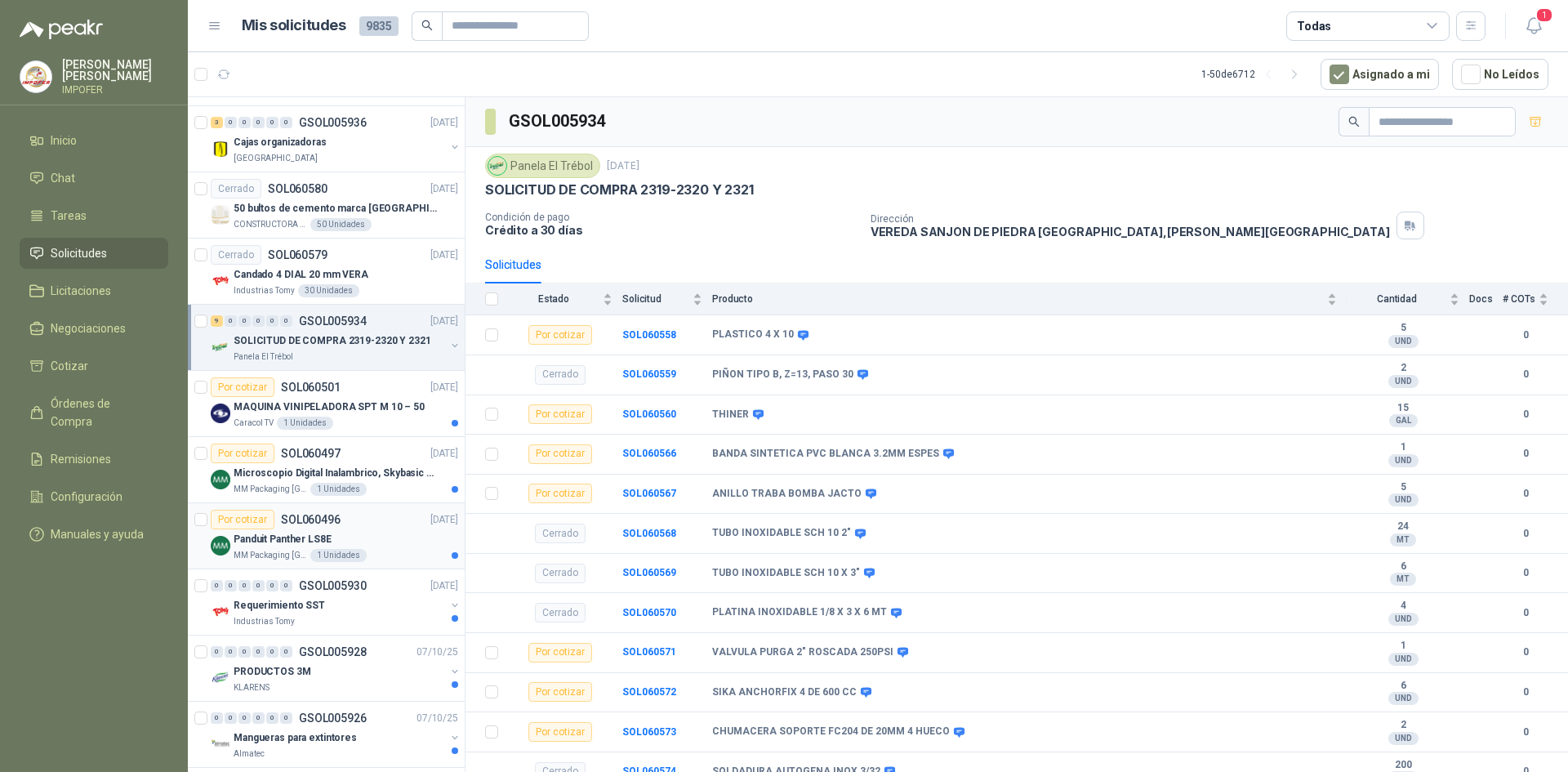
scroll to position [2663, 0]
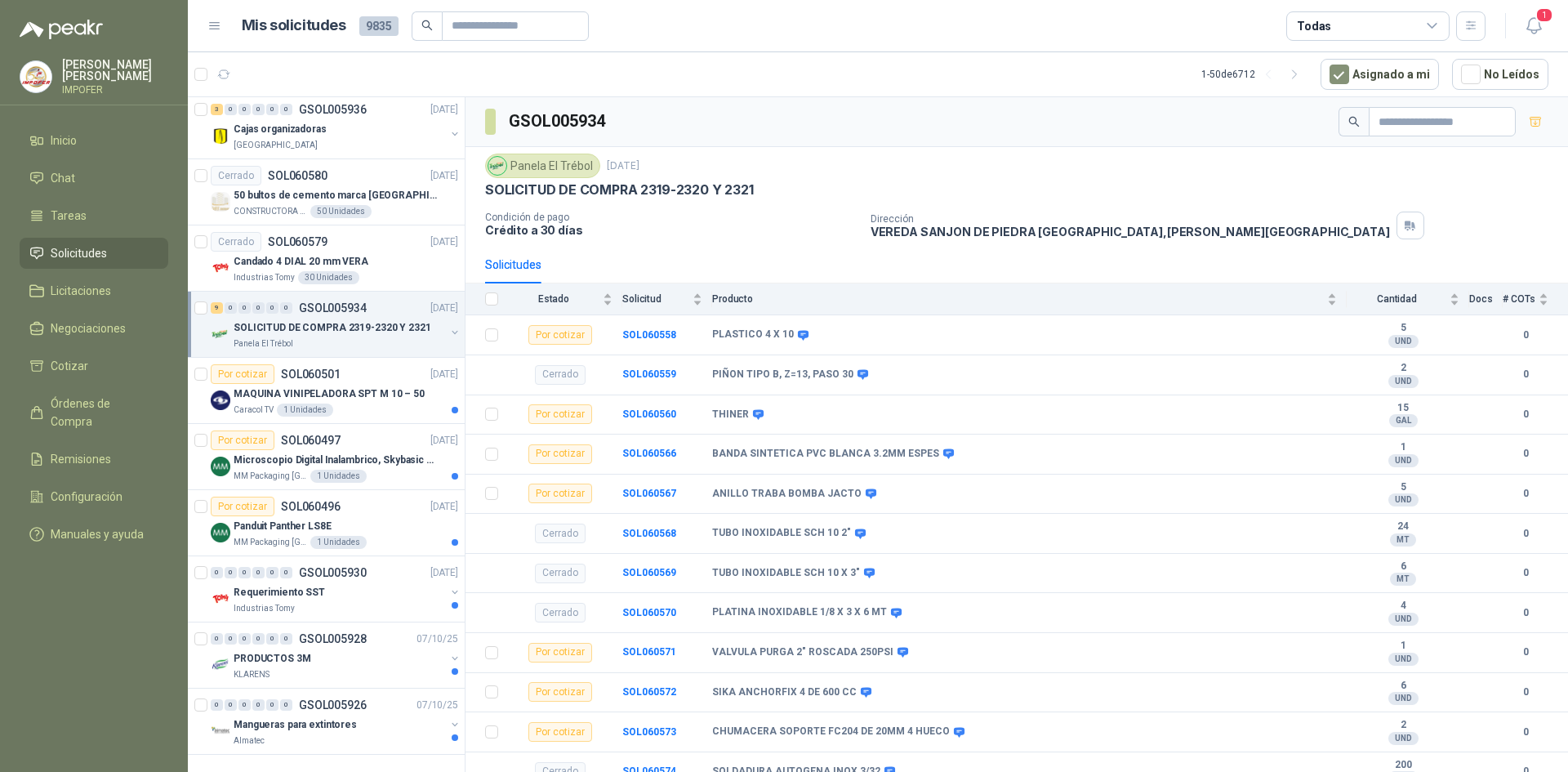
click at [838, 37] on article "Mis solicitudes 9835 Todas" at bounding box center [864, 26] width 1245 height 30
click at [377, 403] on div "Caracol TV 1 Unidades" at bounding box center [346, 410] width 225 height 13
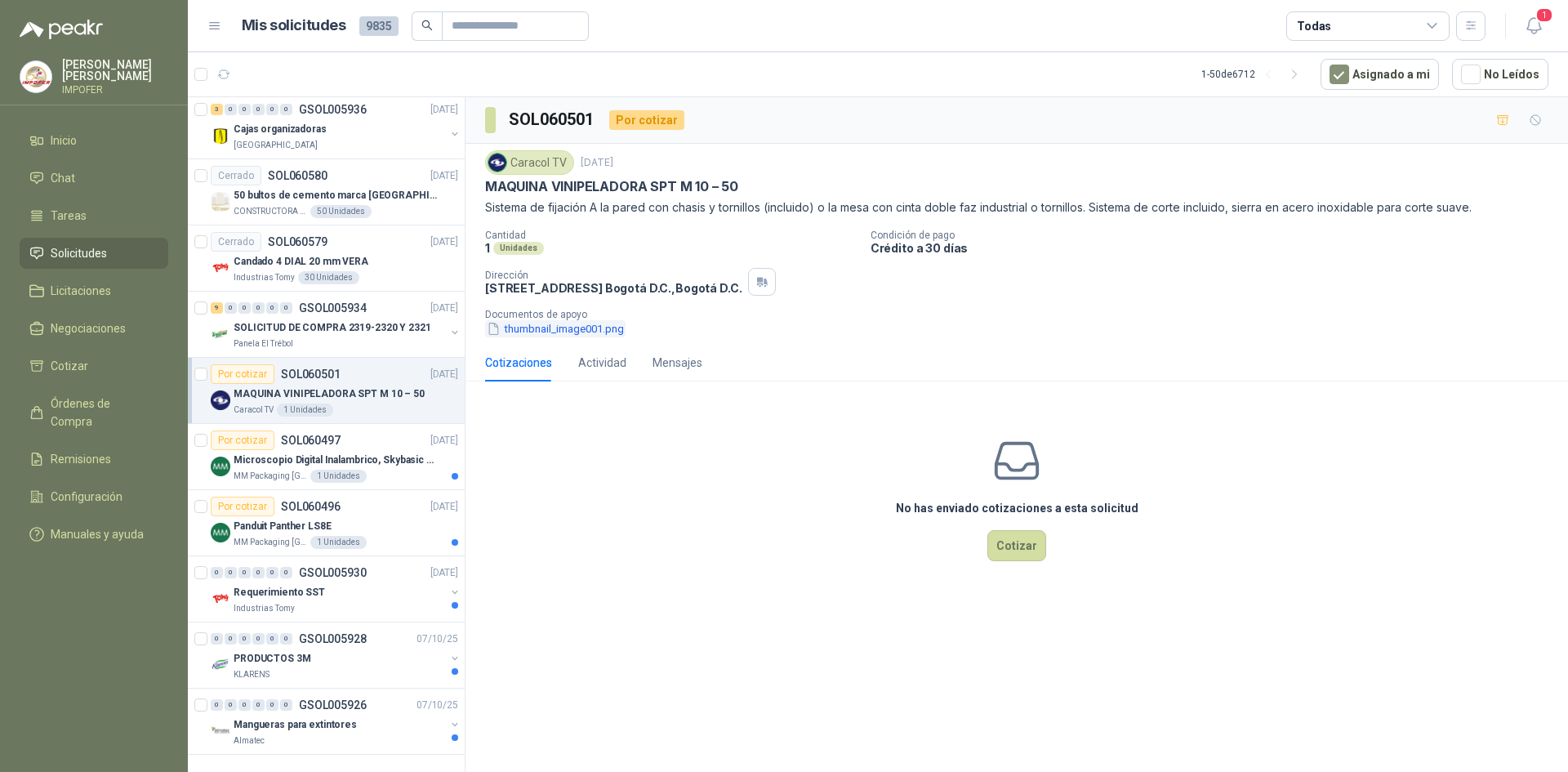
click at [604, 331] on button "thumbnail_image001.png" at bounding box center [555, 328] width 140 height 17
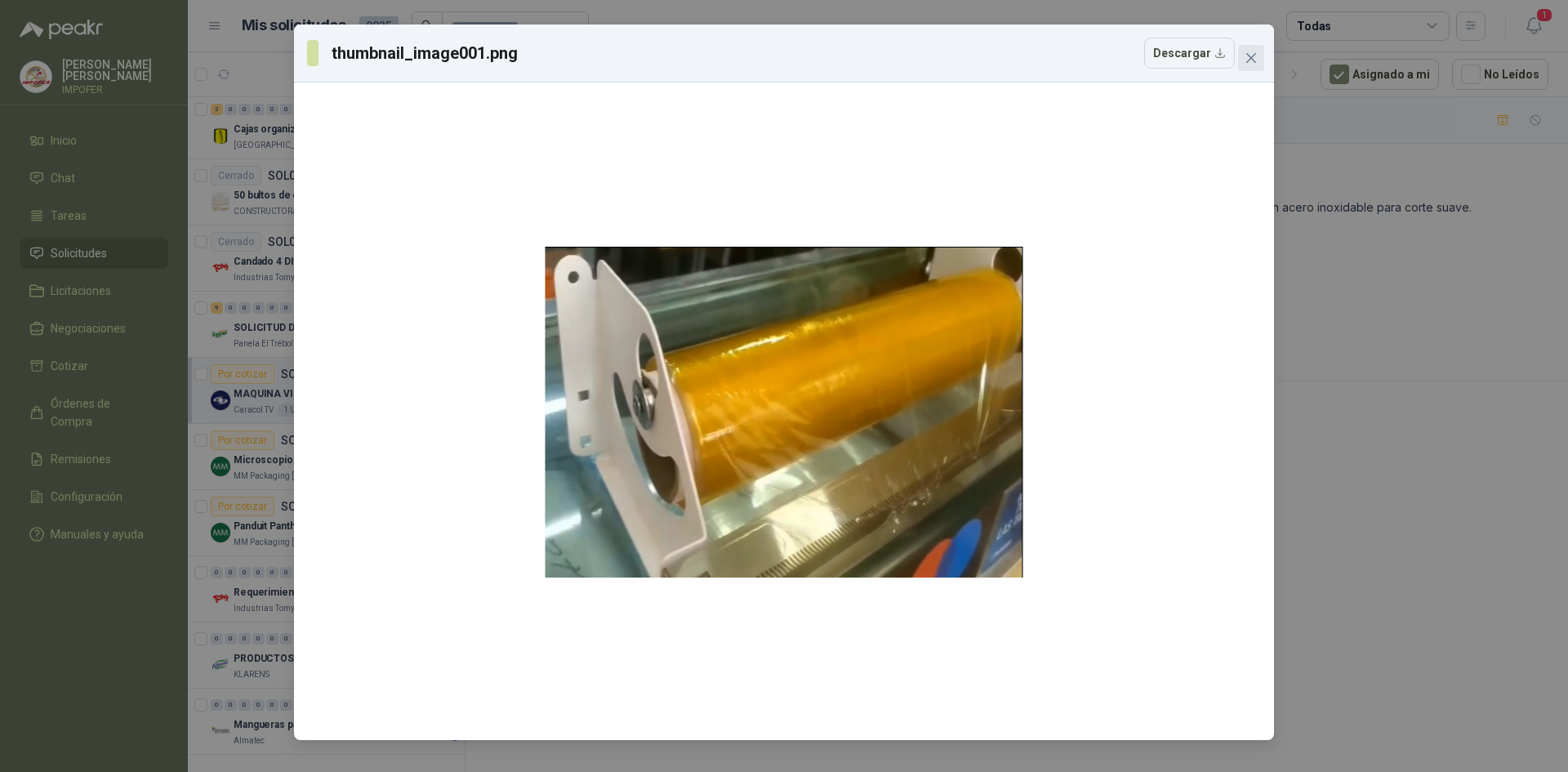
click at [1247, 56] on icon "close" at bounding box center [1251, 58] width 13 height 13
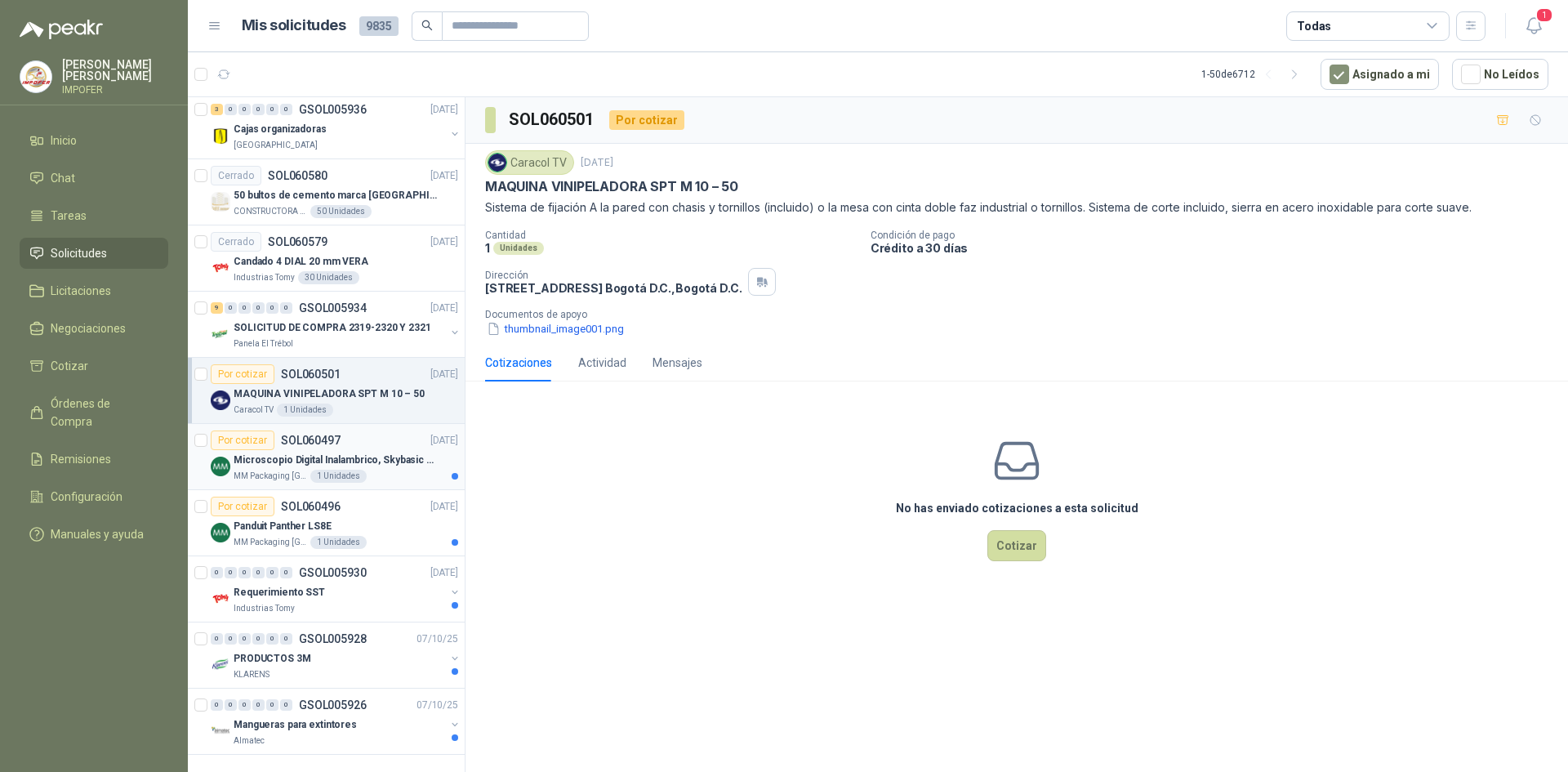
click at [388, 452] on p "Microscopio Digital Inalambrico, Skybasic 50x-1000x, Ampliac" at bounding box center [335, 460] width 203 height 16
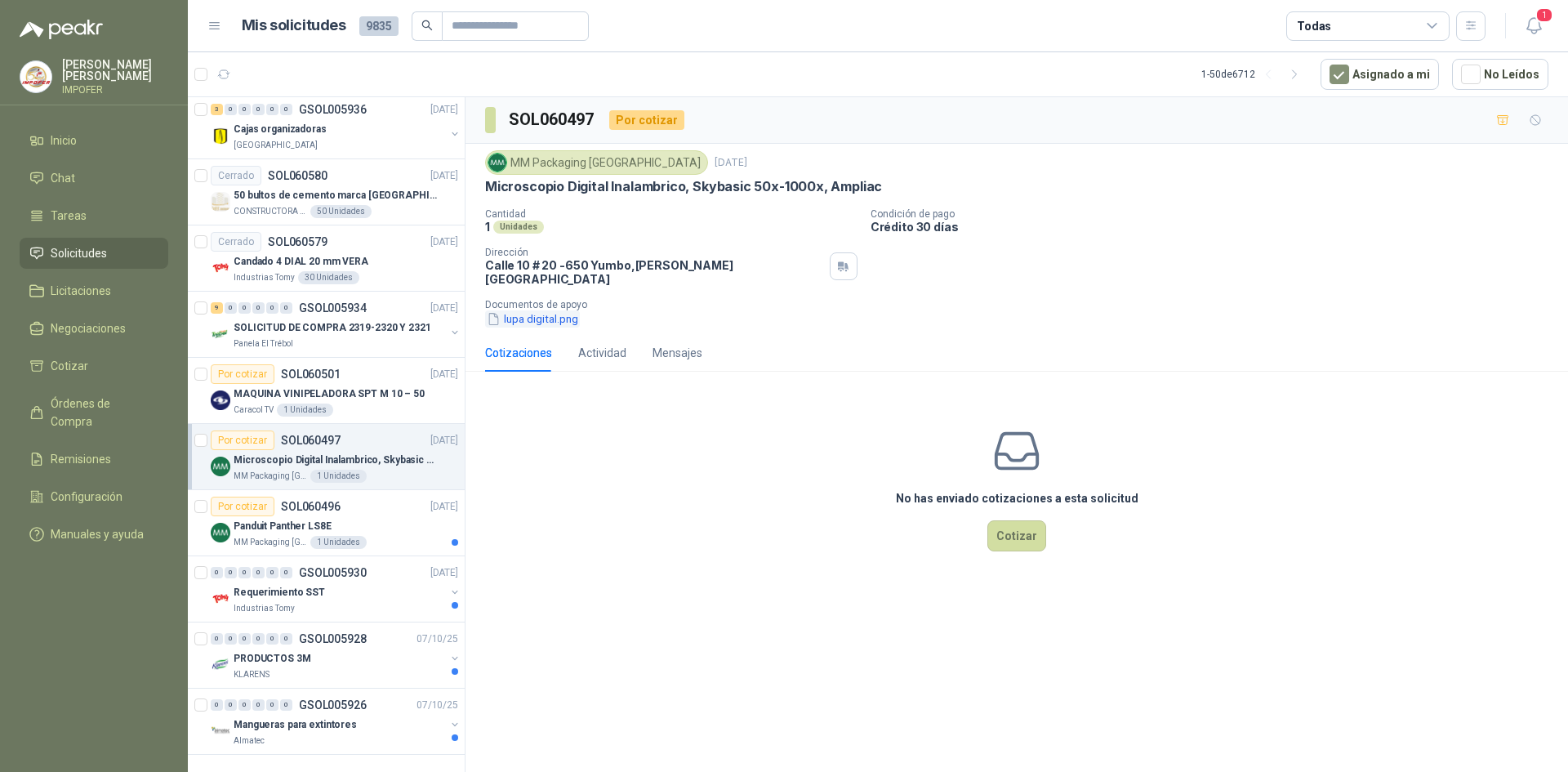
click at [544, 310] on button "lupa digital.png" at bounding box center [533, 319] width 95 height 17
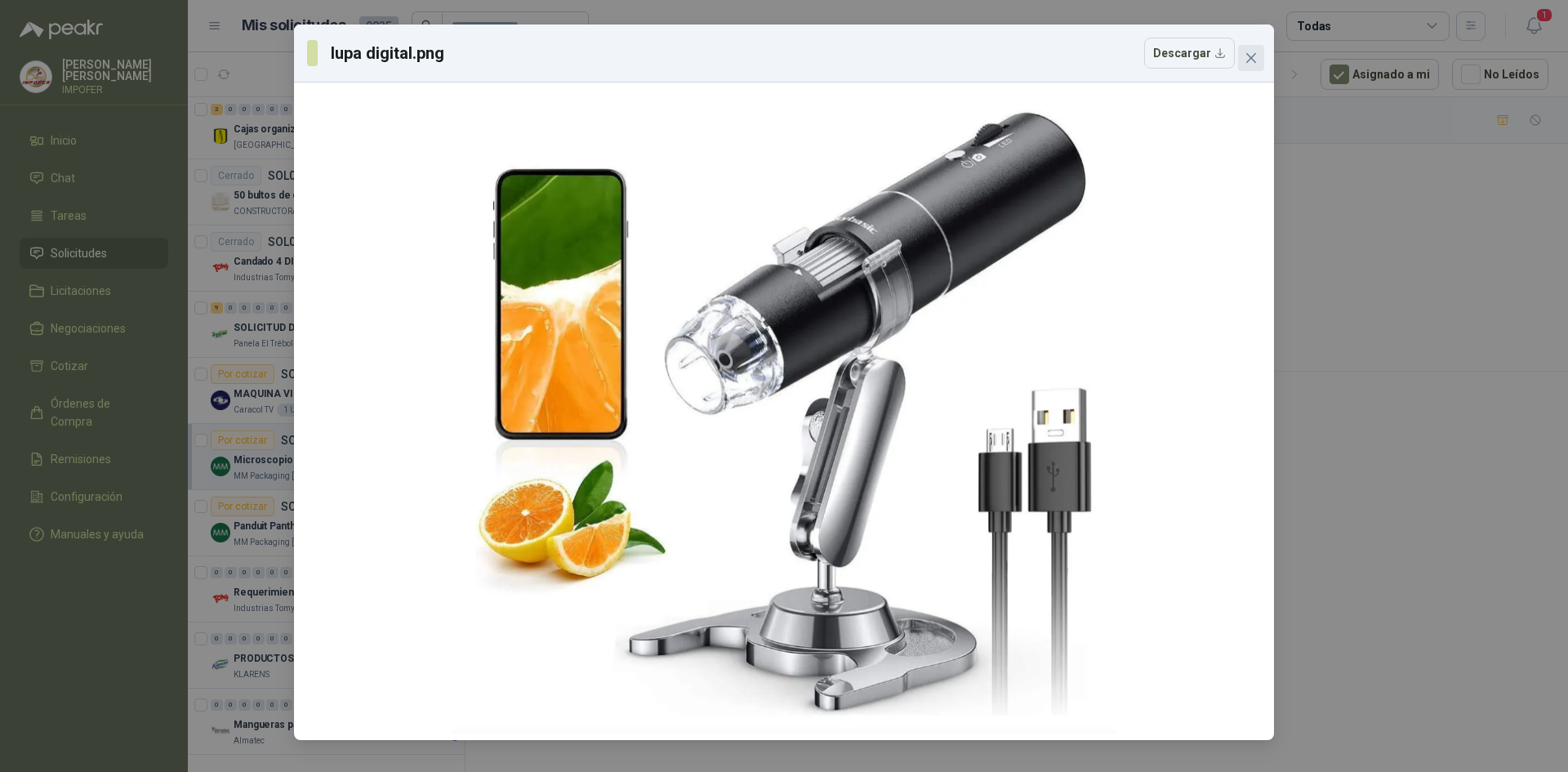
click at [1254, 54] on icon "close" at bounding box center [1251, 58] width 13 height 13
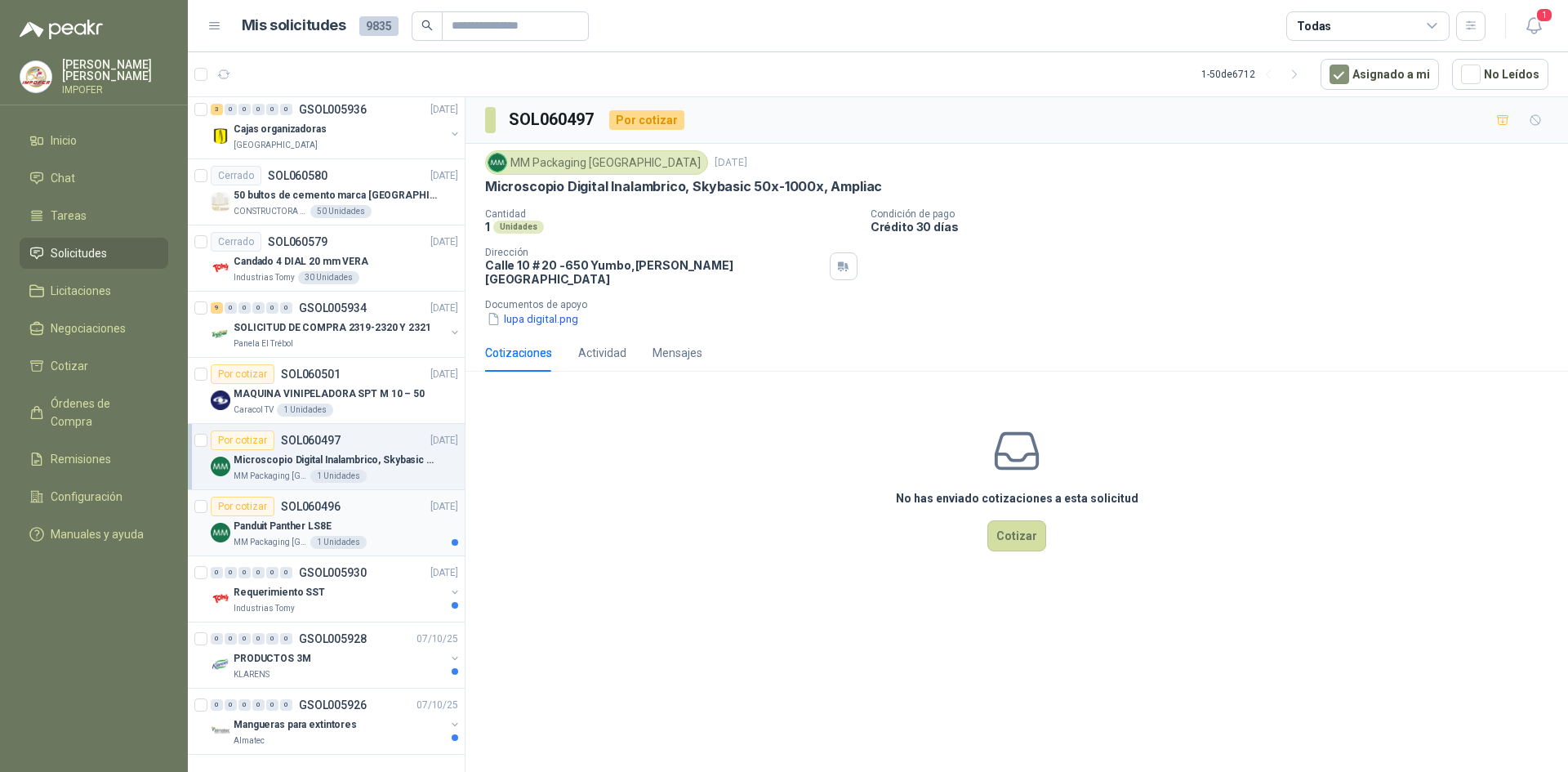
click at [377, 516] on div "Panduit Panther LS8E" at bounding box center [346, 525] width 225 height 19
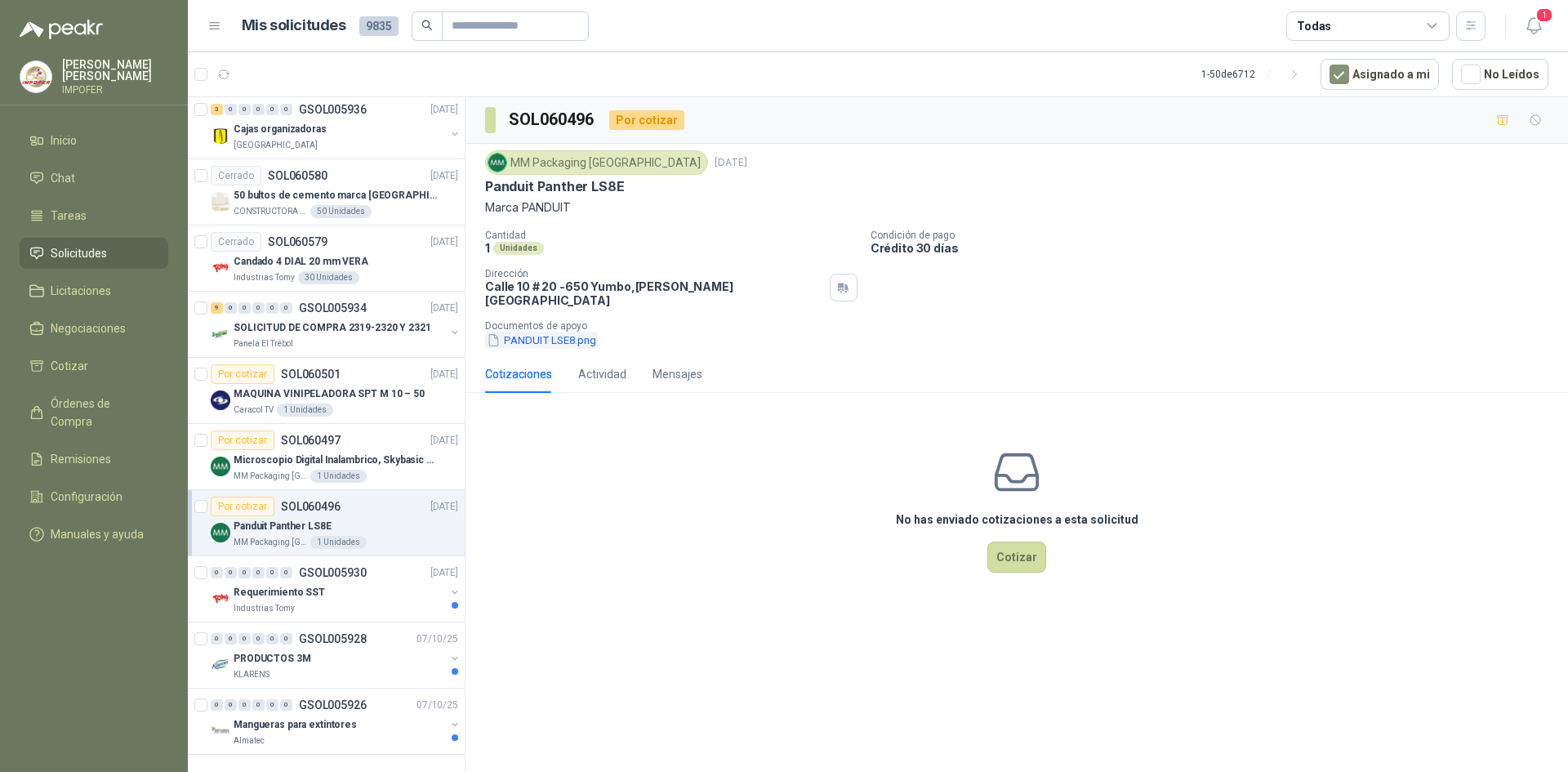
click at [519, 335] on button "PANDUIT LSE8.png" at bounding box center [541, 340] width 112 height 17
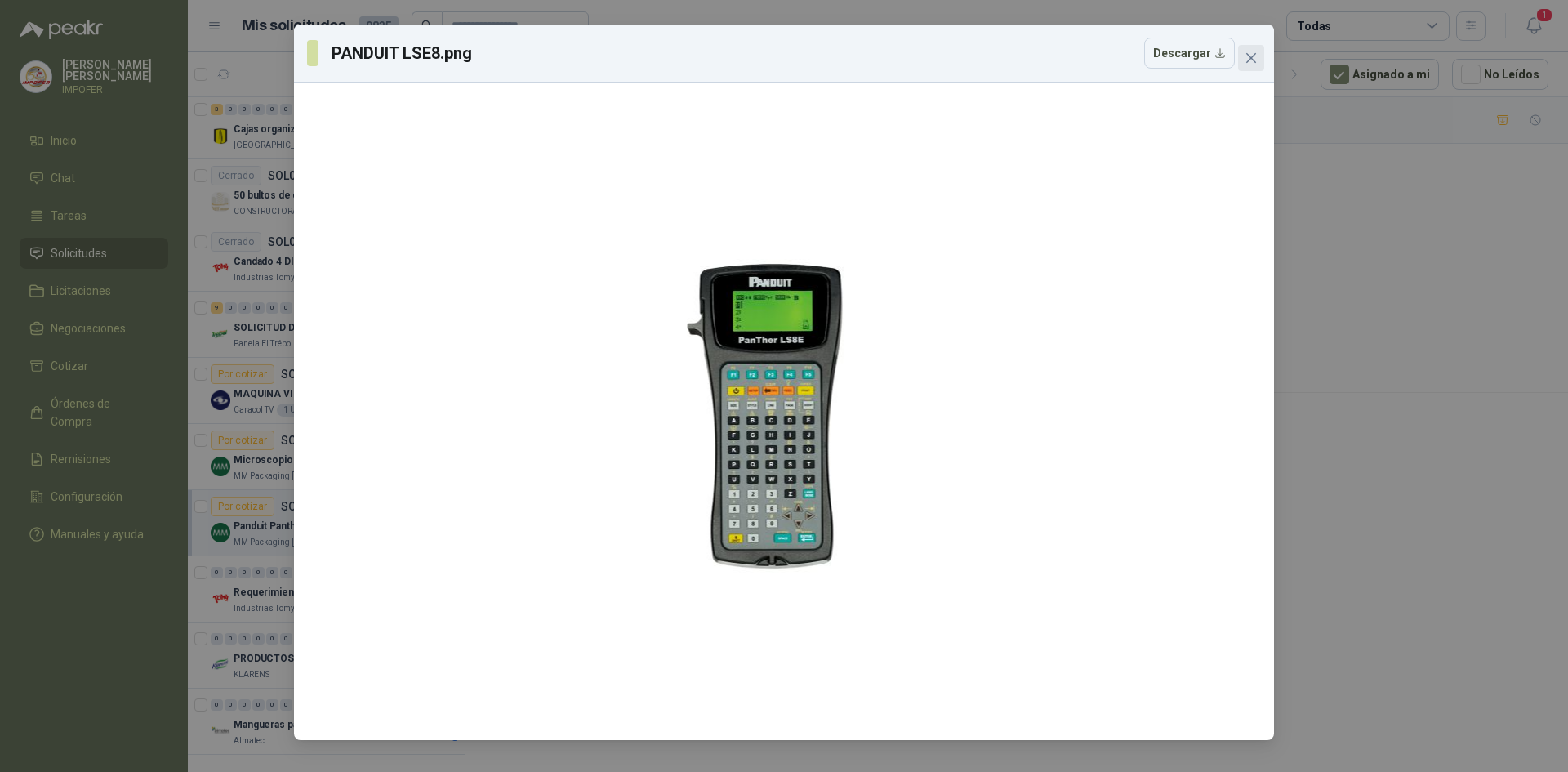
click at [1252, 64] on button "Close" at bounding box center [1252, 58] width 26 height 26
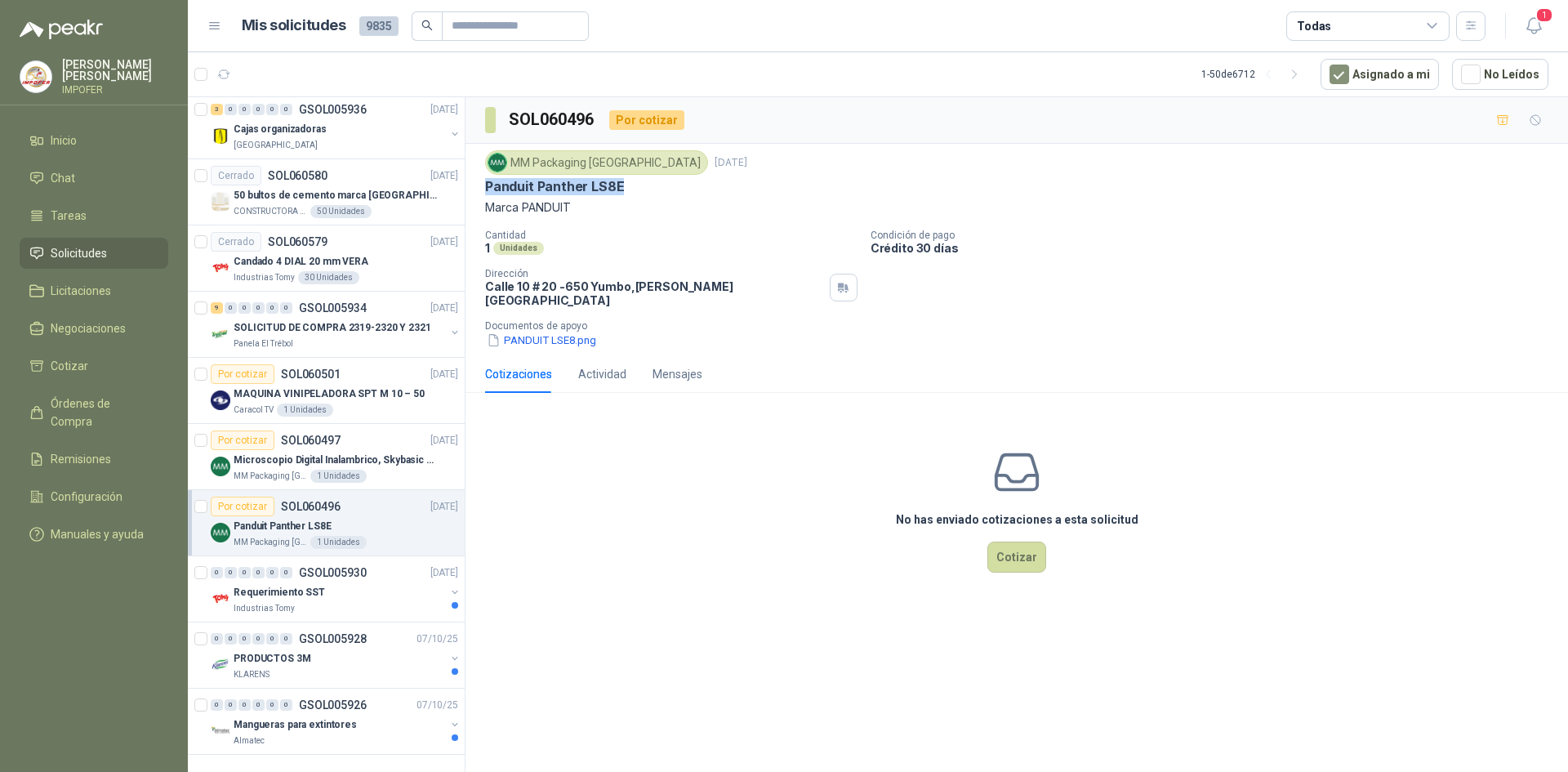
drag, startPoint x: 487, startPoint y: 186, endPoint x: 618, endPoint y: 193, distance: 131.2
click at [618, 193] on p "Panduit Panther LS8E" at bounding box center [554, 186] width 139 height 17
copy p "Panduit Panther LS8E"
click at [359, 582] on div "Requerimiento SST" at bounding box center [339, 592] width 212 height 19
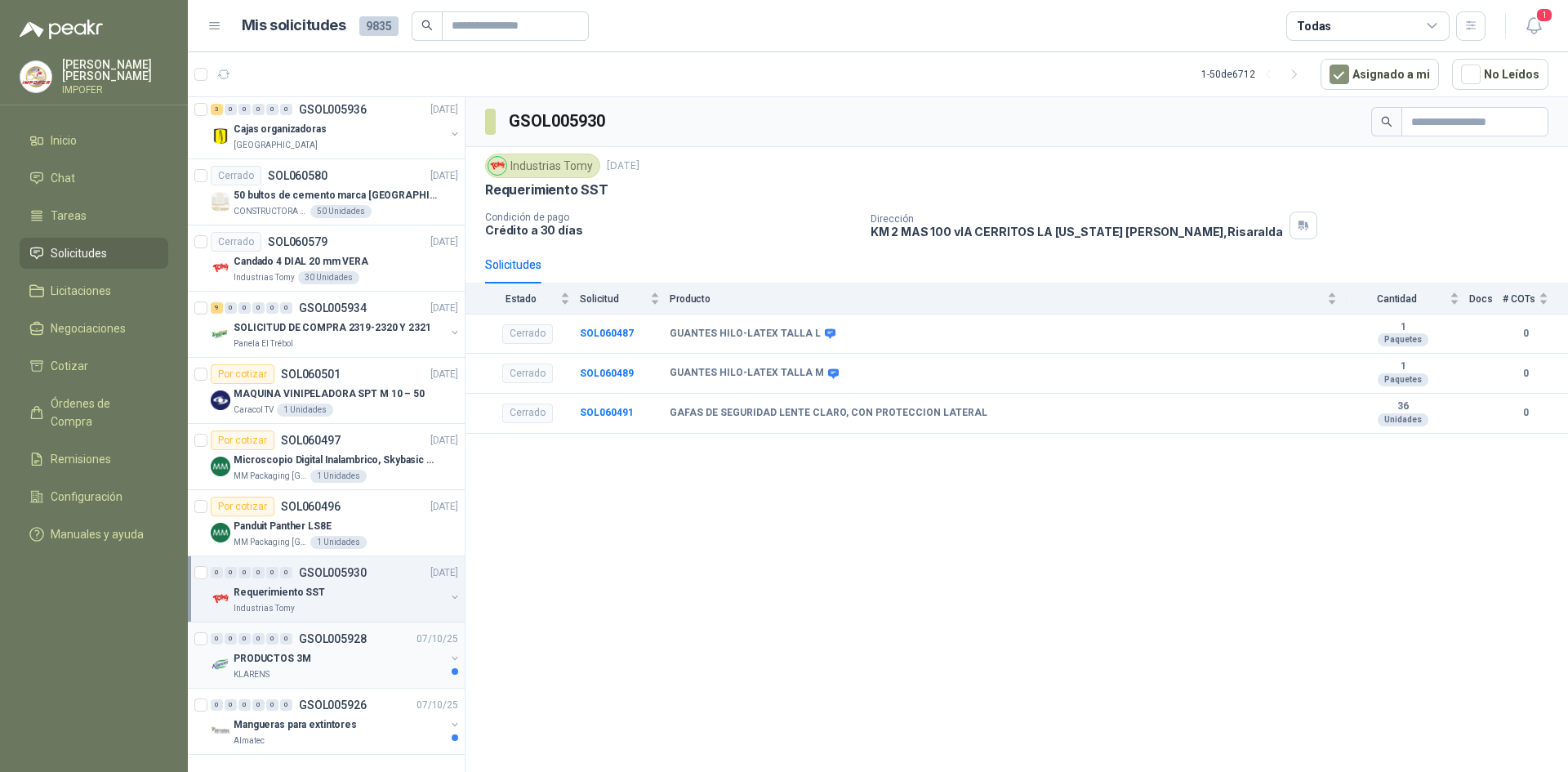
click at [358, 648] on div "PRODUCTOS 3M" at bounding box center [339, 658] width 212 height 19
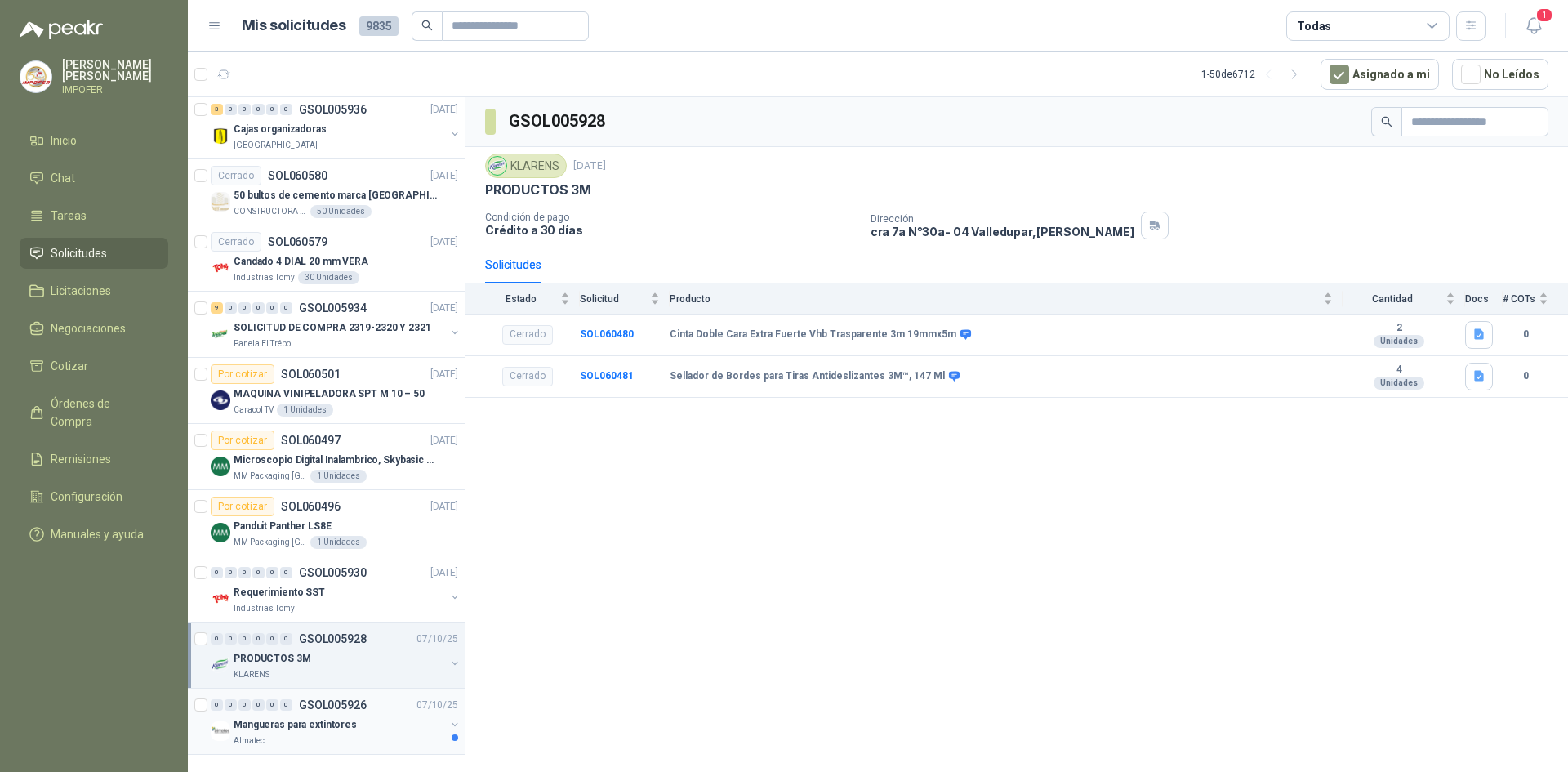
click at [332, 701] on link "0 0 0 0 0 0 GSOL005926 [DATE] Mangueras para extintores Almatec" at bounding box center [336, 721] width 251 height 52
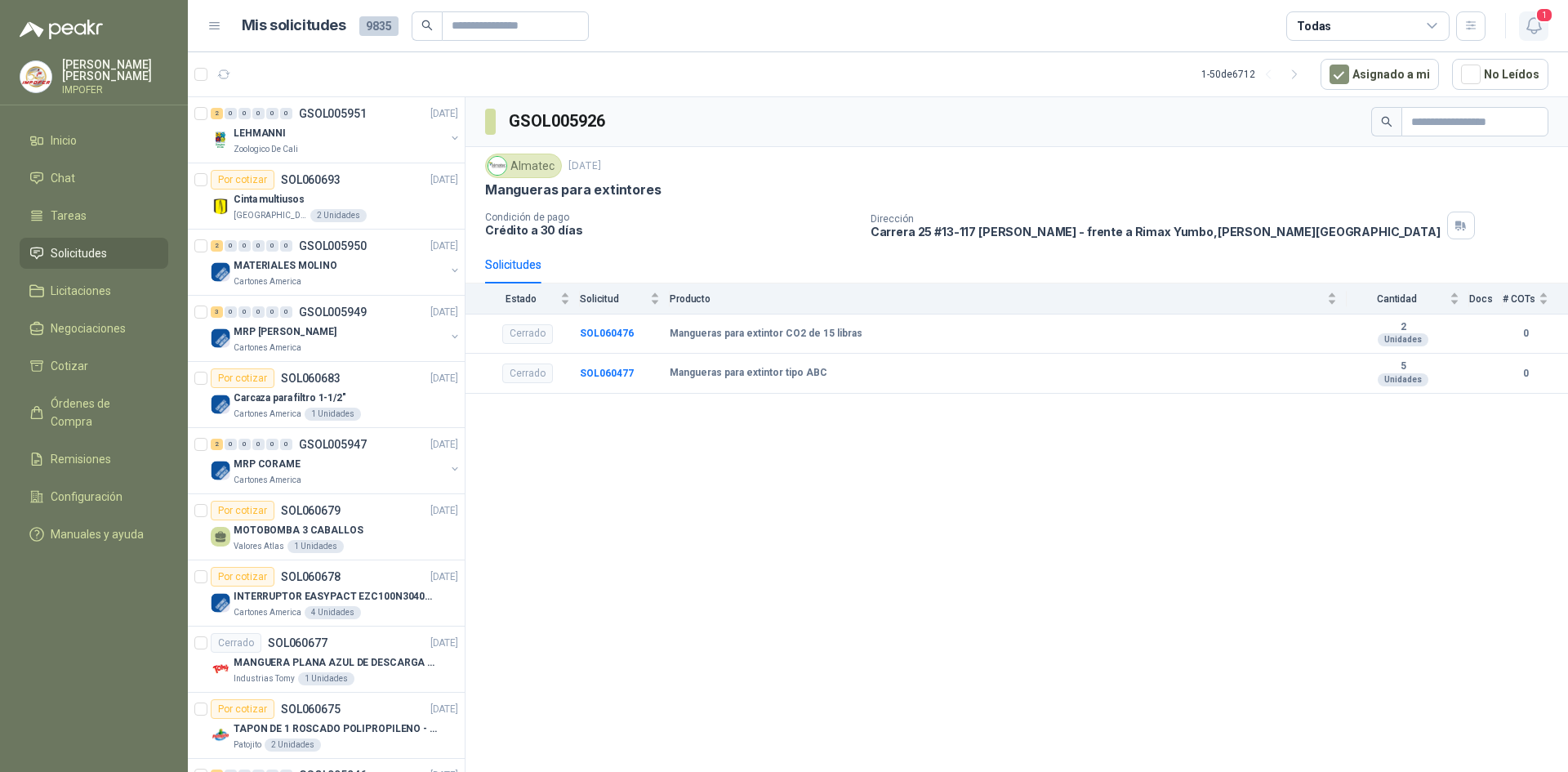
click at [1537, 23] on button "1" at bounding box center [1534, 26] width 30 height 30
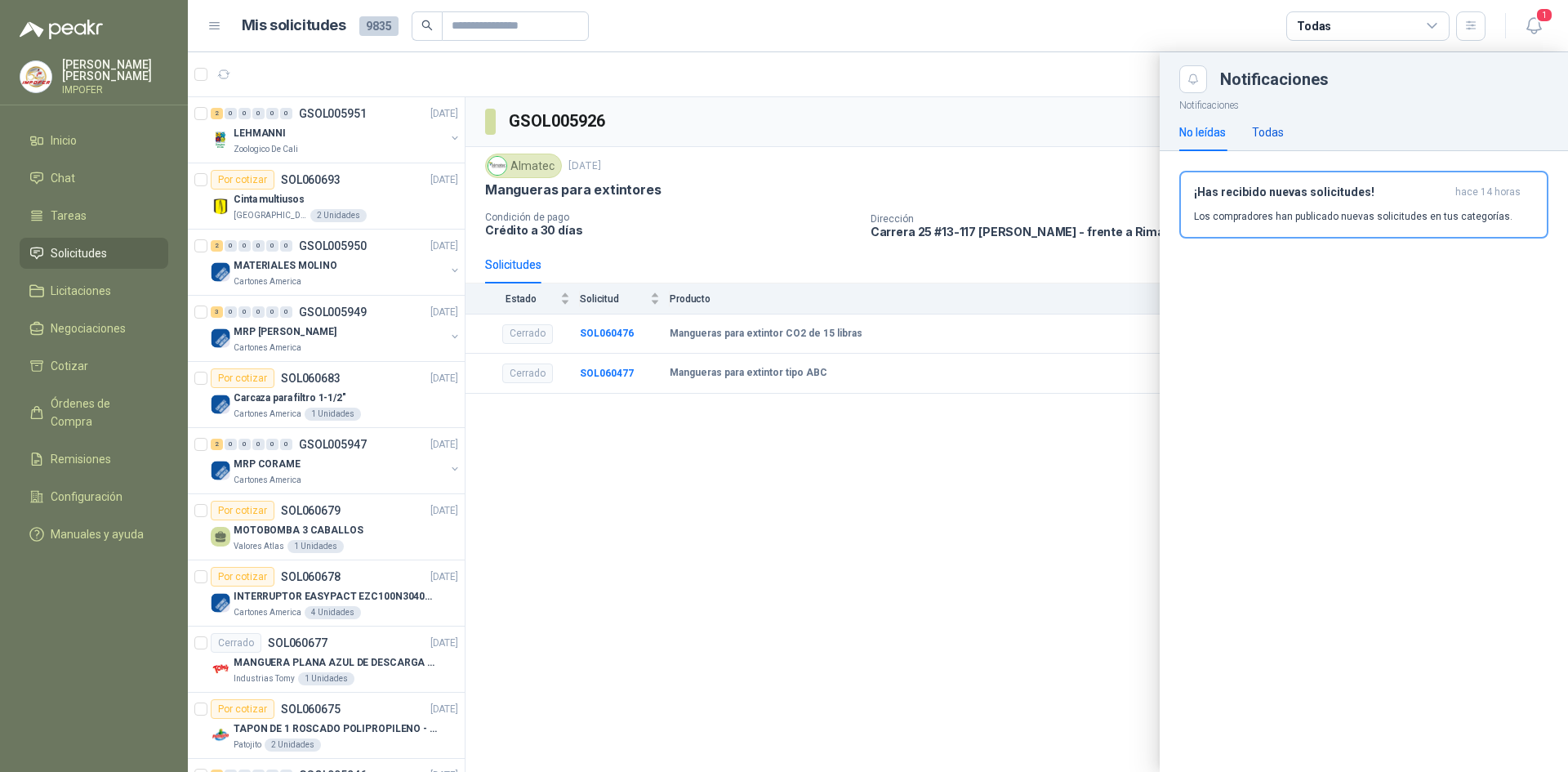
click at [1274, 129] on div "Todas" at bounding box center [1268, 132] width 32 height 18
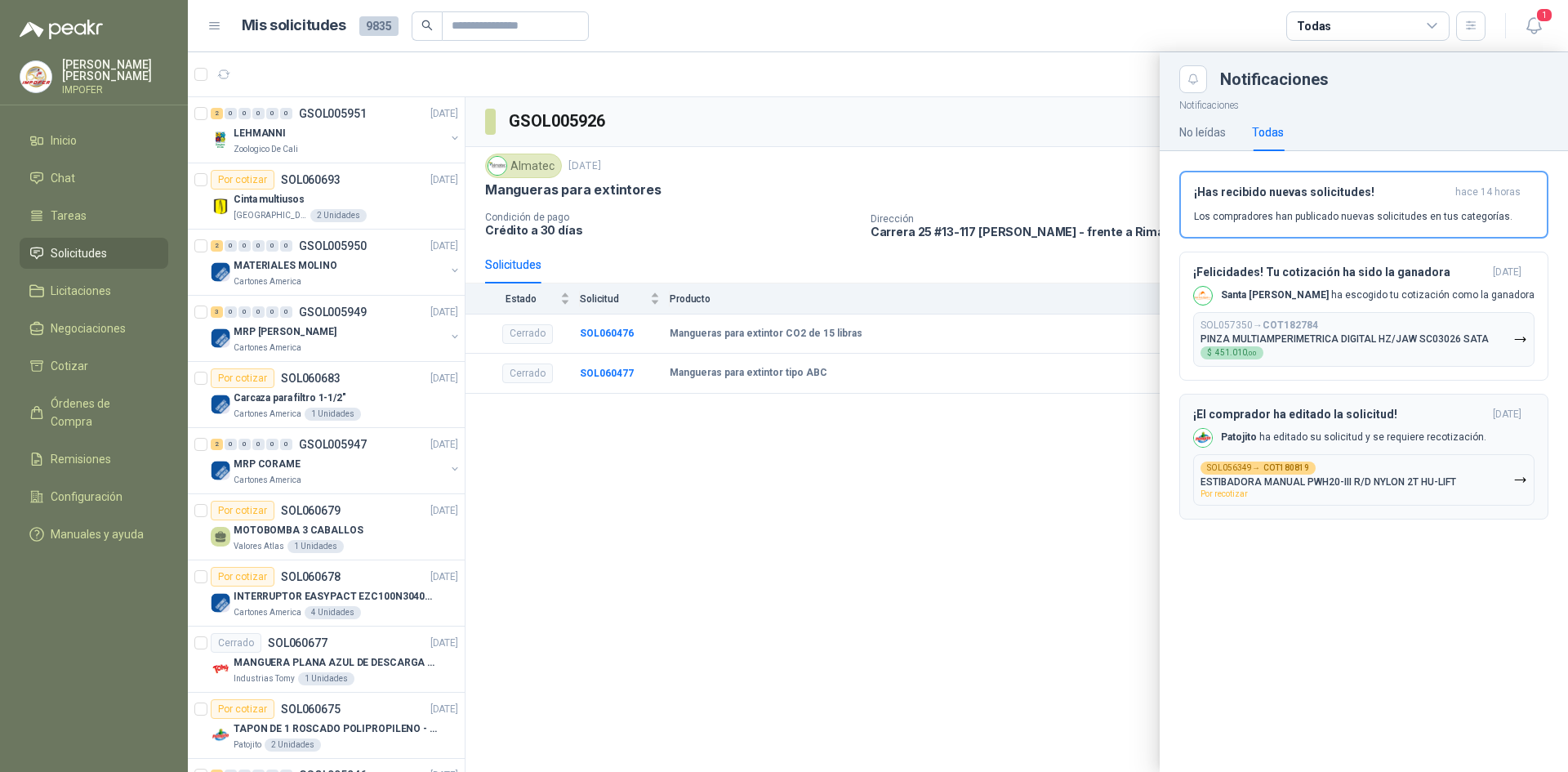
click at [1278, 469] on b "COT180819" at bounding box center [1286, 467] width 45 height 8
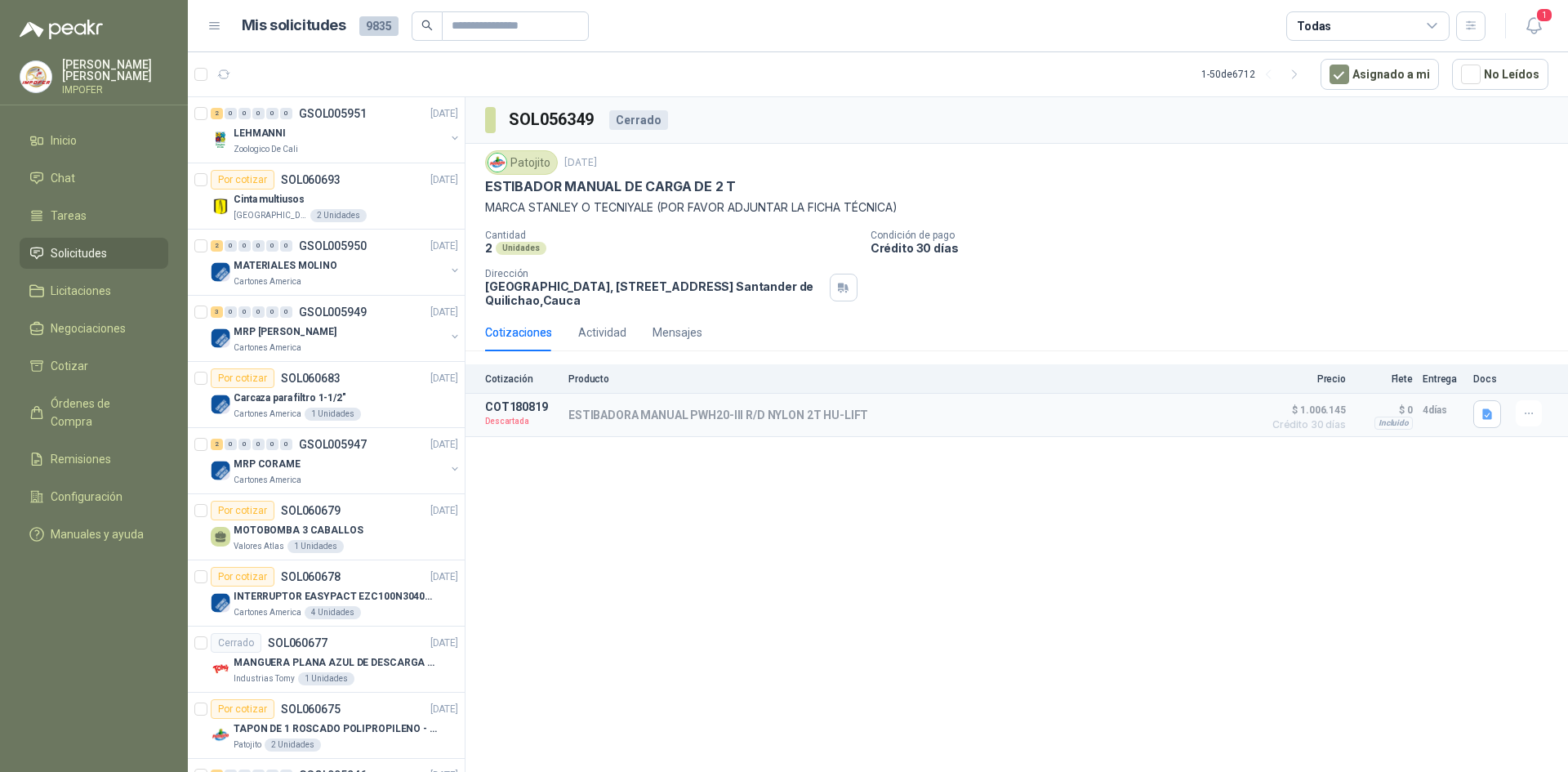
click at [519, 340] on div "Cotizaciones" at bounding box center [519, 332] width 67 height 18
click at [503, 408] on p "COT180819" at bounding box center [522, 406] width 73 height 13
click at [1518, 410] on button "button" at bounding box center [1529, 413] width 26 height 26
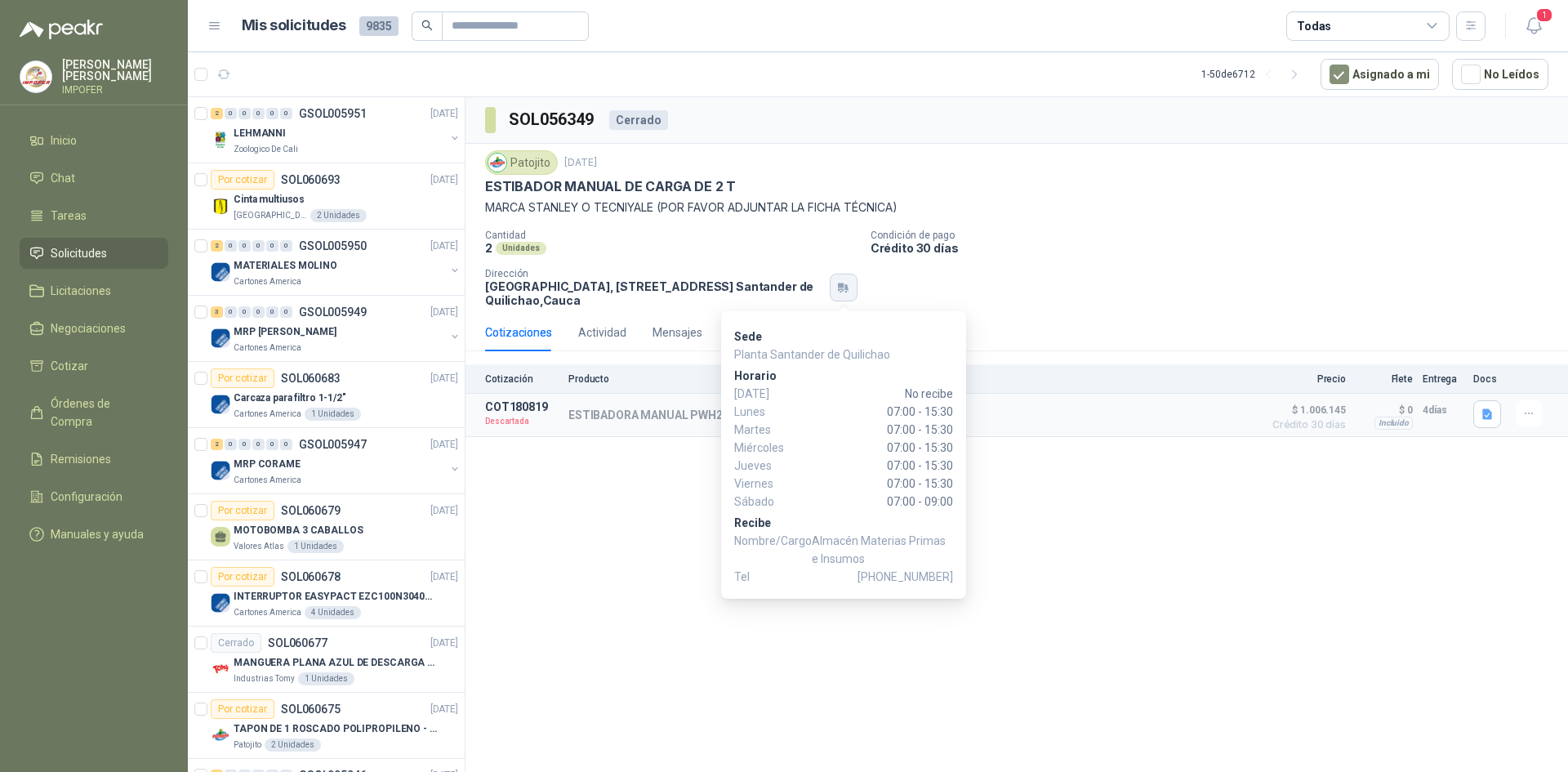
click at [838, 283] on icon "button" at bounding box center [844, 287] width 14 height 13
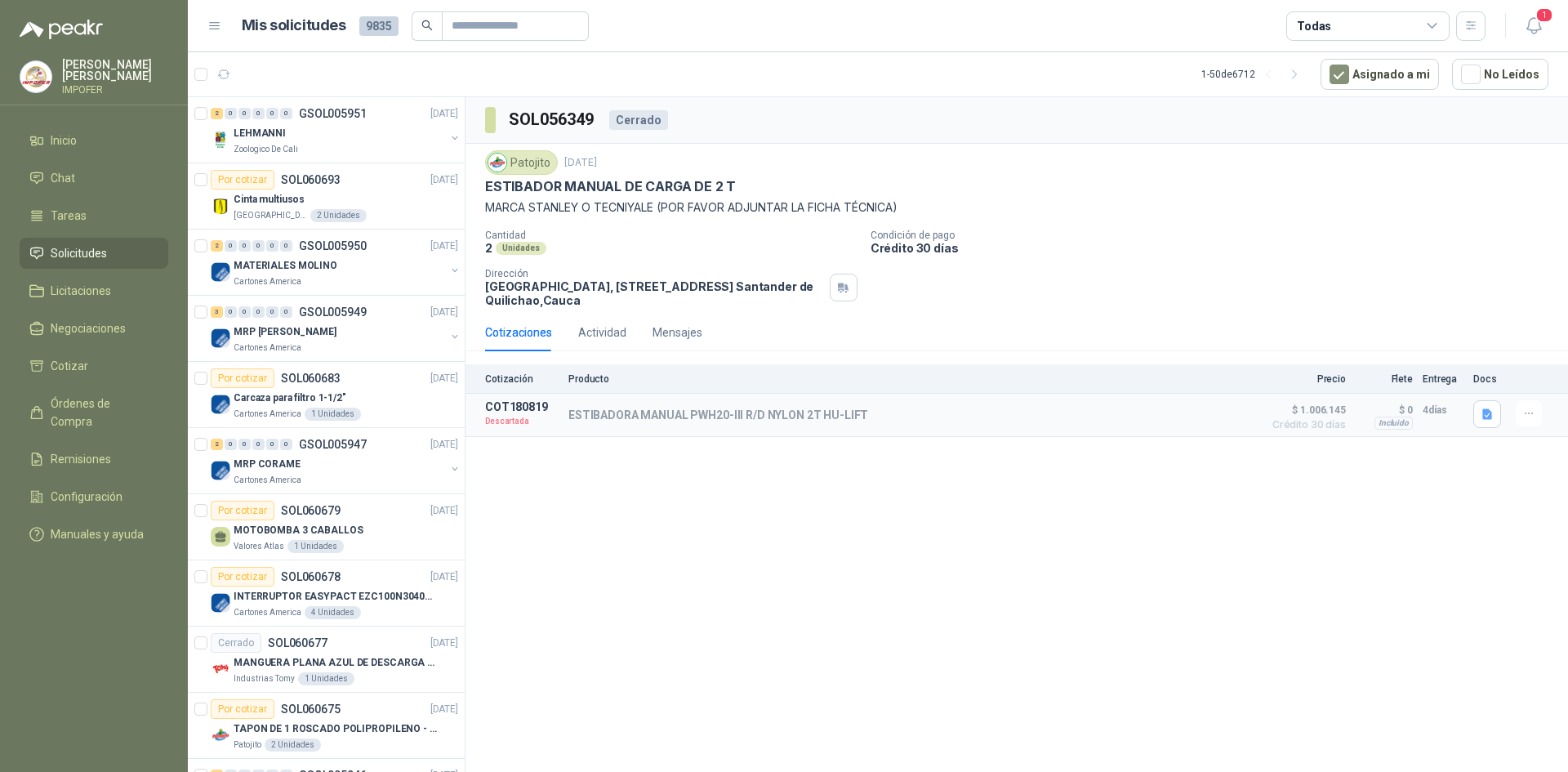
click at [1044, 282] on div "Cantidad 2 Unidades Condición de pago Crédito 30 días Dirección Parque Industri…" at bounding box center [1017, 267] width 1063 height 78
click at [613, 339] on div "Actividad" at bounding box center [602, 332] width 48 height 18
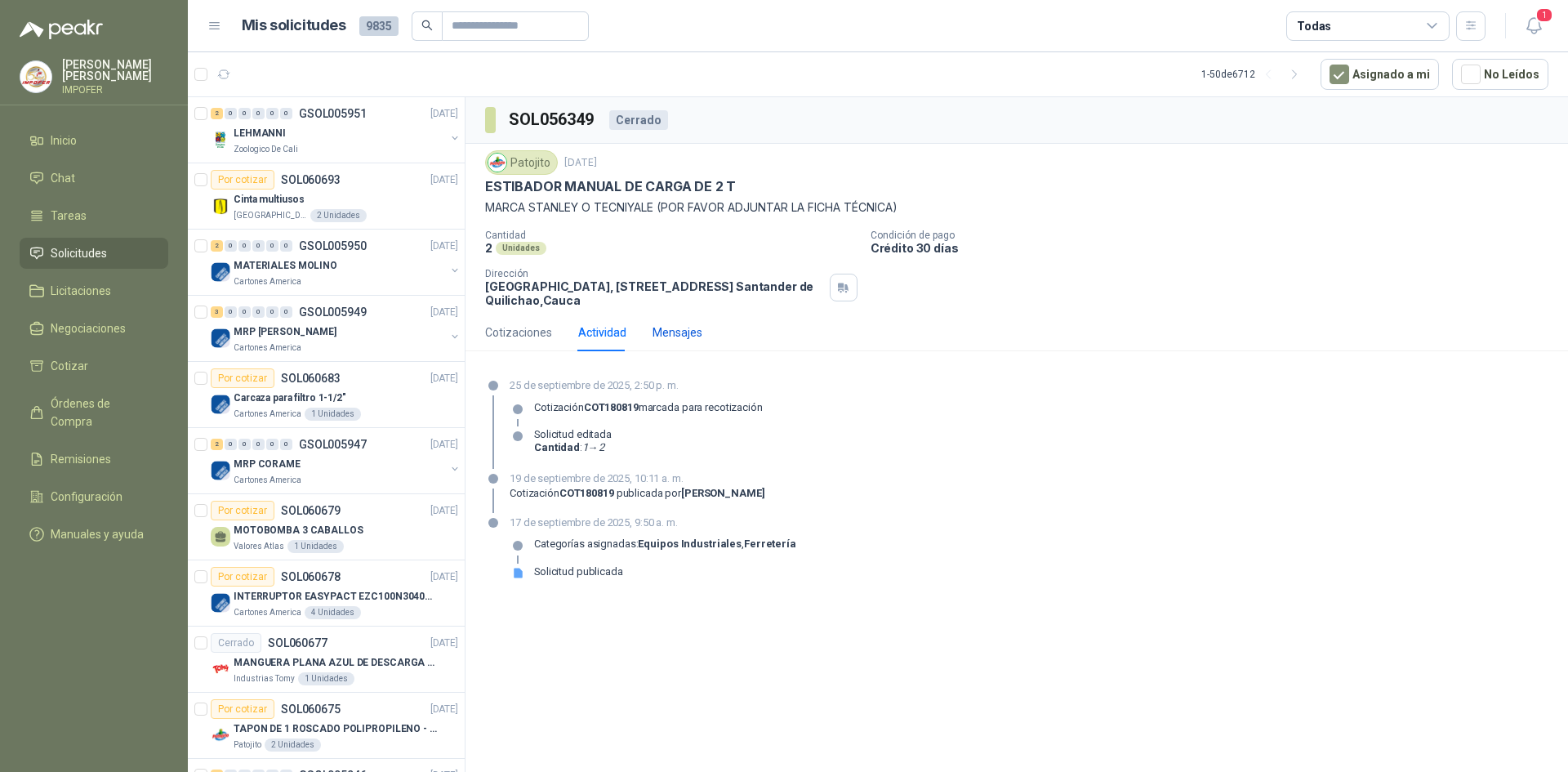
click at [677, 341] on div "Mensajes" at bounding box center [677, 332] width 50 height 18
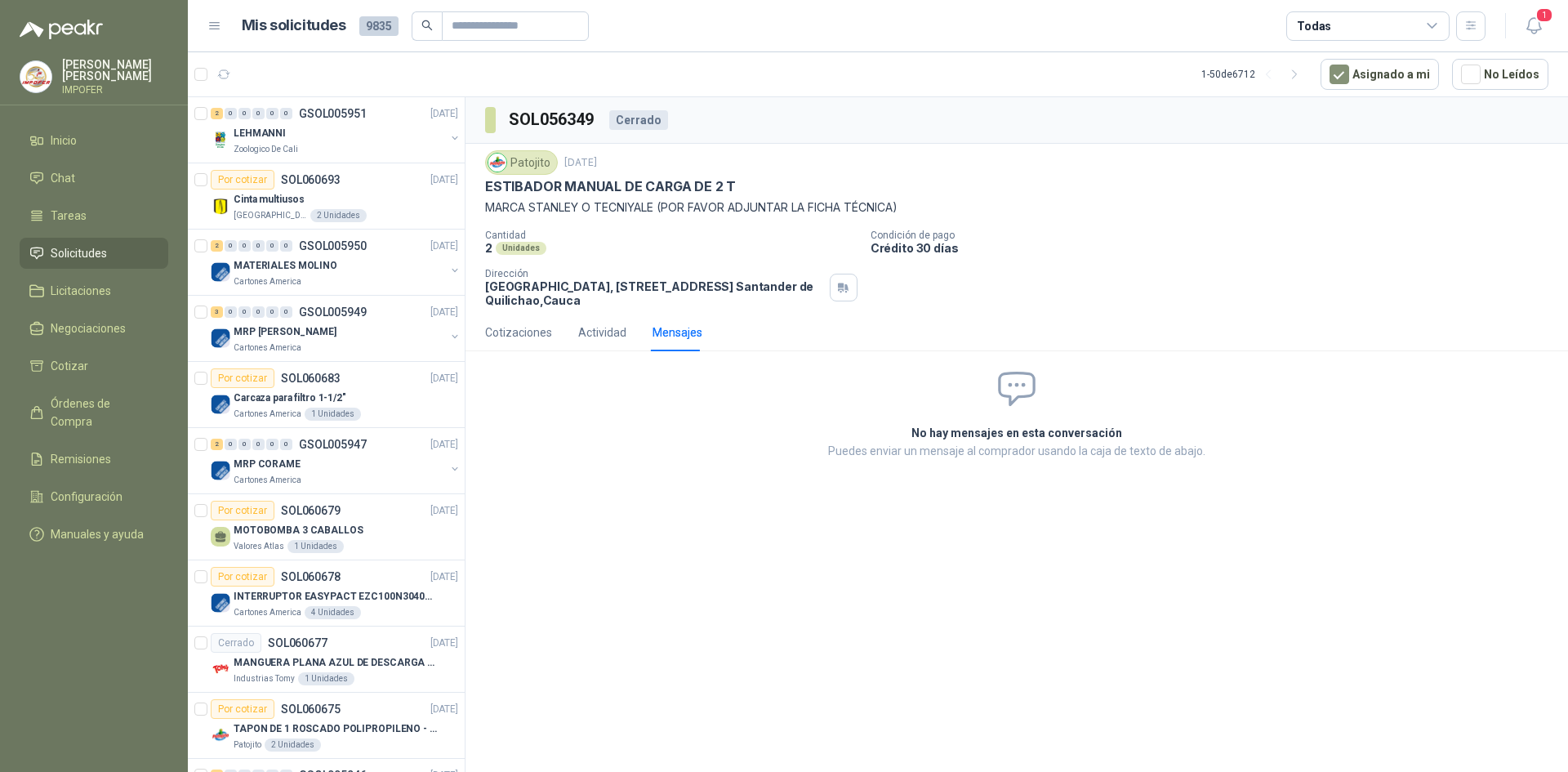
click at [1083, 442] on p "Puedes enviar un mensaje al comprador usando la caja de texto de abajo." at bounding box center [1017, 450] width 603 height 18
click at [58, 137] on span "Inicio" at bounding box center [64, 140] width 26 height 18
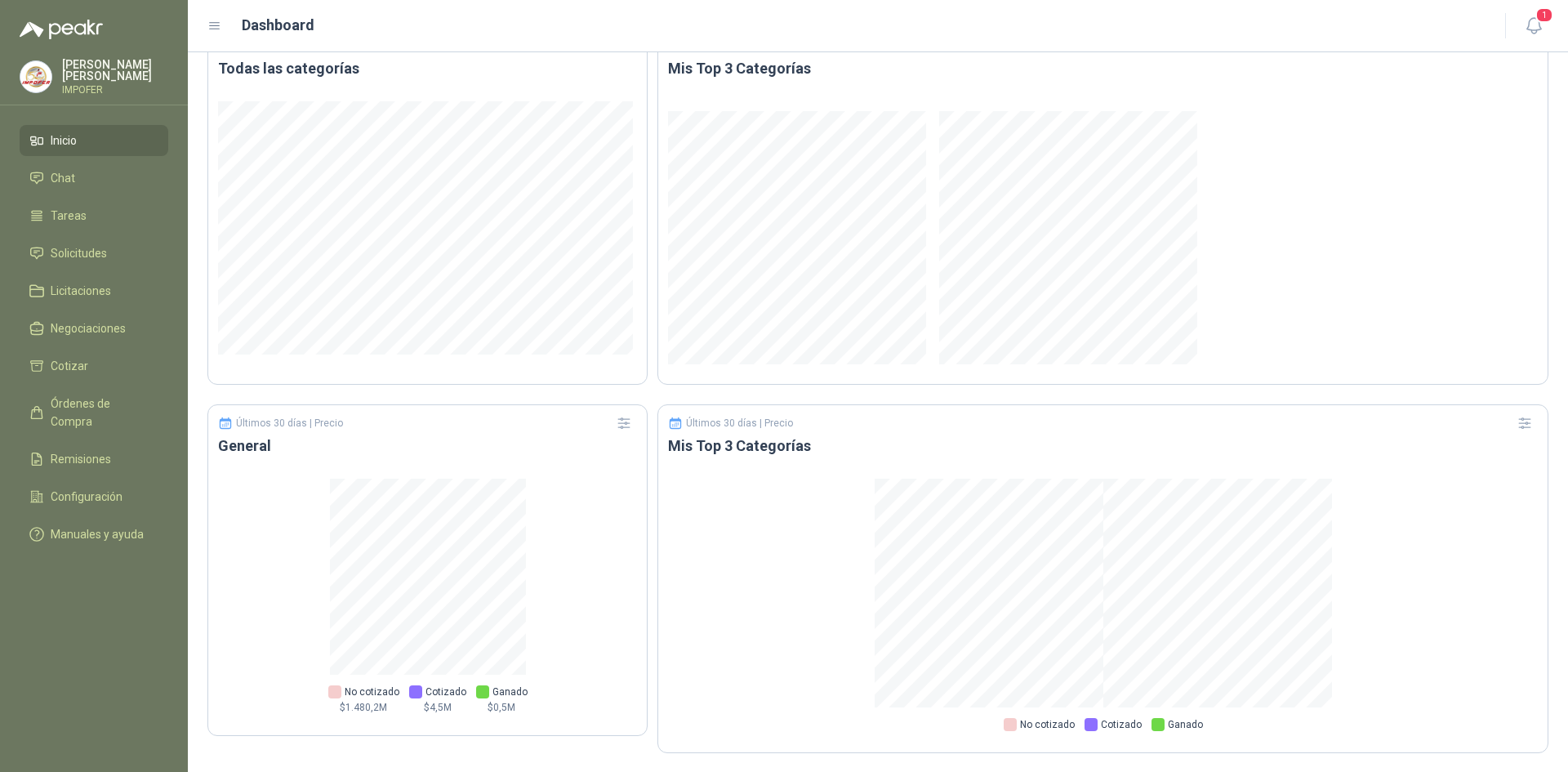
scroll to position [830, 0]
